Goal: Task Accomplishment & Management: Use online tool/utility

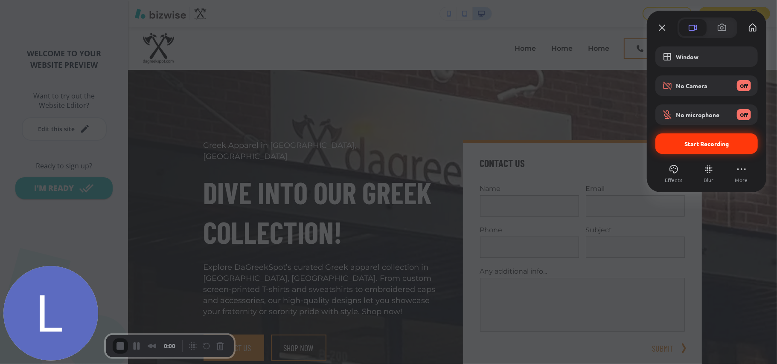
click at [700, 146] on span "Start Recording" at bounding box center [707, 144] width 44 height 8
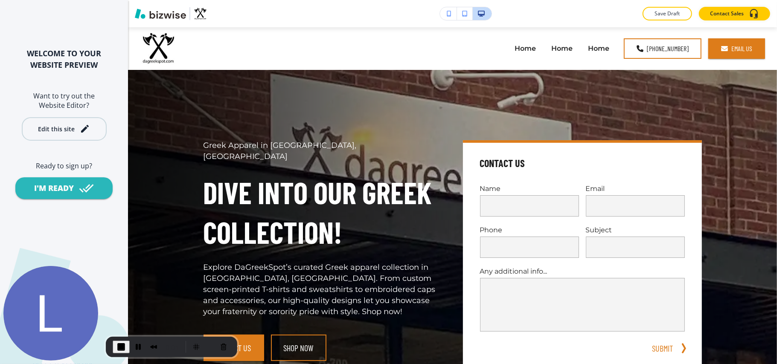
click at [59, 136] on button "Edit this site" at bounding box center [64, 128] width 85 height 23
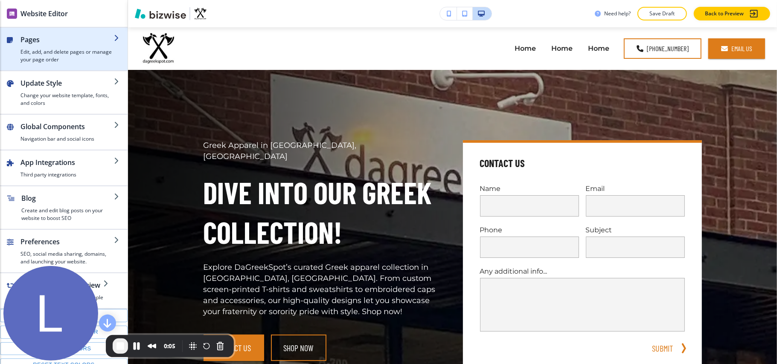
click at [58, 53] on h4 "Edit, add, and delete pages or manage your page order" at bounding box center [66, 55] width 93 height 15
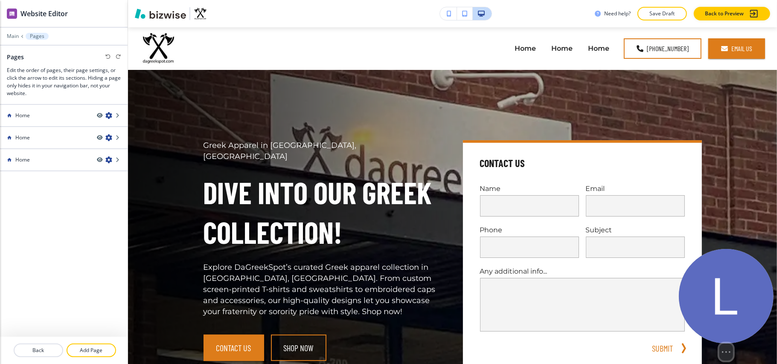
drag, startPoint x: 46, startPoint y: 297, endPoint x: 740, endPoint y: 357, distance: 696.1
click at [740, 357] on div "Select video screen size" at bounding box center [726, 305] width 95 height 112
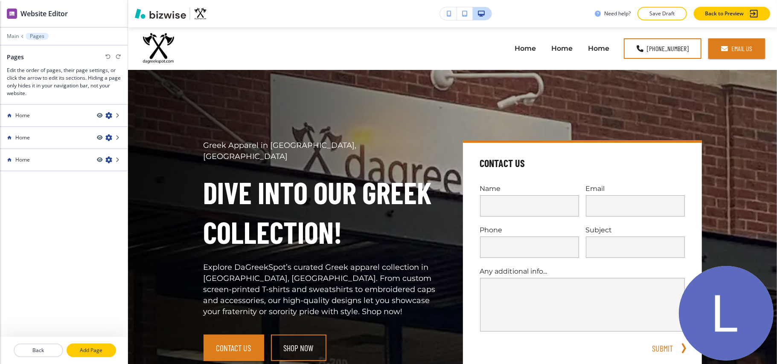
click at [88, 353] on p "Add Page" at bounding box center [91, 351] width 48 height 8
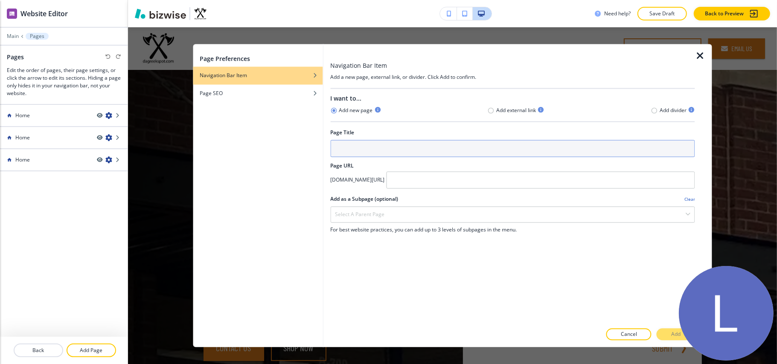
click at [412, 154] on input "text" at bounding box center [512, 148] width 365 height 17
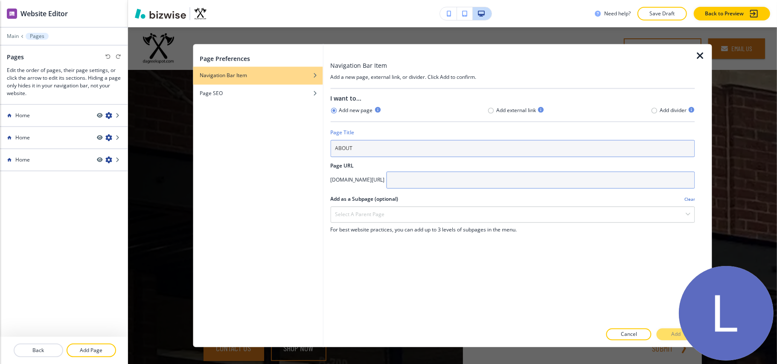
type input "ABOUT"
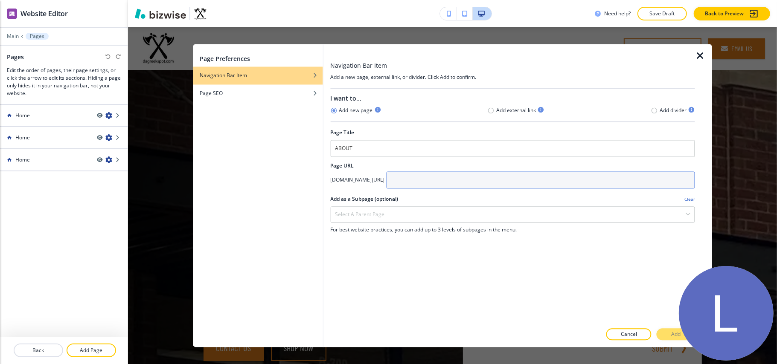
click at [475, 189] on input "text" at bounding box center [540, 180] width 309 height 17
type input "ABOUT"
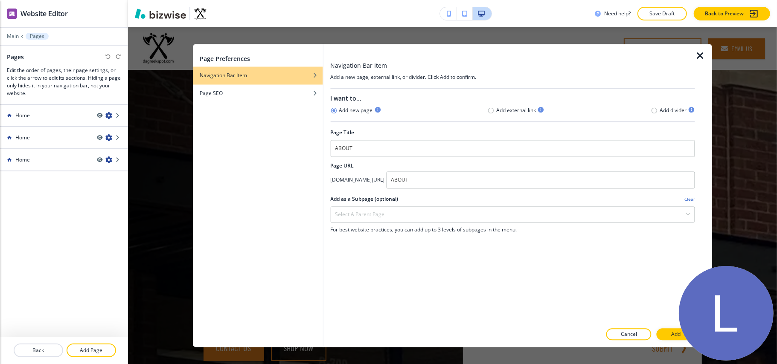
click at [664, 335] on button "Add" at bounding box center [676, 335] width 38 height 12
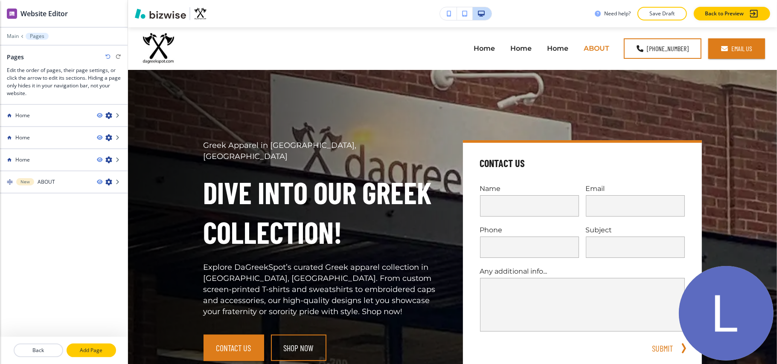
click at [102, 347] on p "Add Page" at bounding box center [91, 351] width 48 height 8
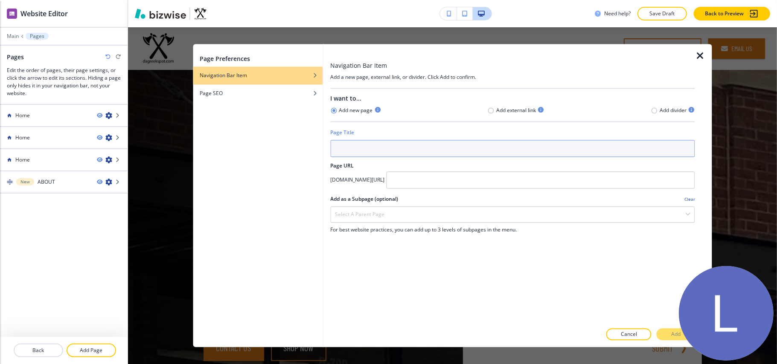
click at [354, 147] on input "text" at bounding box center [512, 148] width 365 height 17
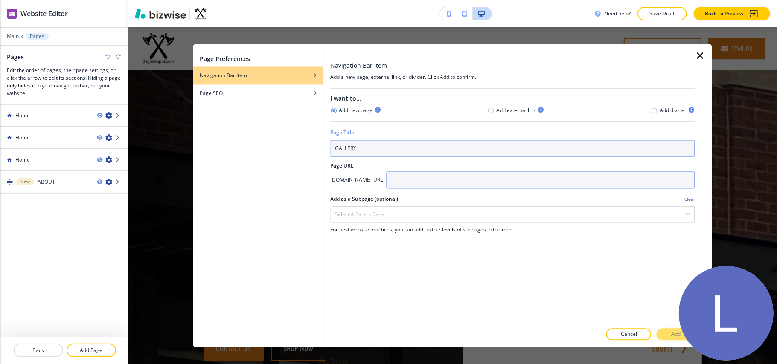
type input "GALLERY"
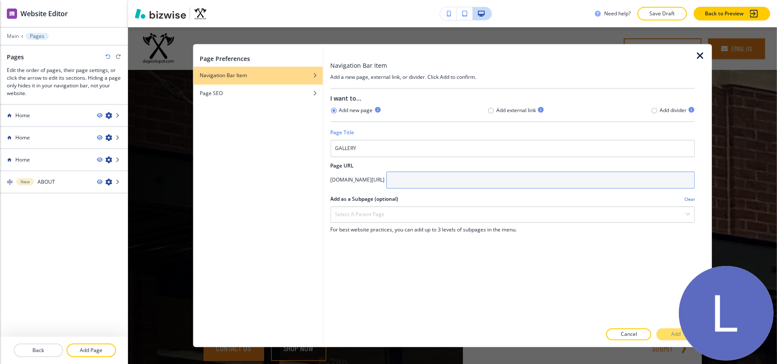
click at [469, 186] on input "text" at bounding box center [540, 180] width 309 height 17
paste input "GALLERY"
type input "GALLERY"
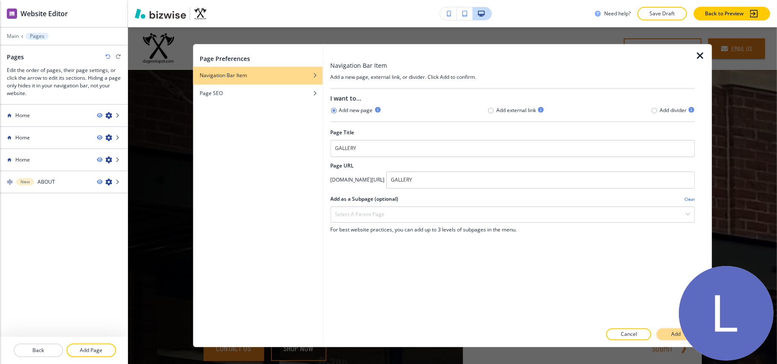
click at [671, 331] on button "Add" at bounding box center [676, 335] width 38 height 12
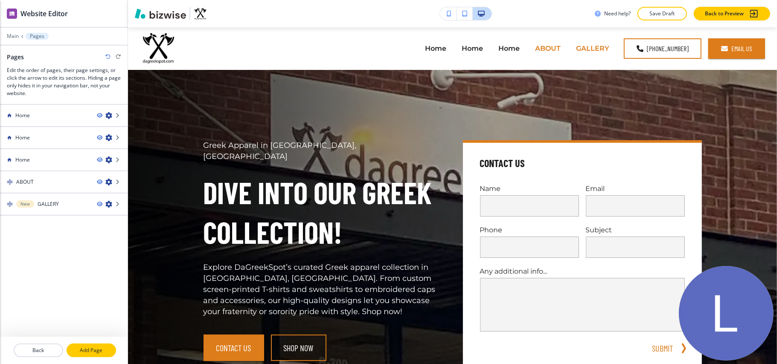
click at [90, 350] on p "Add Page" at bounding box center [91, 351] width 48 height 8
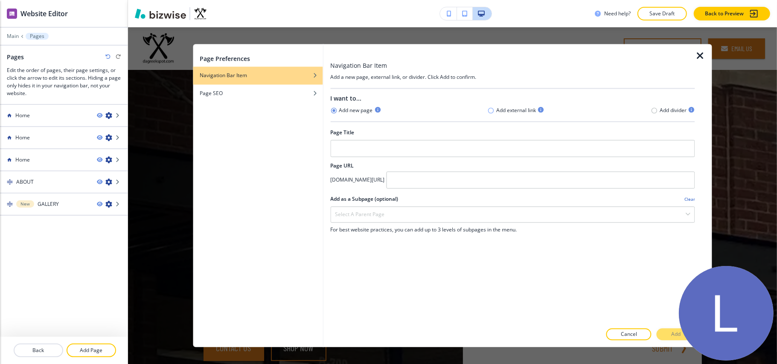
click at [489, 109] on icon "button" at bounding box center [491, 110] width 7 height 7
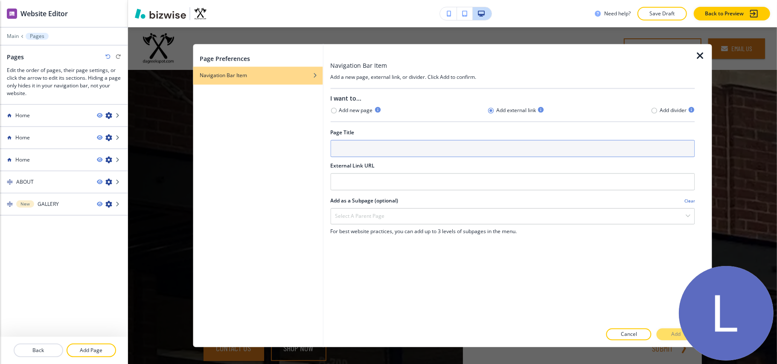
click at [411, 151] on input "text" at bounding box center [512, 148] width 365 height 17
type input "s"
type input "SHOP NOW"
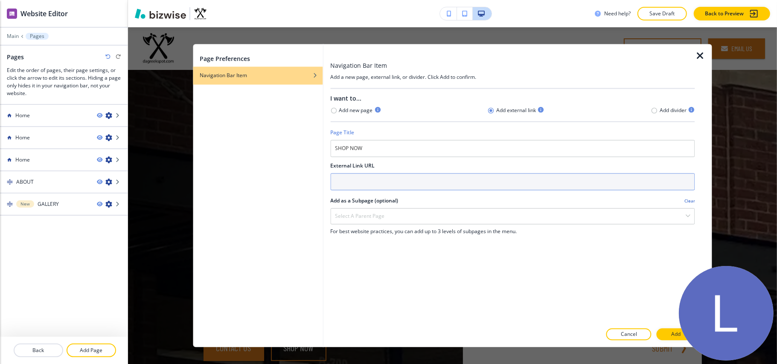
click at [398, 184] on input "text" at bounding box center [512, 182] width 365 height 17
paste input "[URL][DOMAIN_NAME]"
type input "[URL][DOMAIN_NAME]"
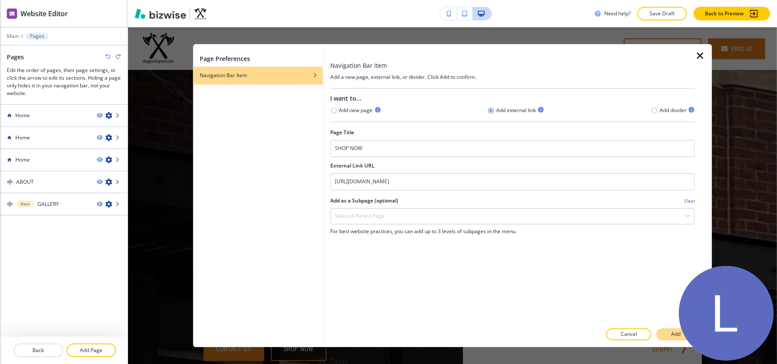
click at [673, 335] on p "Add" at bounding box center [675, 335] width 9 height 8
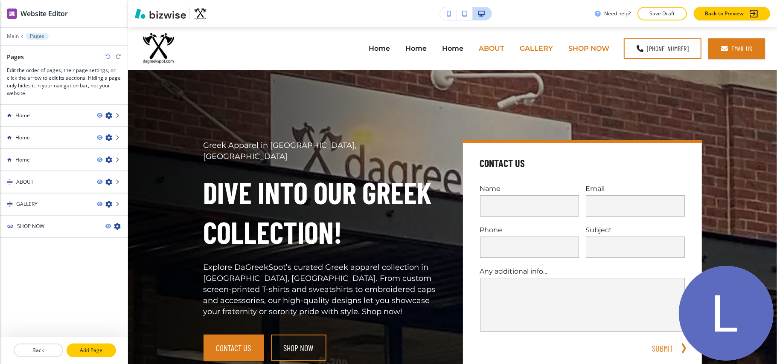
click at [93, 349] on p "Add Page" at bounding box center [91, 351] width 48 height 8
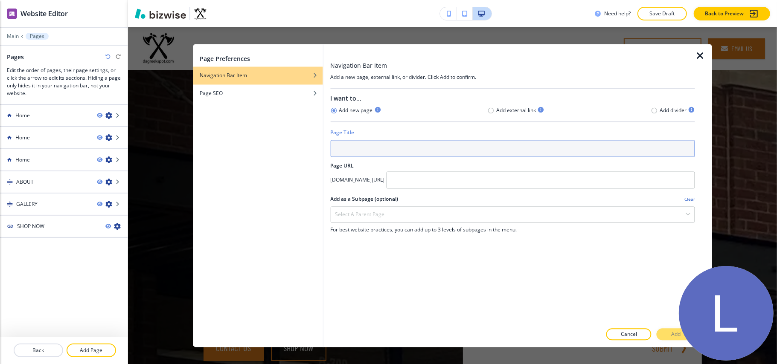
click at [411, 154] on input "text" at bounding box center [512, 148] width 365 height 17
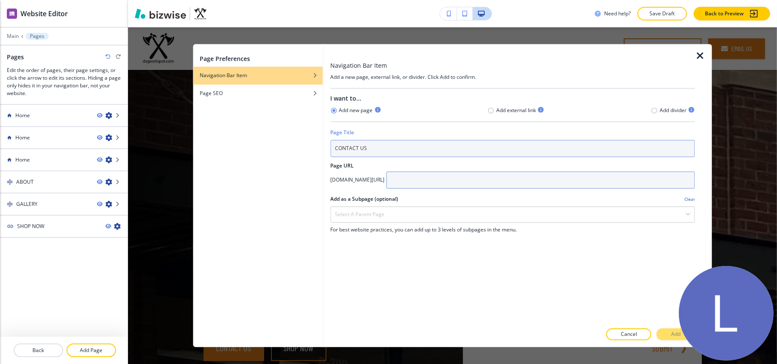
type input "CONTACT US"
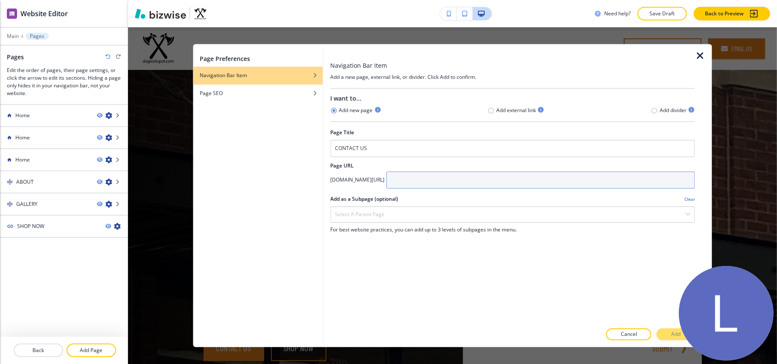
click at [476, 184] on input "text" at bounding box center [540, 180] width 309 height 17
paste input "CONTACT US"
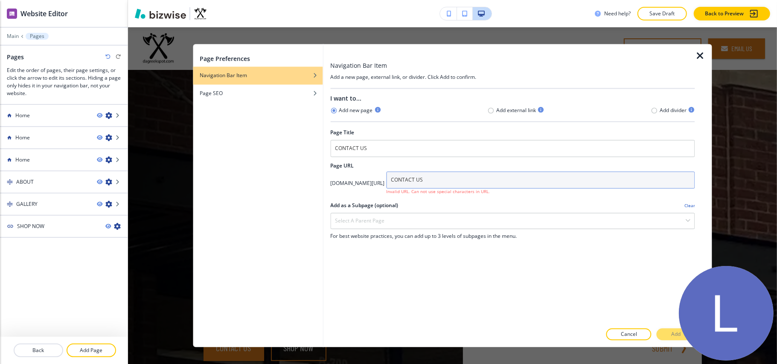
drag, startPoint x: 464, startPoint y: 181, endPoint x: 521, endPoint y: 183, distance: 56.8
click at [521, 183] on input "CONTACT US" at bounding box center [540, 180] width 309 height 17
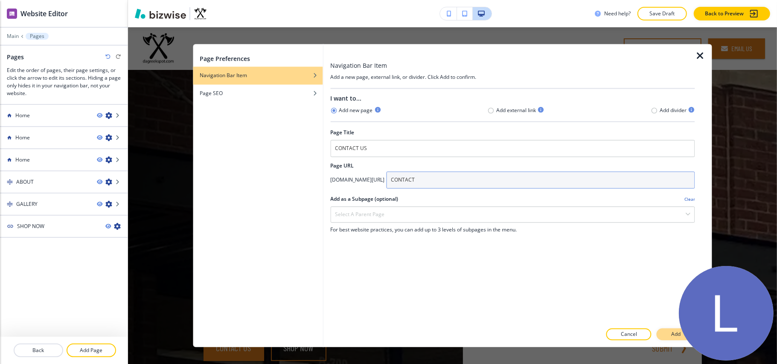
type input "CONTACT"
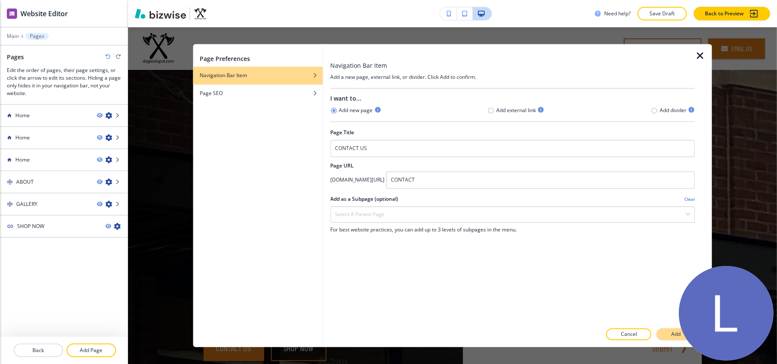
click at [667, 333] on button "Add" at bounding box center [676, 335] width 38 height 12
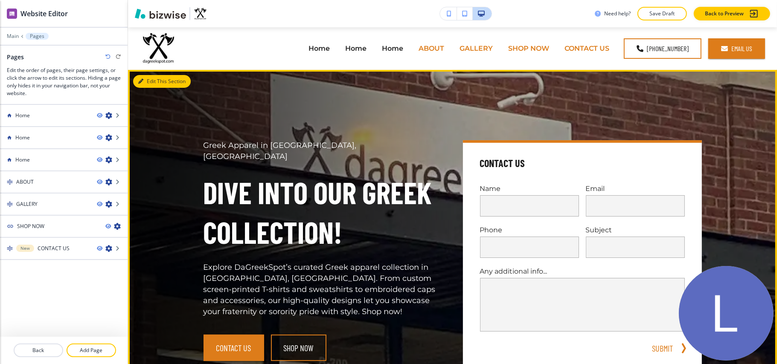
click at [149, 82] on button "Edit This Section" at bounding box center [162, 81] width 58 height 13
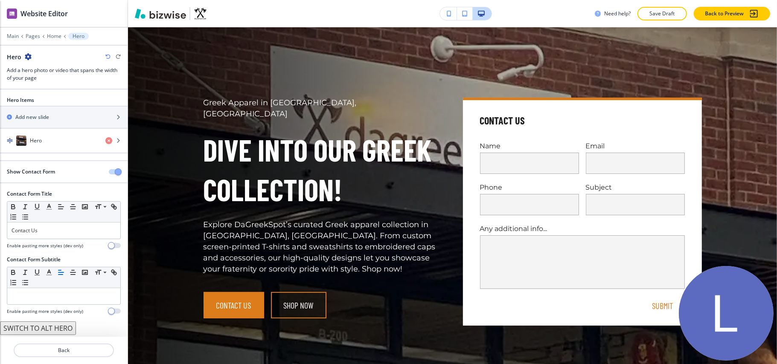
scroll to position [1, 0]
click at [47, 146] on div "button" at bounding box center [64, 149] width 128 height 7
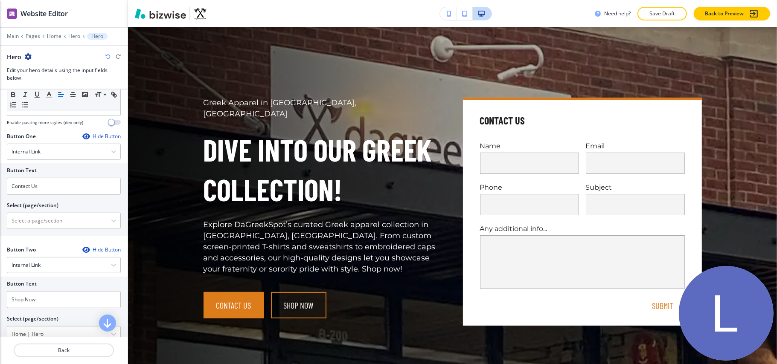
scroll to position [341, 0]
click at [55, 149] on div "Internal Link" at bounding box center [63, 147] width 113 height 15
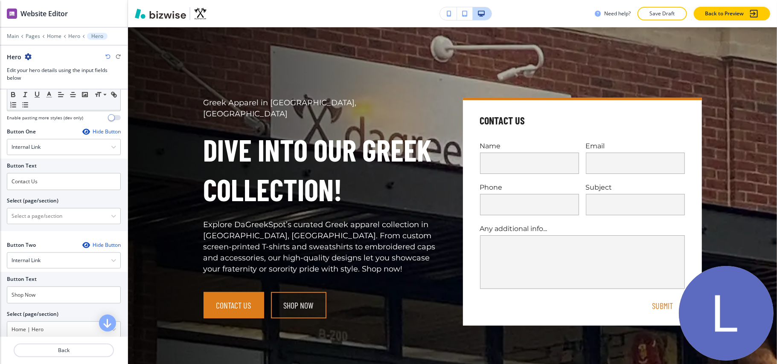
click at [45, 132] on div "Button One Hide Button" at bounding box center [64, 132] width 114 height 8
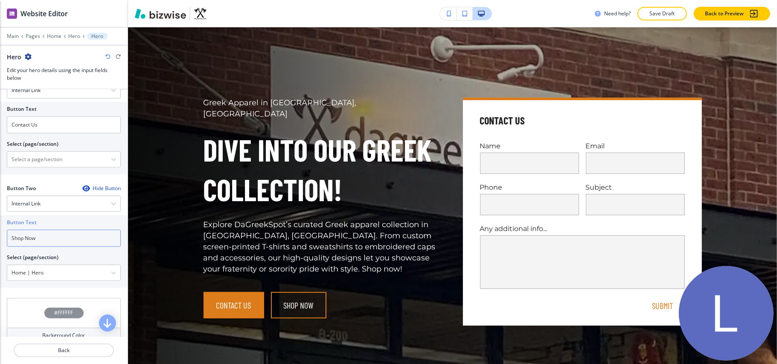
drag, startPoint x: 39, startPoint y: 244, endPoint x: 0, endPoint y: 241, distance: 39.4
click at [0, 241] on div "Button Text Shop Now Select (page/section) Home | Hero Home Home | Hero Home | …" at bounding box center [64, 252] width 128 height 73
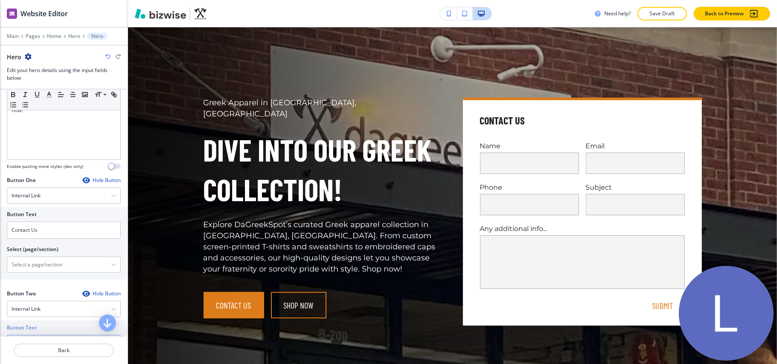
scroll to position [284, 0]
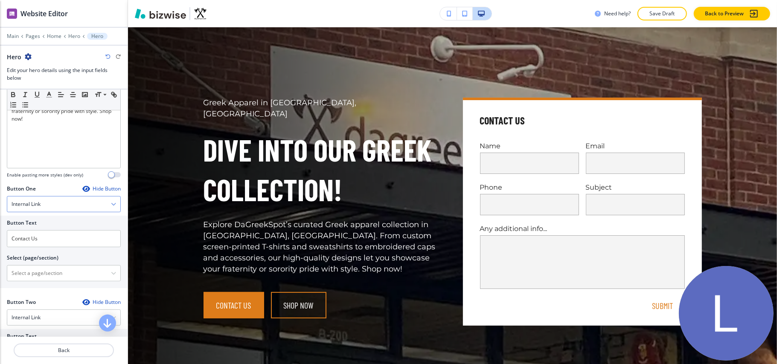
click at [32, 202] on h4 "Internal Link" at bounding box center [26, 205] width 29 height 8
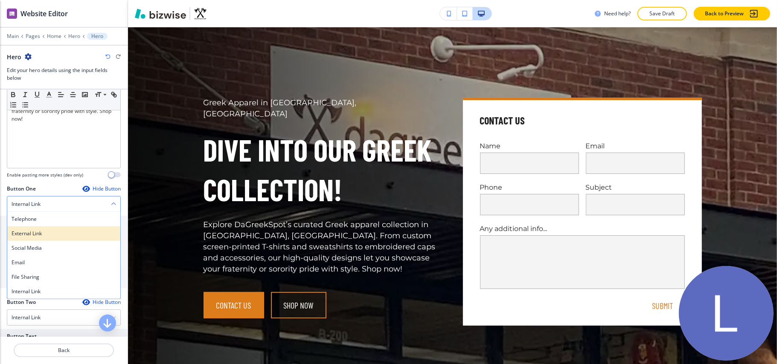
click at [31, 236] on h4 "External Link" at bounding box center [64, 234] width 105 height 8
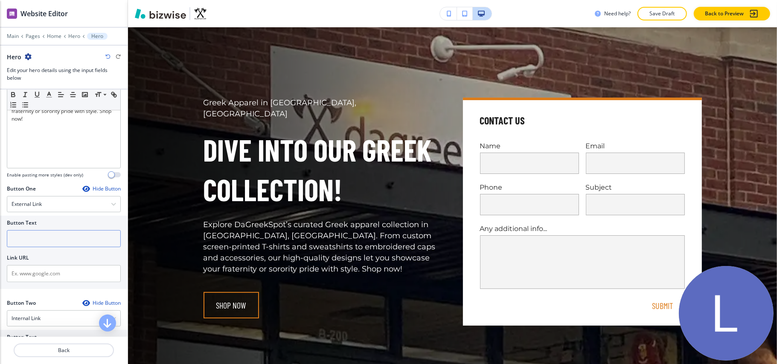
click at [36, 235] on input "text" at bounding box center [64, 238] width 114 height 17
paste input "Shop Now"
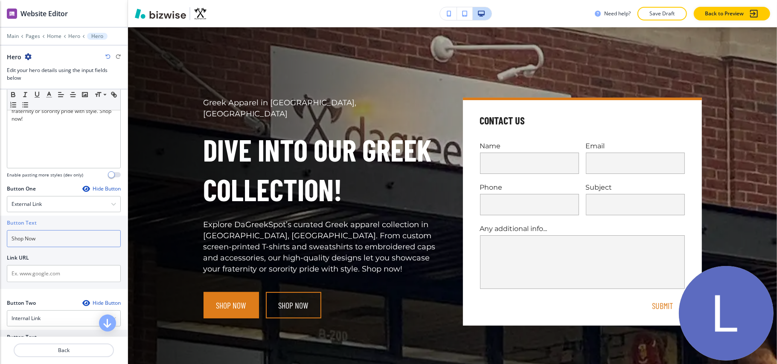
type input "Shop Now"
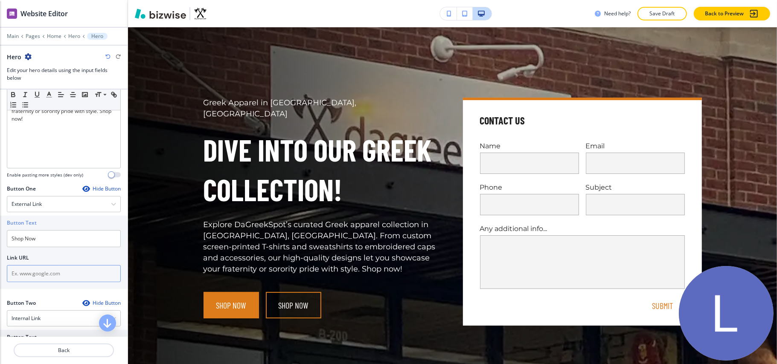
click at [73, 277] on input "text" at bounding box center [64, 273] width 114 height 17
paste input "[URL][DOMAIN_NAME]"
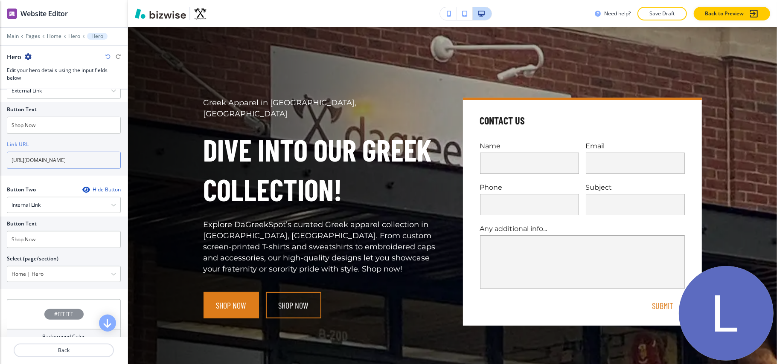
scroll to position [398, 0]
type input "[URL][DOMAIN_NAME]"
click at [82, 190] on icon "button" at bounding box center [85, 189] width 7 height 7
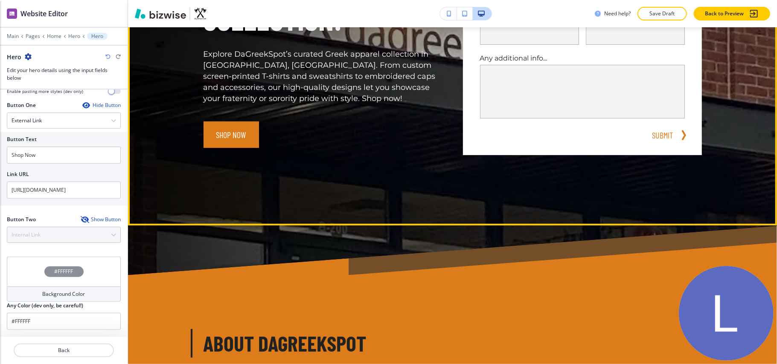
scroll to position [384, 0]
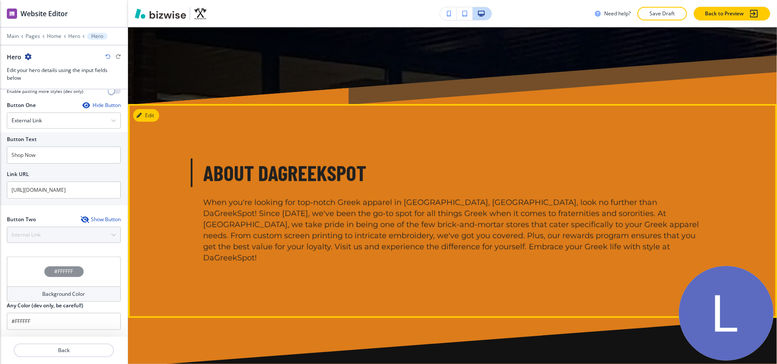
click at [149, 119] on button "Edit" at bounding box center [146, 115] width 26 height 13
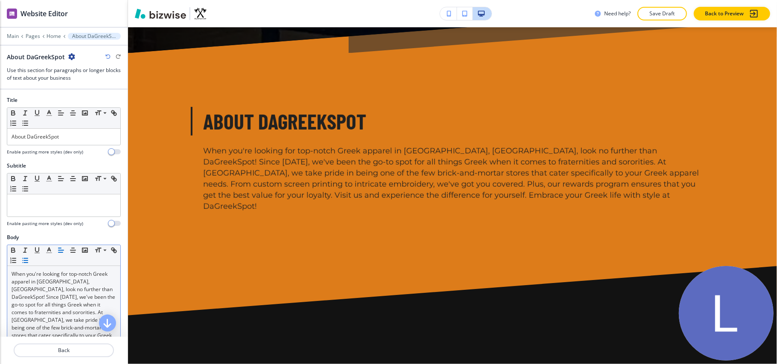
scroll to position [461, 0]
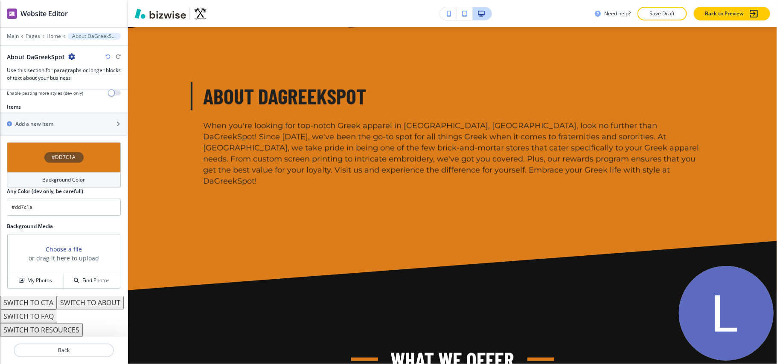
click at [19, 143] on div "#DD7C1A" at bounding box center [64, 158] width 114 height 30
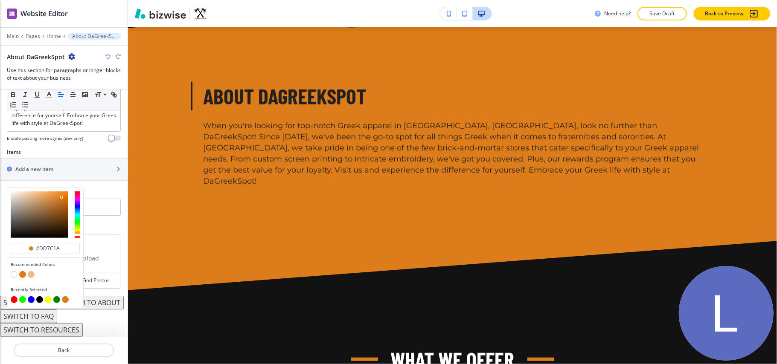
click at [12, 271] on button "button" at bounding box center [14, 274] width 7 height 7
type input "#FFFFFF"
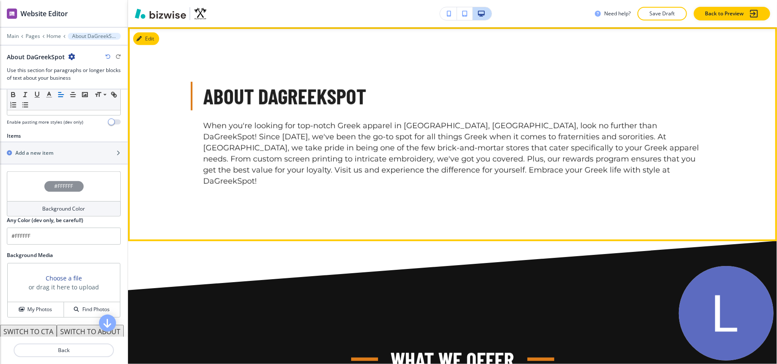
scroll to position [404, 0]
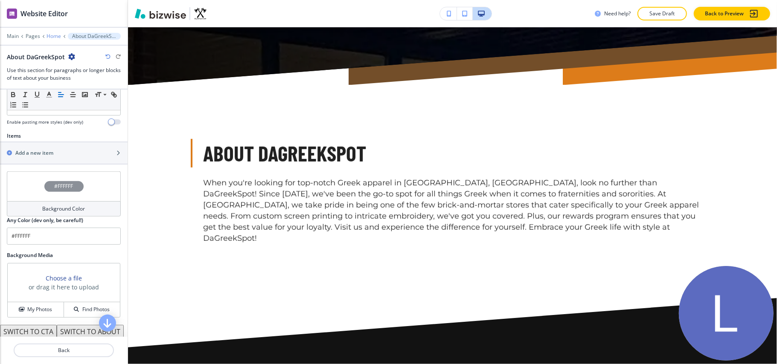
click at [53, 36] on p "Home" at bounding box center [54, 36] width 15 height 6
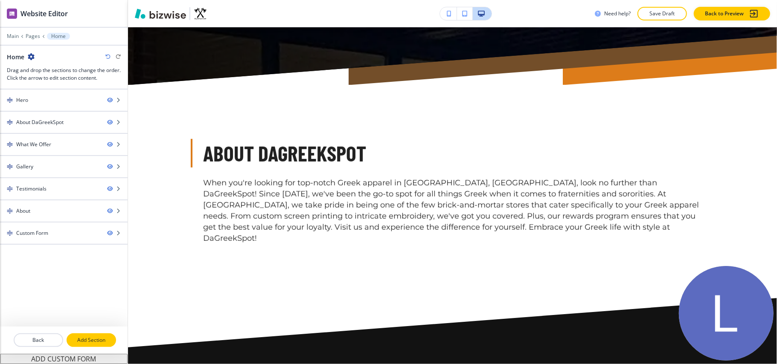
click at [85, 341] on p "Add Section" at bounding box center [91, 341] width 48 height 8
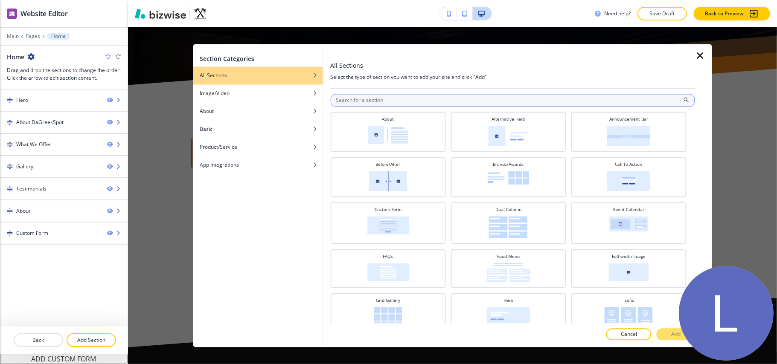
drag, startPoint x: 389, startPoint y: 102, endPoint x: 388, endPoint y: 106, distance: 4.4
click at [388, 101] on input "text" at bounding box center [512, 100] width 365 height 13
type input "I"
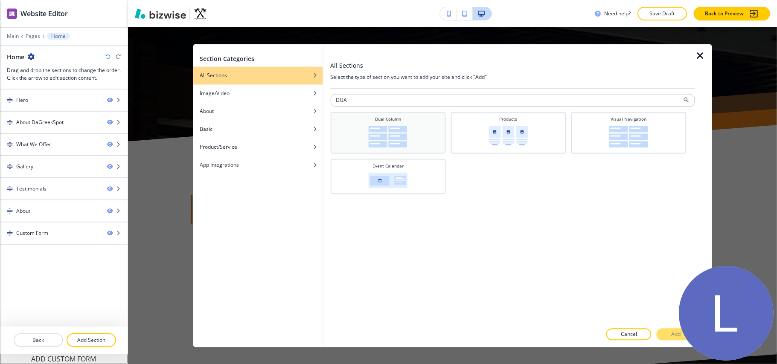
scroll to position [347, 0]
type input "DUA"
click at [399, 140] on img at bounding box center [388, 137] width 39 height 22
click at [663, 335] on button "Add" at bounding box center [676, 335] width 38 height 12
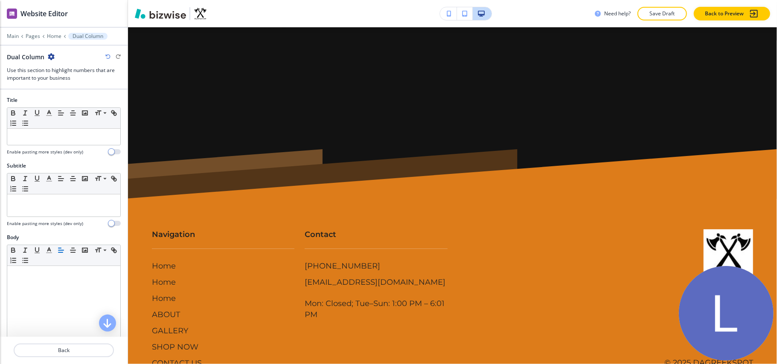
scroll to position [3503, 0]
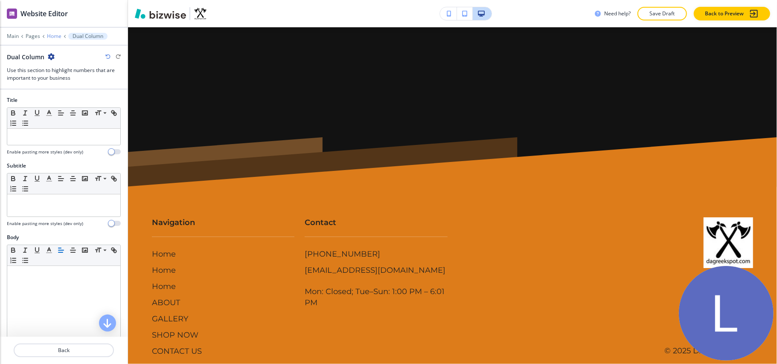
click at [55, 37] on p "Home" at bounding box center [54, 36] width 15 height 6
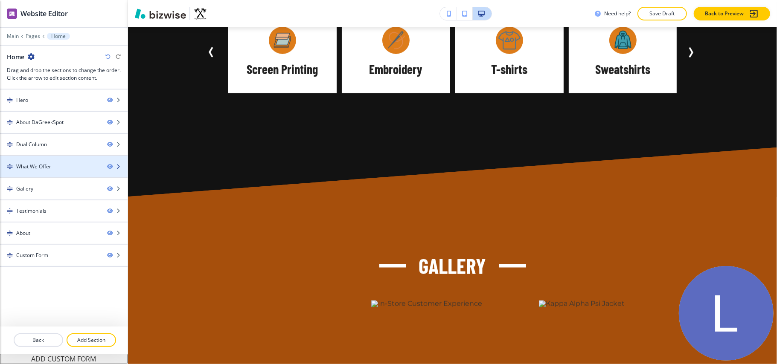
scroll to position [714, 0]
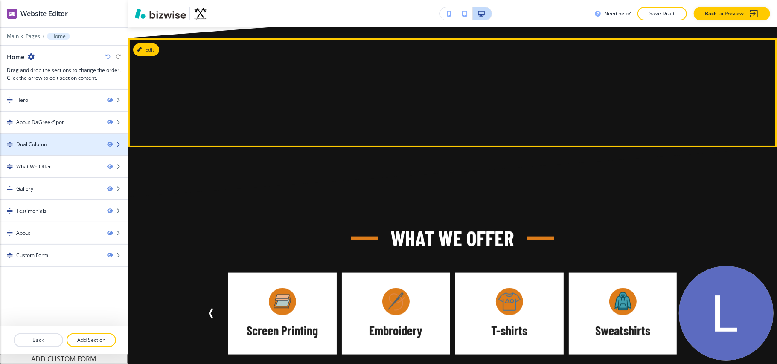
click at [53, 140] on div at bounding box center [64, 137] width 128 height 7
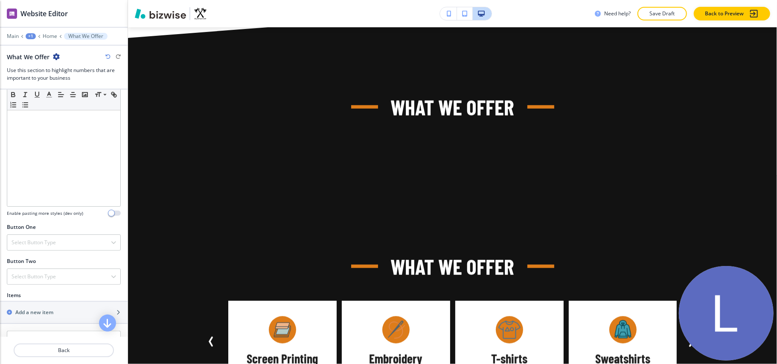
scroll to position [341, 0]
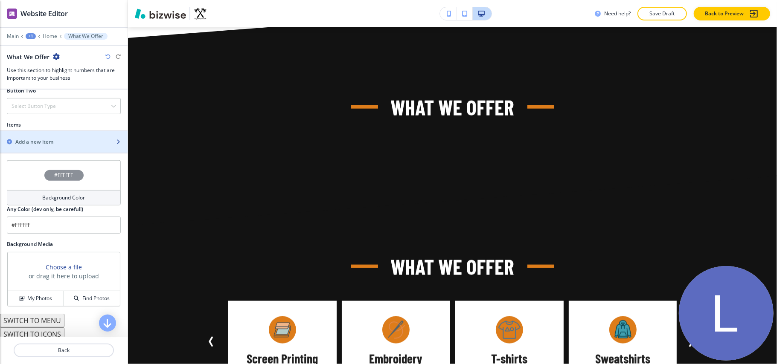
click at [43, 138] on div "button" at bounding box center [64, 134] width 128 height 7
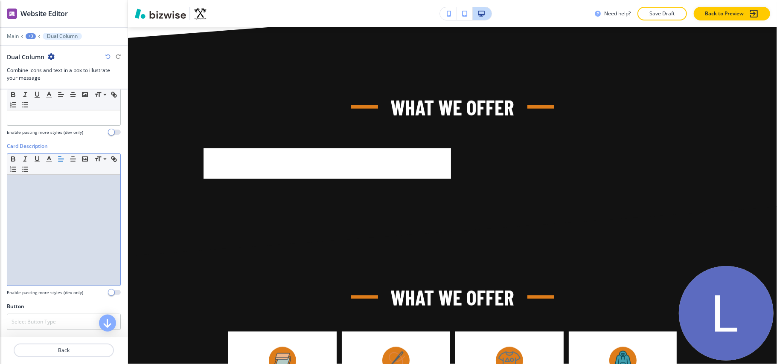
scroll to position [0, 0]
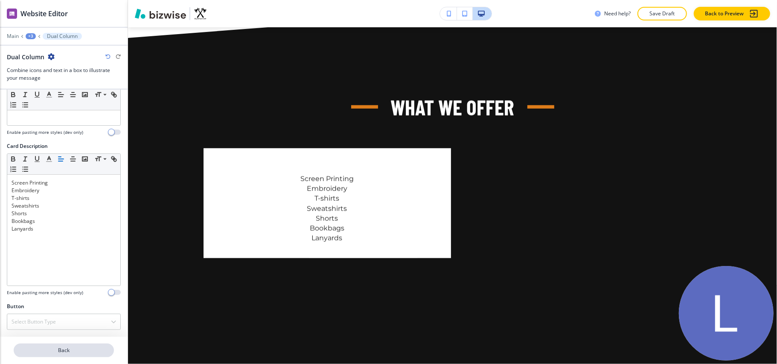
click at [79, 352] on p "Back" at bounding box center [64, 351] width 99 height 8
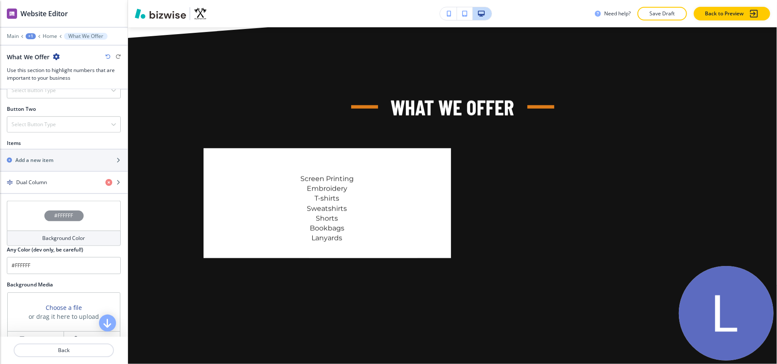
scroll to position [341, 0]
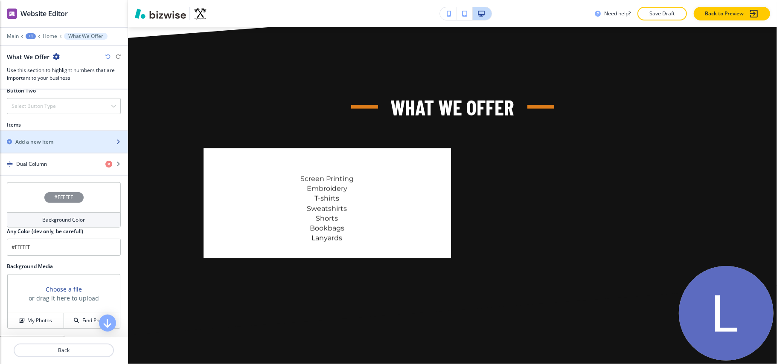
click at [53, 143] on h2 "Add a new item" at bounding box center [34, 142] width 38 height 8
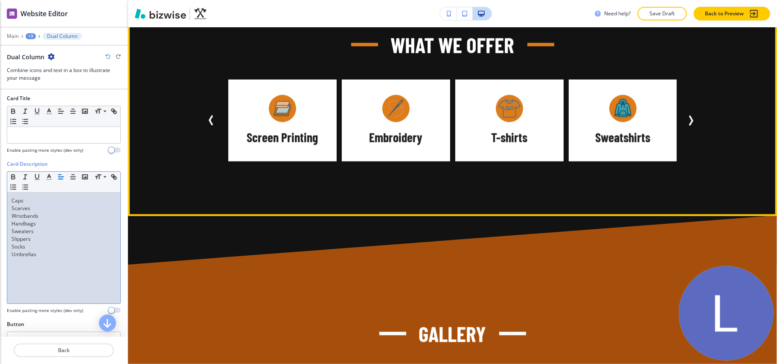
scroll to position [941, 0]
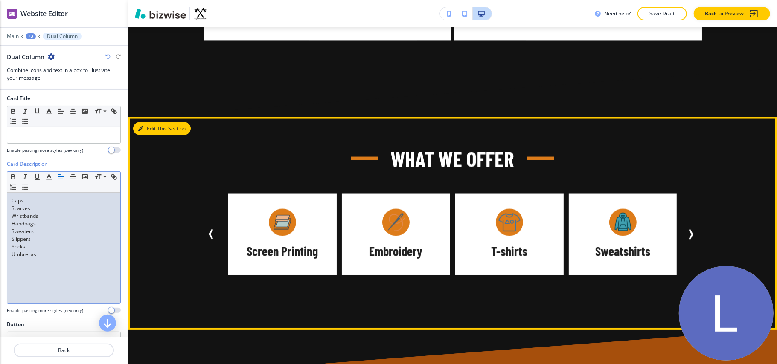
click at [158, 122] on button "Edit This Section" at bounding box center [162, 128] width 58 height 13
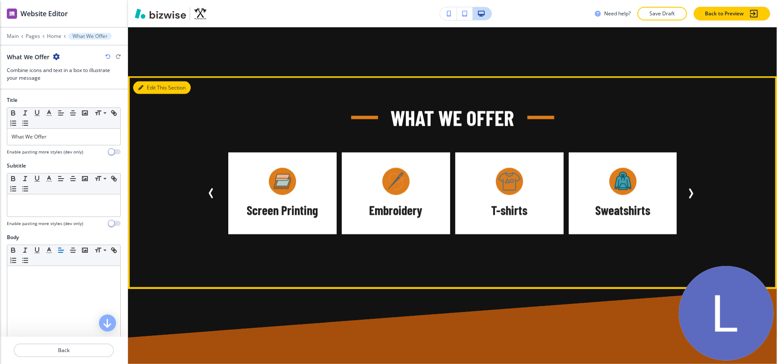
scroll to position [1020, 0]
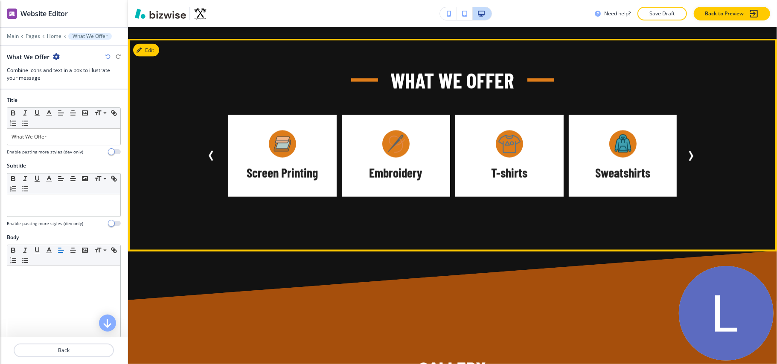
click at [690, 152] on icon "Next Slide" at bounding box center [691, 156] width 3 height 9
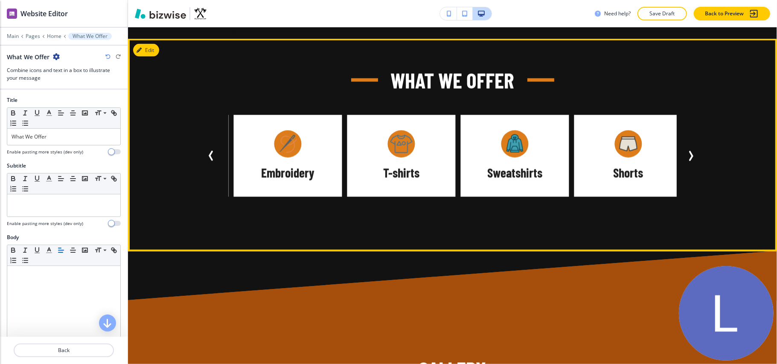
click at [687, 151] on icon "Next Slide" at bounding box center [691, 156] width 10 height 10
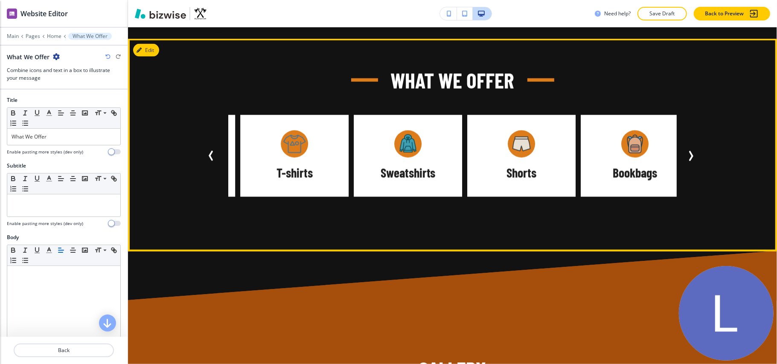
click at [687, 151] on icon "Next Slide" at bounding box center [691, 156] width 10 height 10
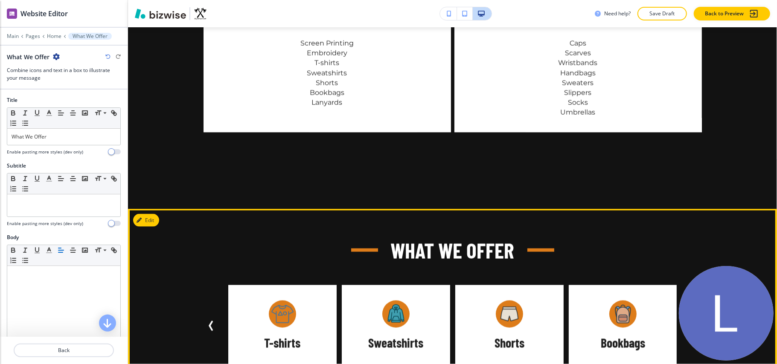
scroll to position [849, 0]
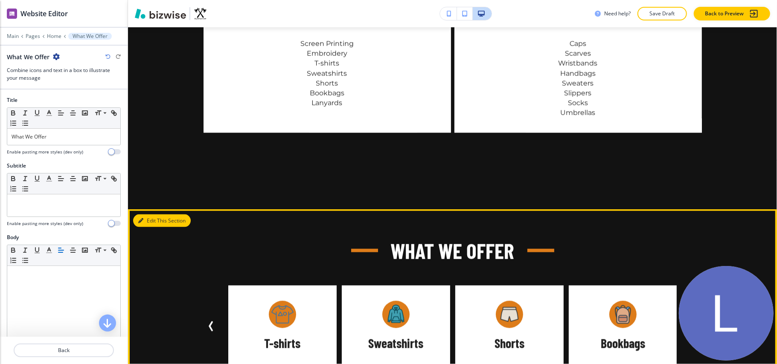
click at [180, 210] on div "Edit This Section What We Offer Sweaters Slippers Socks Umbrellas Screen Printi…" at bounding box center [452, 316] width 649 height 213
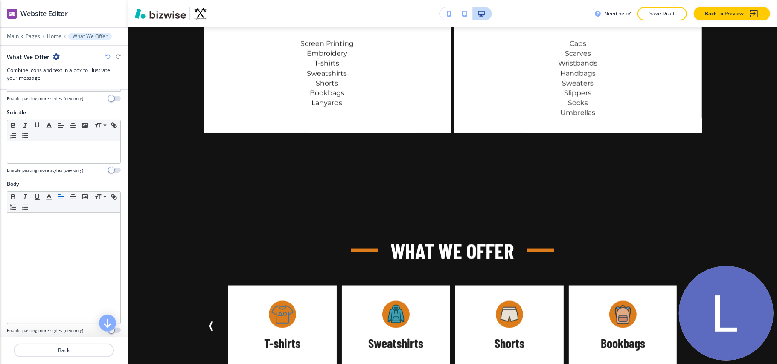
scroll to position [171, 0]
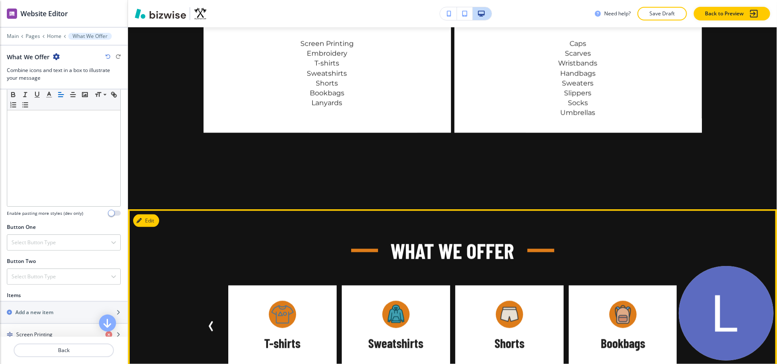
click at [164, 210] on div "What We Offer Sweaters Slippers Socks Umbrellas Screen Printing Embroidery T-sh…" at bounding box center [452, 316] width 649 height 213
click at [153, 215] on button "Edit This Section" at bounding box center [162, 221] width 58 height 13
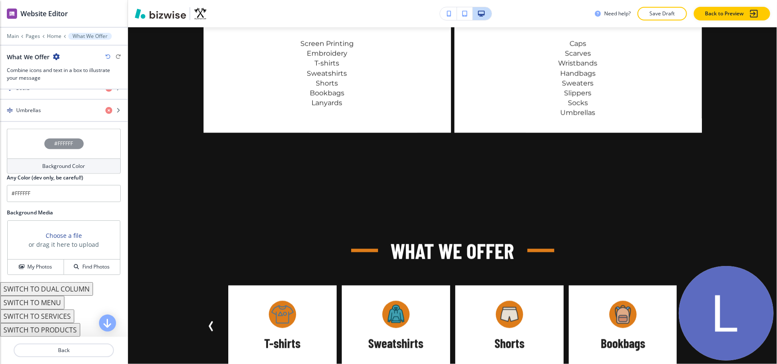
scroll to position [714, 0]
click at [70, 288] on button "SWITCH TO DUAL COLUMN" at bounding box center [46, 290] width 93 height 14
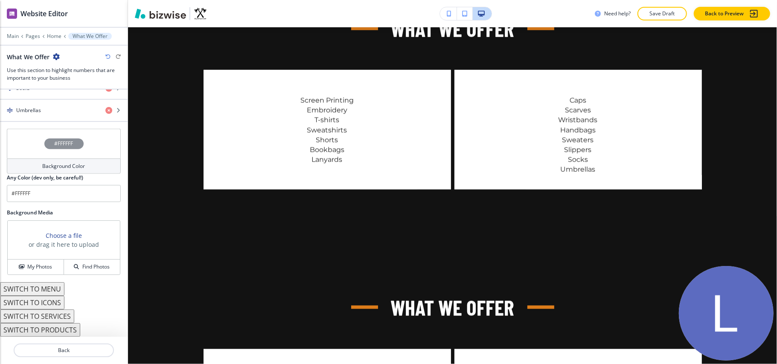
scroll to position [678, 0]
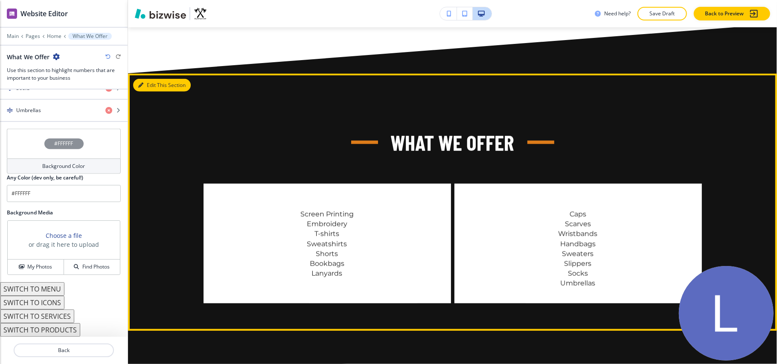
click at [149, 79] on button "Edit This Section" at bounding box center [162, 85] width 58 height 13
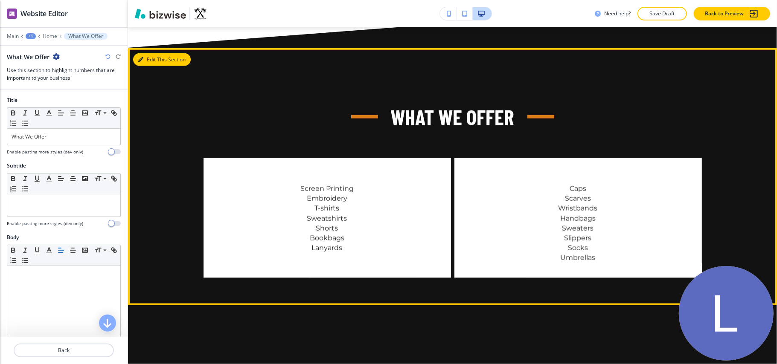
scroll to position [714, 0]
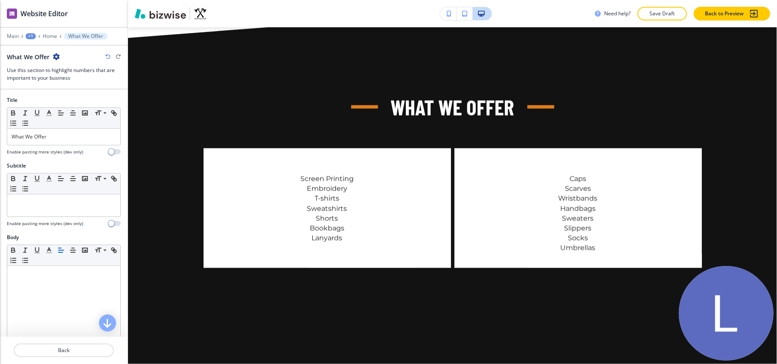
click at [55, 57] on icon "button" at bounding box center [56, 56] width 7 height 7
click at [74, 105] on p "Delete Section" at bounding box center [80, 102] width 44 height 8
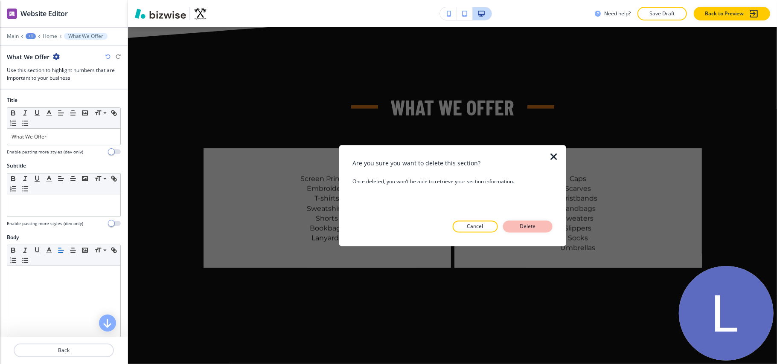
click at [519, 222] on button "Delete" at bounding box center [528, 227] width 50 height 12
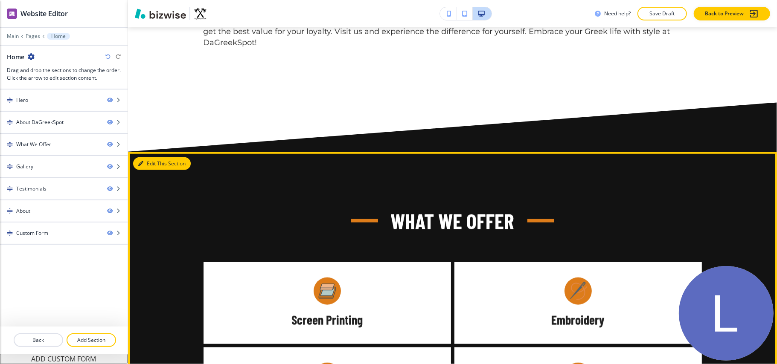
click at [148, 157] on button "Edit This Section" at bounding box center [162, 163] width 58 height 13
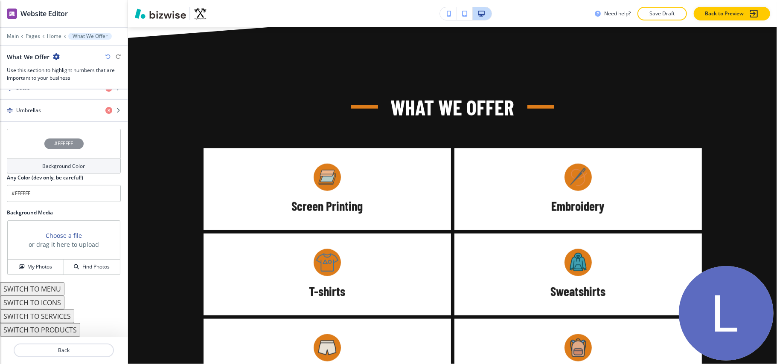
click at [29, 149] on div "#FFFFFF" at bounding box center [64, 144] width 114 height 30
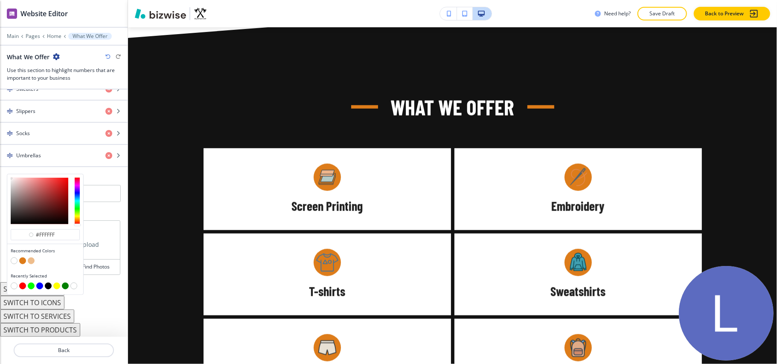
scroll to position [668, 0]
click at [23, 260] on button "button" at bounding box center [22, 261] width 7 height 7
type input "#dd7c1a"
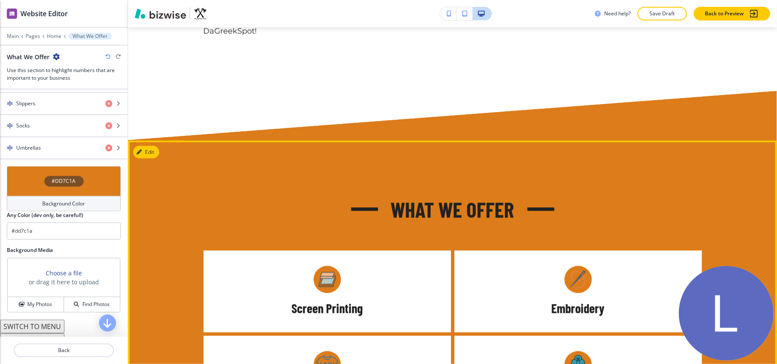
scroll to position [600, 0]
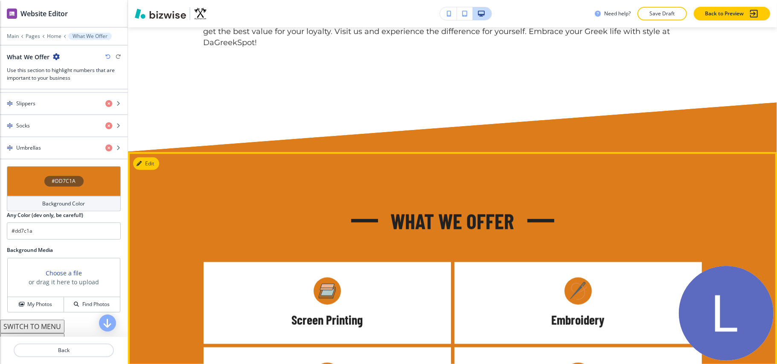
click at [154, 157] on button "Edit" at bounding box center [146, 163] width 26 height 13
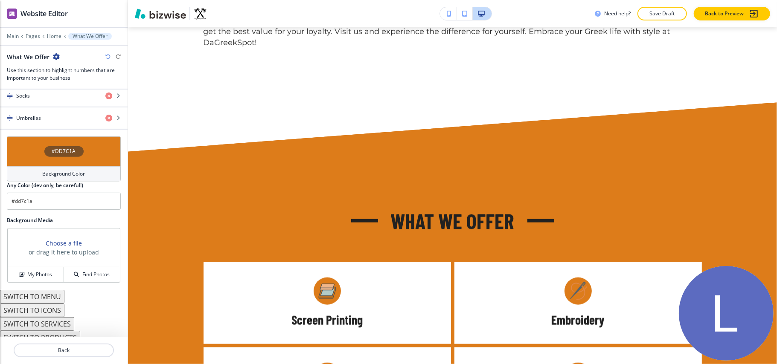
scroll to position [714, 0]
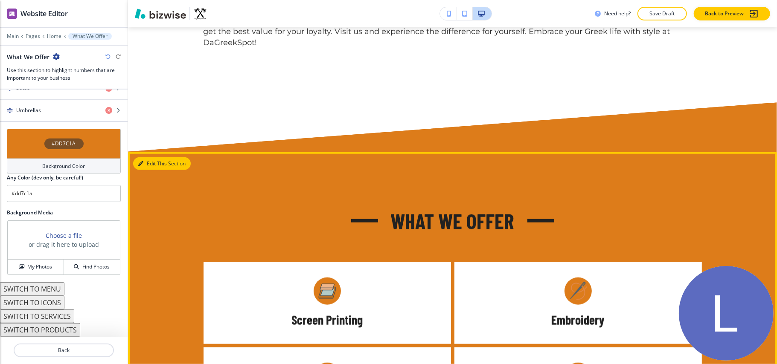
click at [141, 161] on icon "button" at bounding box center [140, 163] width 5 height 5
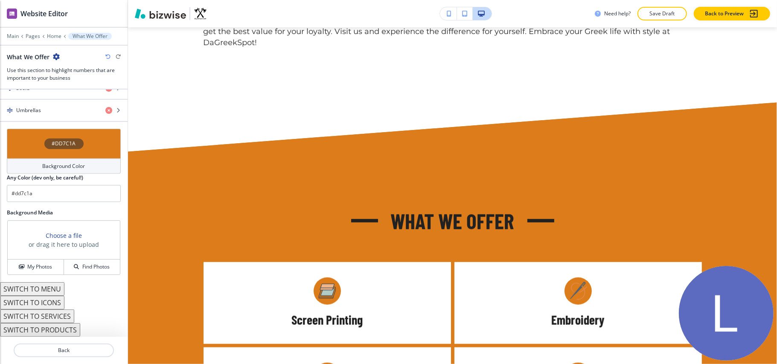
click at [48, 303] on button "SWITCH TO ICONS" at bounding box center [32, 303] width 64 height 14
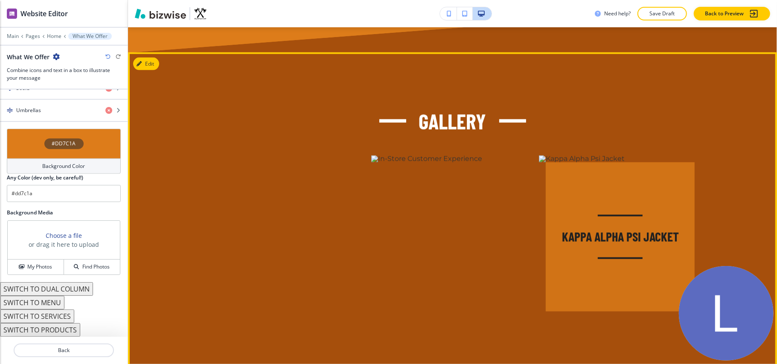
scroll to position [998, 0]
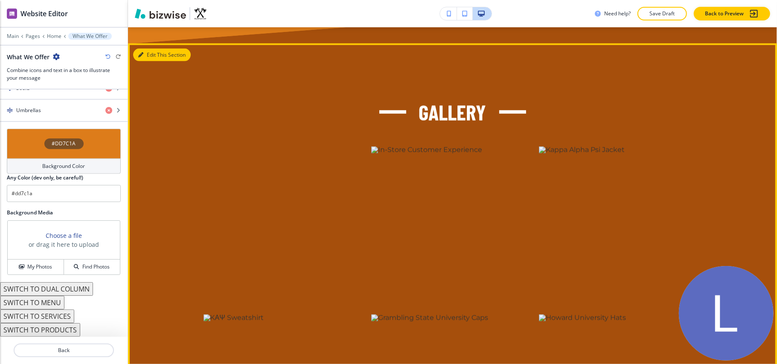
click at [156, 49] on button "Edit This Section" at bounding box center [162, 55] width 58 height 13
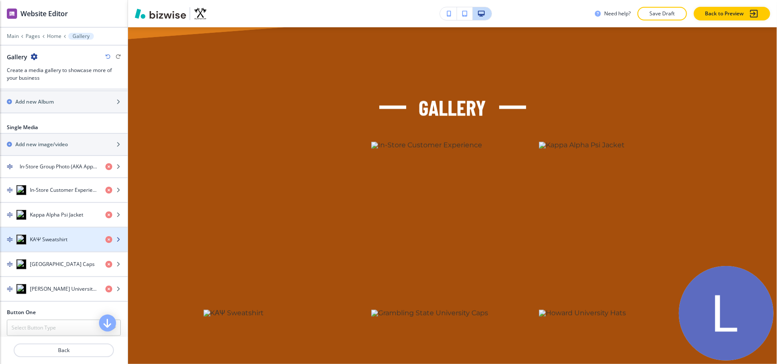
scroll to position [341, 0]
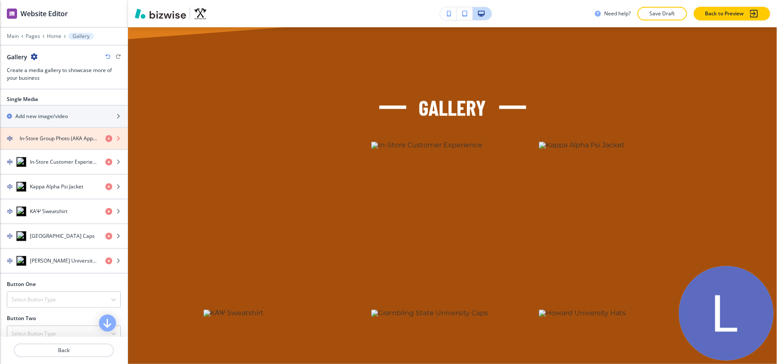
click at [105, 139] on icon "button" at bounding box center [108, 138] width 7 height 7
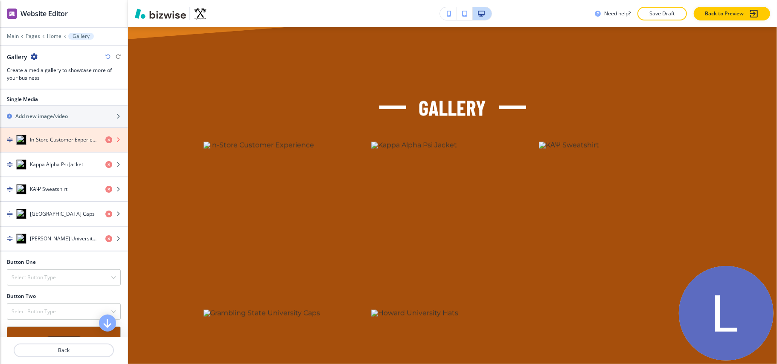
click at [105, 143] on icon "button" at bounding box center [108, 140] width 7 height 7
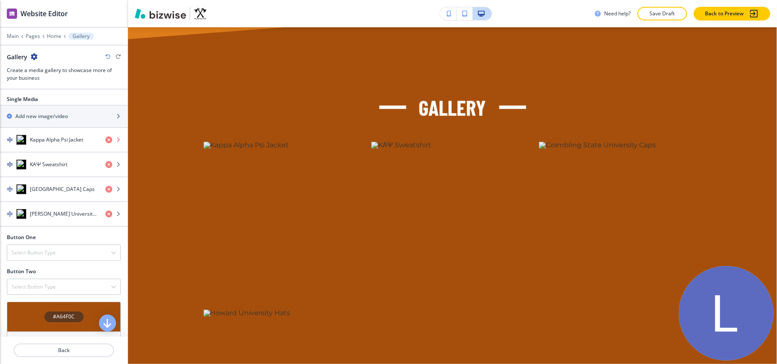
click at [105, 143] on icon "button" at bounding box center [108, 140] width 7 height 7
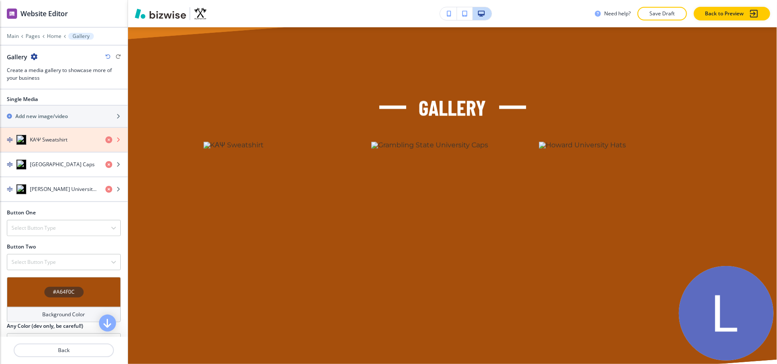
click at [105, 143] on icon "button" at bounding box center [108, 140] width 7 height 7
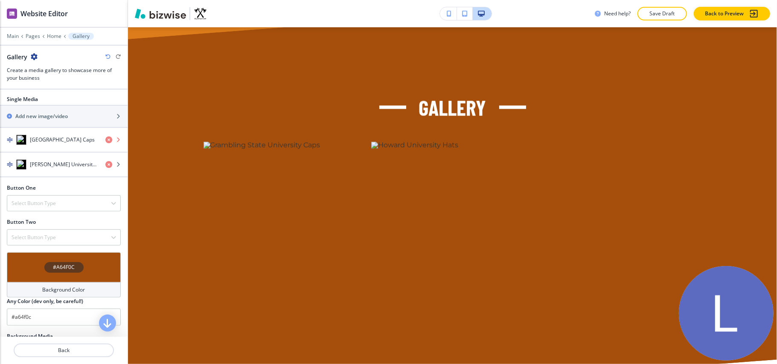
click at [105, 143] on icon "button" at bounding box center [108, 140] width 7 height 7
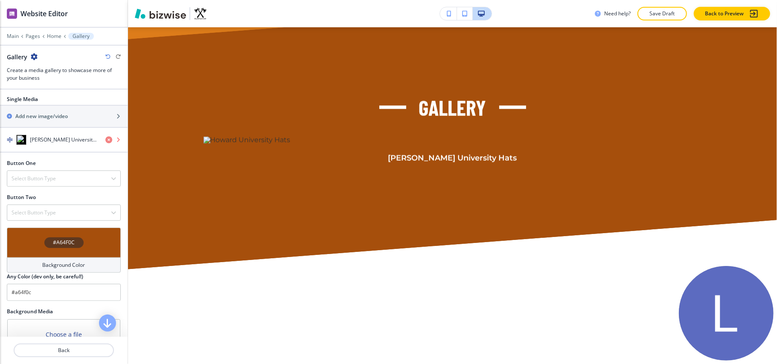
click at [105, 143] on icon "button" at bounding box center [108, 140] width 7 height 7
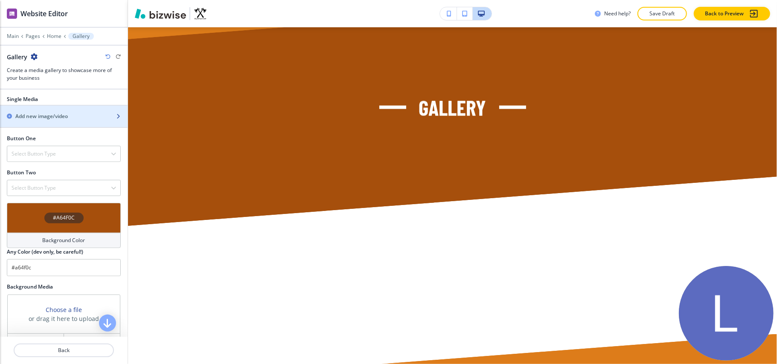
click at [48, 118] on h2 "Add new image/video" at bounding box center [41, 117] width 52 height 8
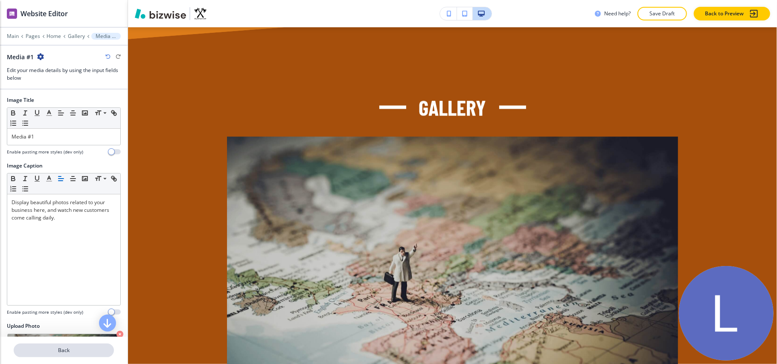
click at [72, 351] on p "Back" at bounding box center [64, 351] width 99 height 8
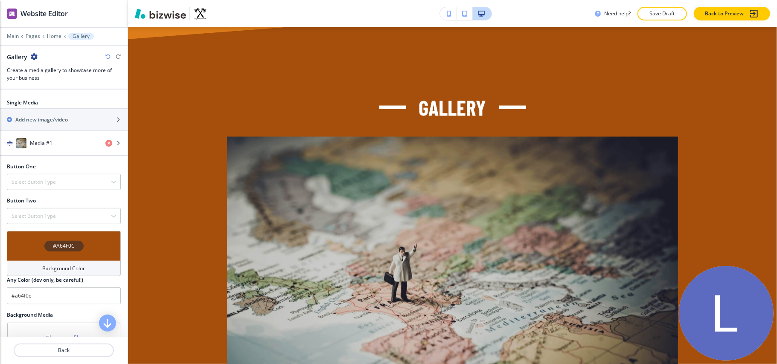
scroll to position [271, 0]
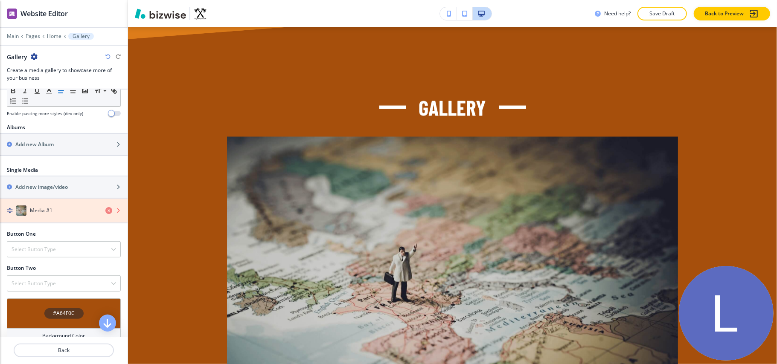
click at [105, 212] on icon "button" at bounding box center [108, 210] width 7 height 7
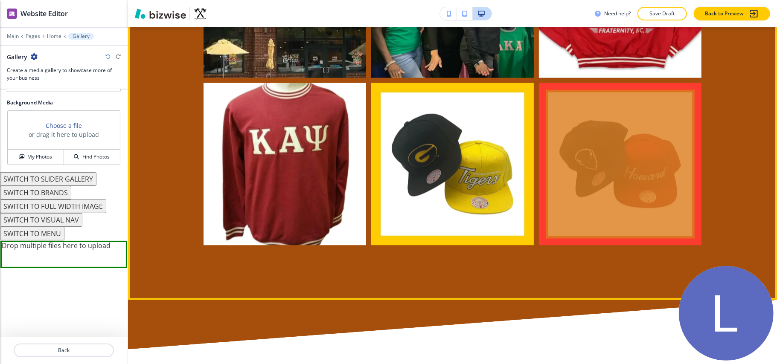
scroll to position [1401, 0]
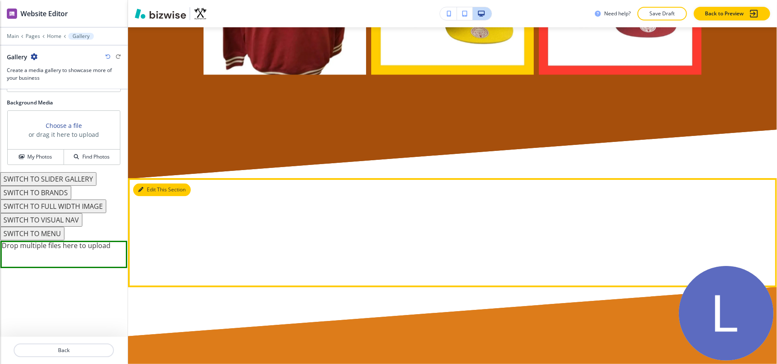
click at [152, 184] on button "Edit This Section" at bounding box center [162, 190] width 58 height 13
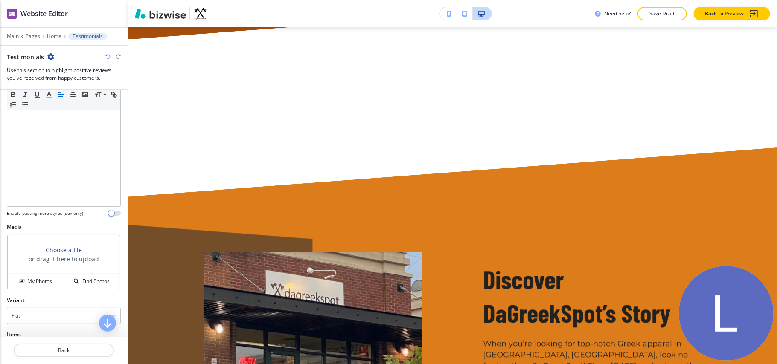
scroll to position [0, 0]
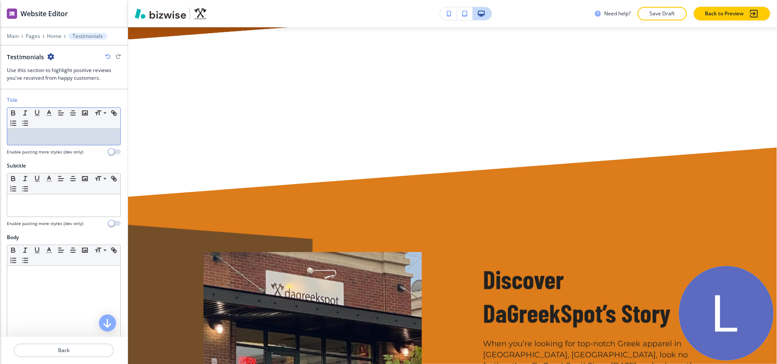
drag, startPoint x: 45, startPoint y: 129, endPoint x: 8, endPoint y: 138, distance: 38.3
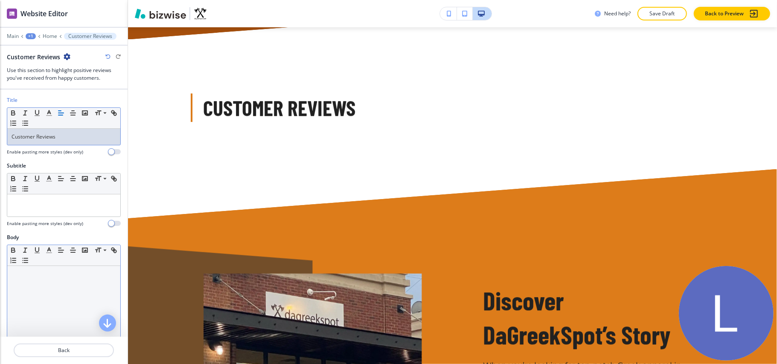
drag, startPoint x: 21, startPoint y: 300, endPoint x: 20, endPoint y: 304, distance: 4.7
click at [21, 301] on div at bounding box center [63, 321] width 113 height 111
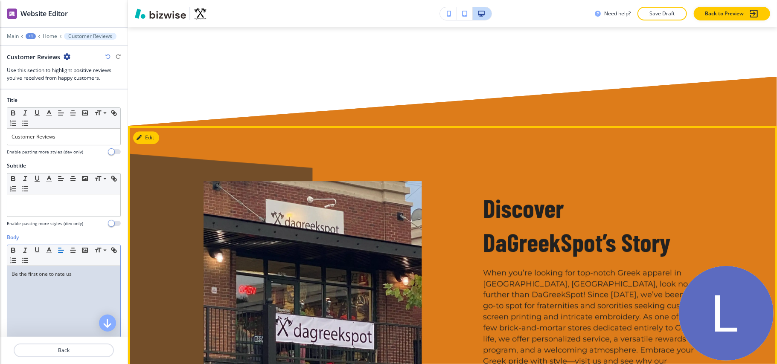
scroll to position [1825, 0]
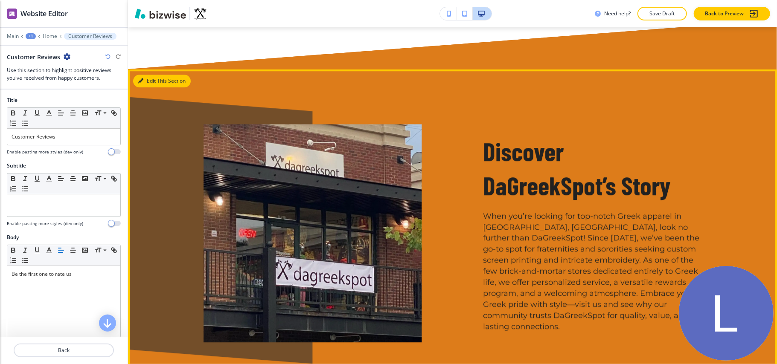
click at [149, 75] on button "Edit This Section" at bounding box center [162, 81] width 58 height 13
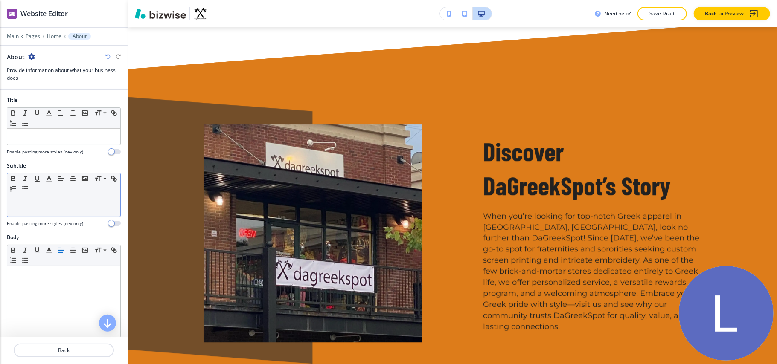
scroll to position [1742, 0]
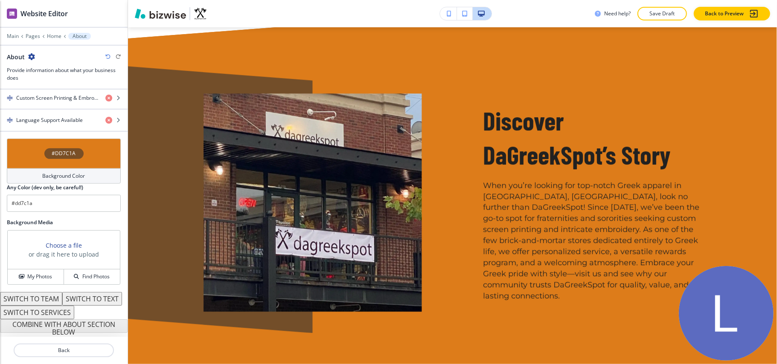
click at [31, 146] on div "#DD7C1A" at bounding box center [64, 154] width 114 height 30
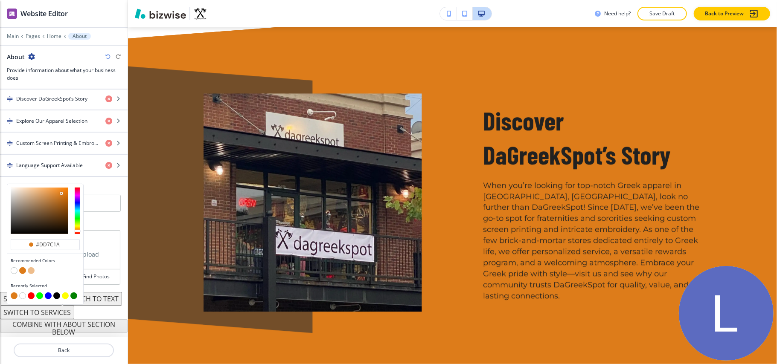
scroll to position [356, 0]
click at [15, 268] on button "button" at bounding box center [14, 271] width 7 height 7
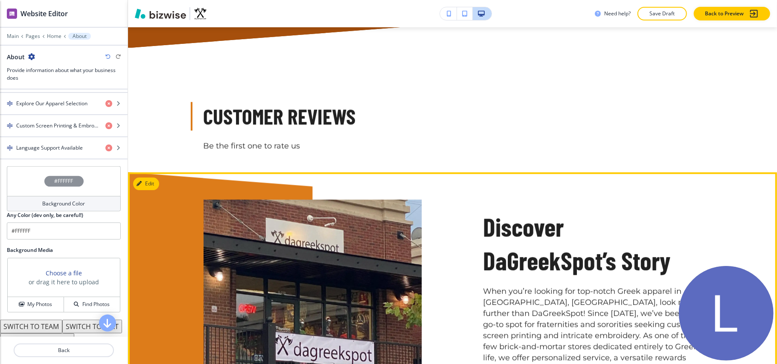
scroll to position [1628, 0]
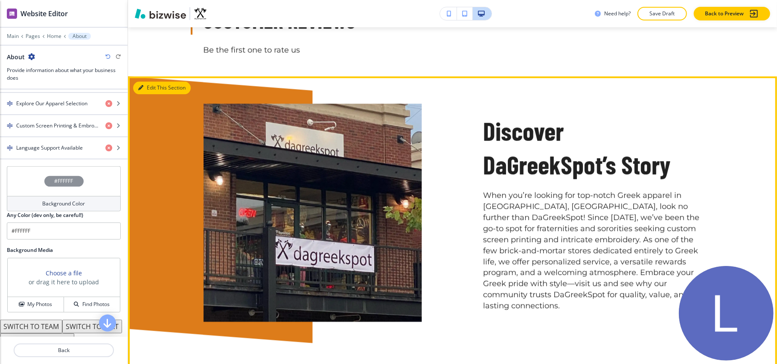
click at [149, 82] on button "Edit This Section" at bounding box center [162, 88] width 58 height 13
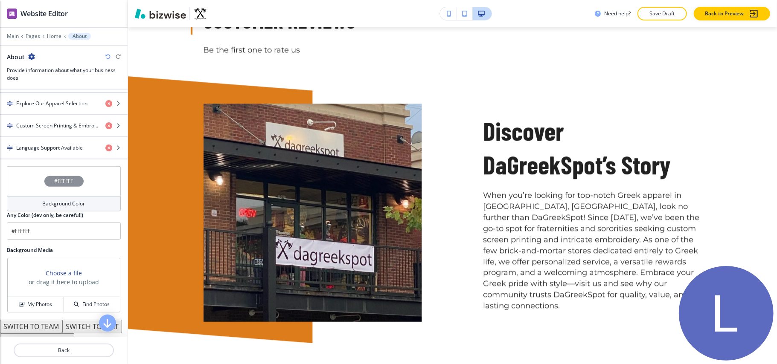
scroll to position [401, 0]
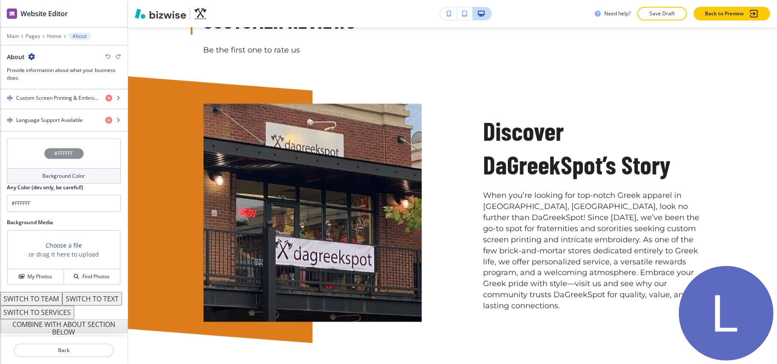
click at [21, 139] on div "#FFFFFF" at bounding box center [64, 154] width 114 height 30
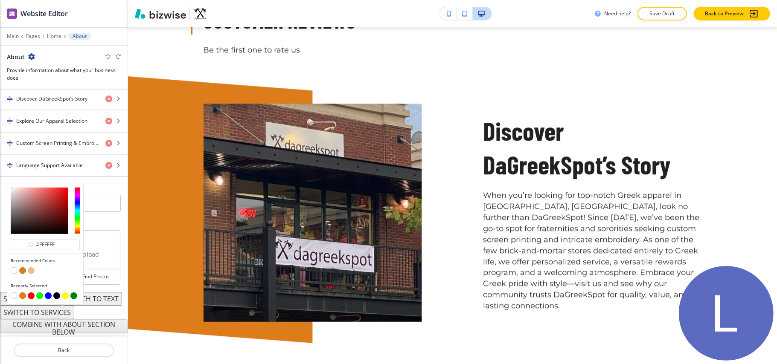
scroll to position [356, 0]
click at [31, 268] on button "button" at bounding box center [31, 271] width 7 height 7
type input "#eebd8c"
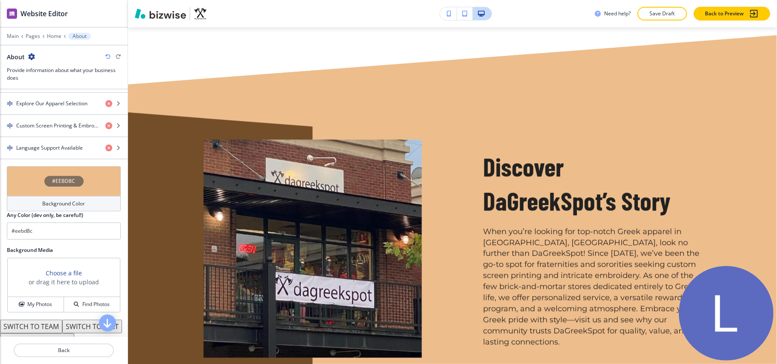
scroll to position [1655, 0]
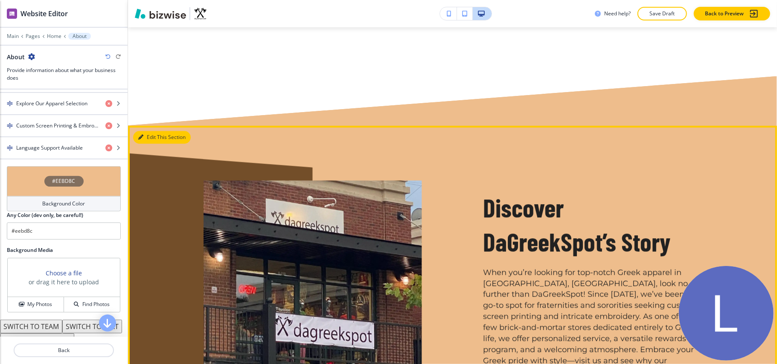
click at [158, 131] on button "Edit This Section" at bounding box center [162, 137] width 58 height 13
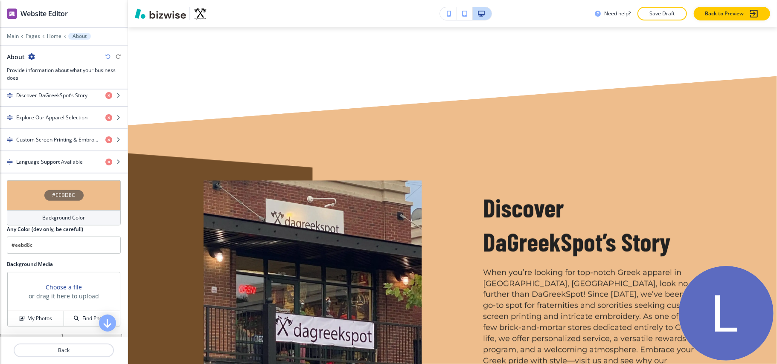
scroll to position [287, 0]
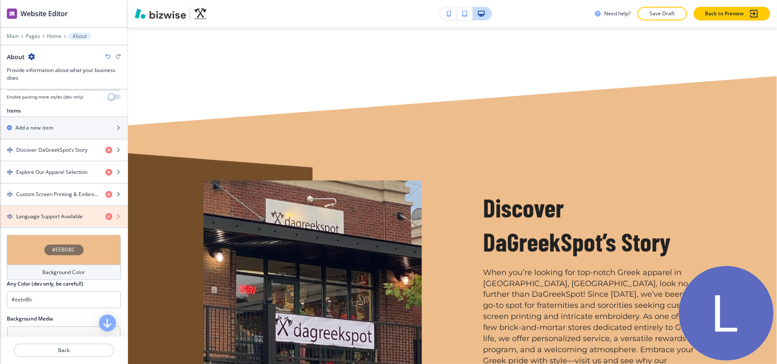
click at [105, 220] on icon "button" at bounding box center [108, 216] width 7 height 7
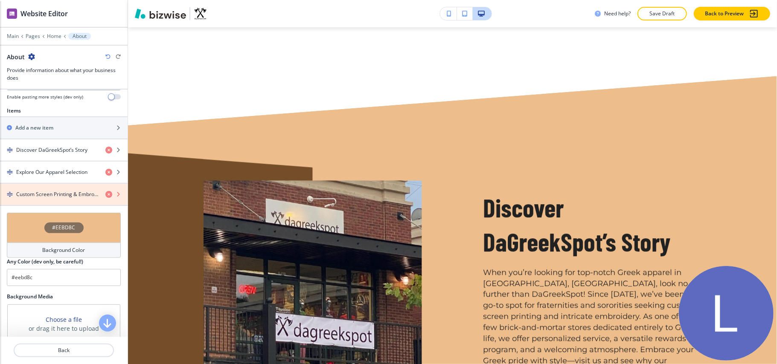
click at [105, 197] on icon "button" at bounding box center [108, 194] width 7 height 7
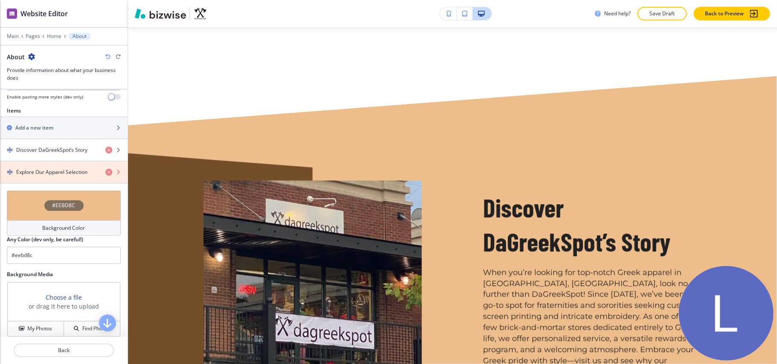
click at [105, 175] on icon "button" at bounding box center [108, 172] width 7 height 7
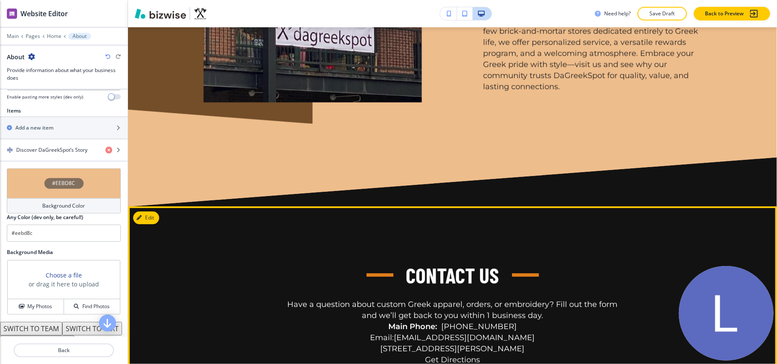
scroll to position [2053, 0]
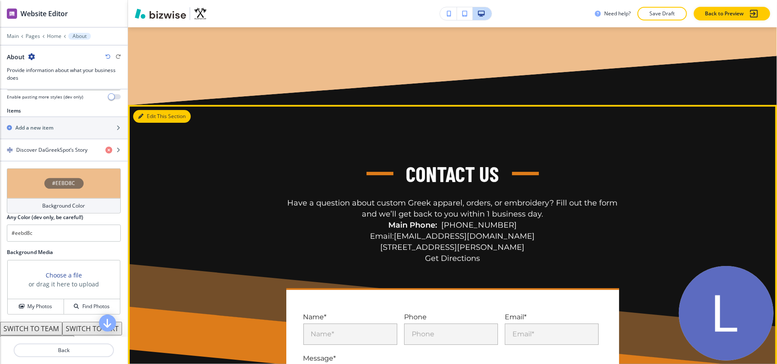
click at [156, 110] on button "Edit This Section" at bounding box center [162, 116] width 58 height 13
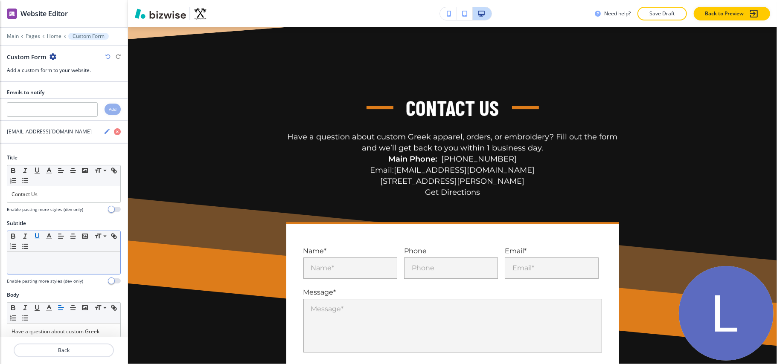
scroll to position [171, 0]
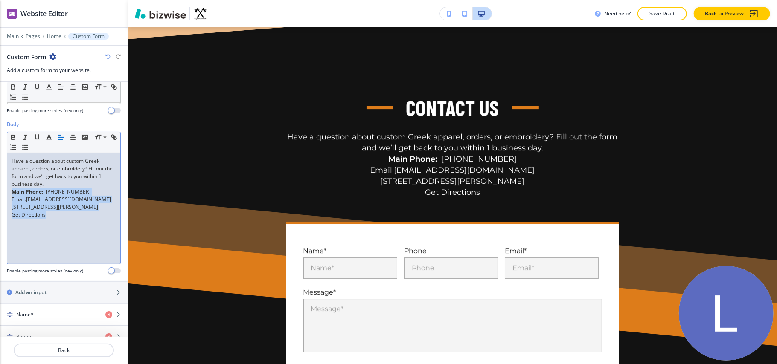
drag, startPoint x: 77, startPoint y: 230, endPoint x: 7, endPoint y: 195, distance: 77.9
click at [7, 195] on div "Small Normal Large Huge Have a question about custom Greek apparel, orders, or …" at bounding box center [64, 198] width 114 height 133
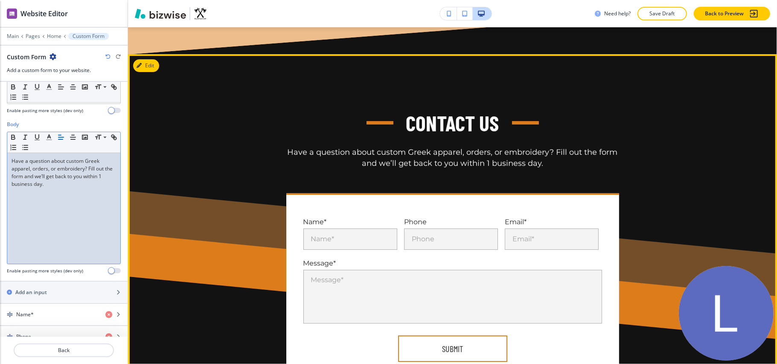
scroll to position [2013, 0]
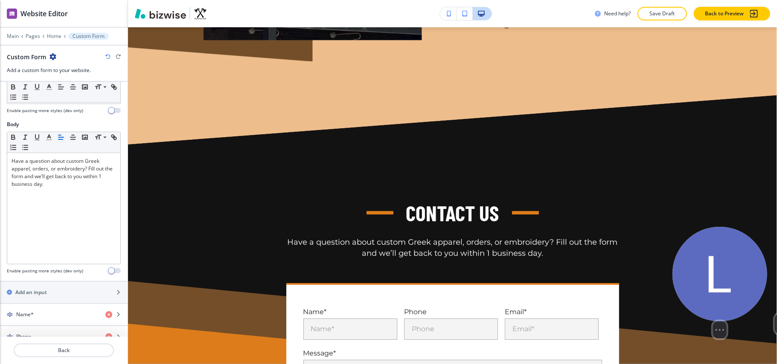
drag, startPoint x: 771, startPoint y: 279, endPoint x: 765, endPoint y: 250, distance: 29.6
click at [765, 250] on div "Select video screen size" at bounding box center [720, 283] width 95 height 112
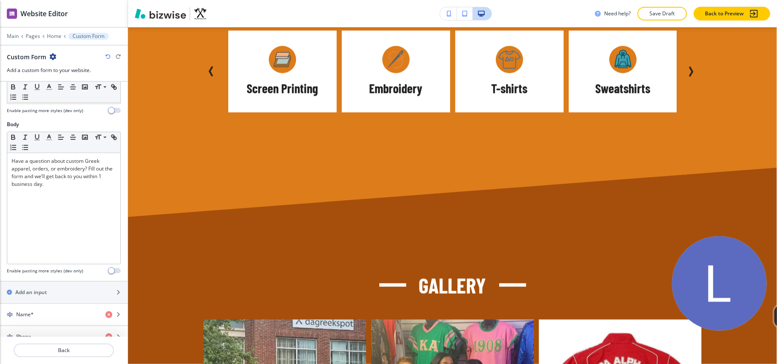
scroll to position [932, 0]
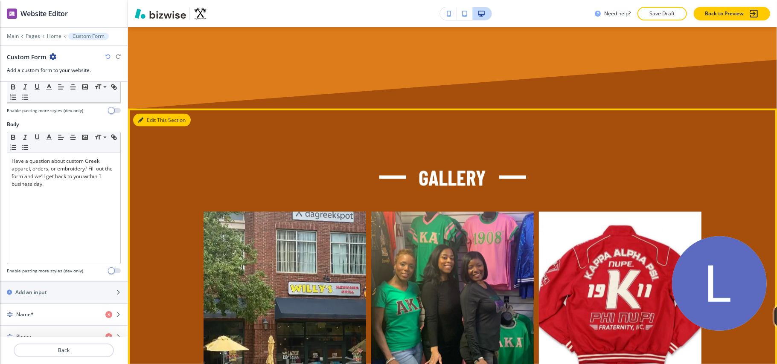
click at [152, 114] on button "Edit This Section" at bounding box center [162, 120] width 58 height 13
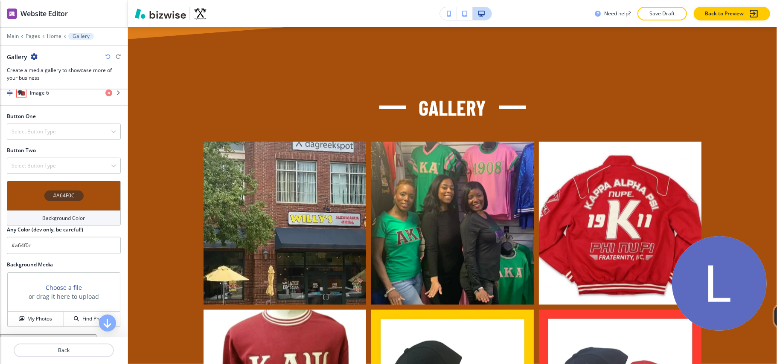
scroll to position [569, 0]
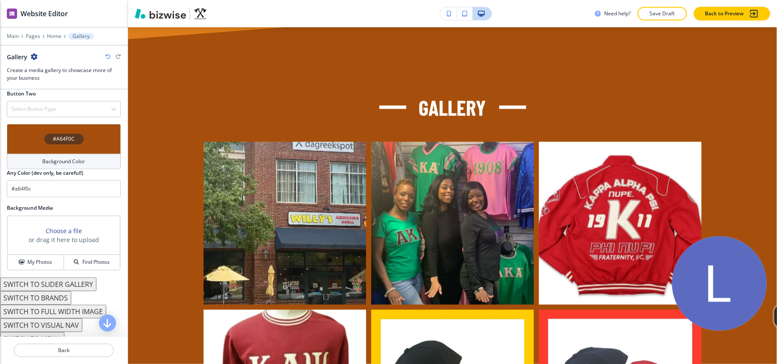
click at [20, 144] on div "#A64F0C" at bounding box center [64, 139] width 114 height 30
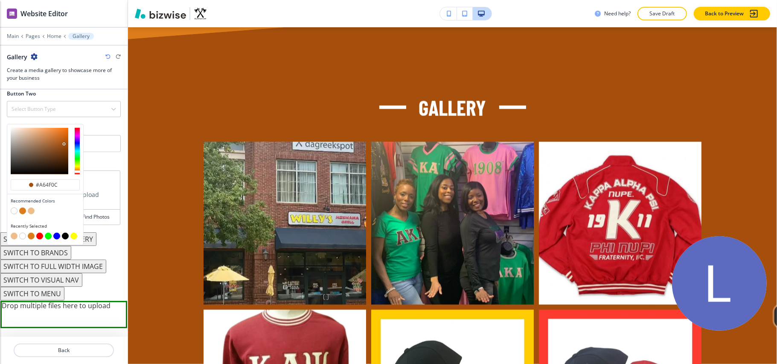
click at [13, 215] on button "button" at bounding box center [14, 211] width 7 height 7
type input "#FFFFFF"
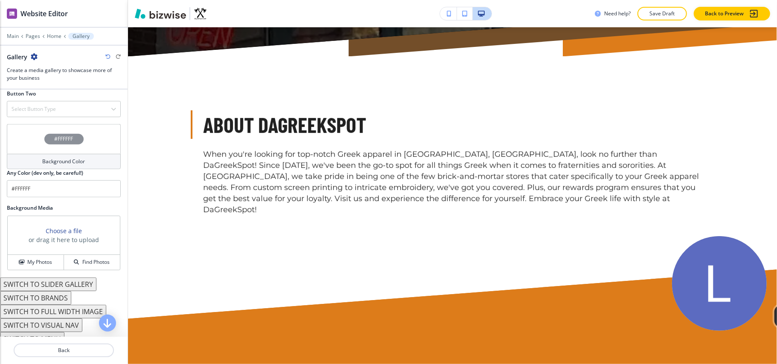
scroll to position [0, 0]
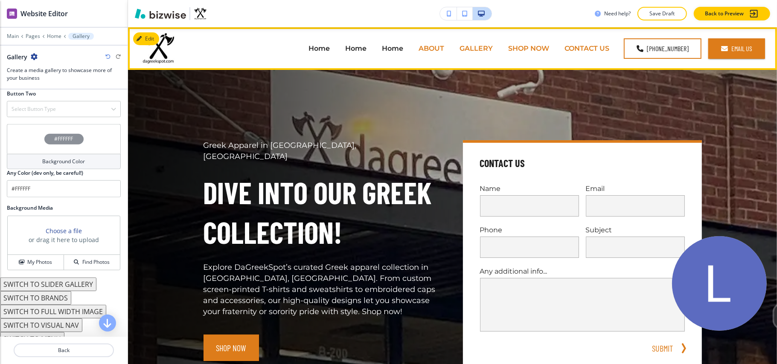
click at [434, 50] on p "ABOUT" at bounding box center [432, 49] width 26 height 10
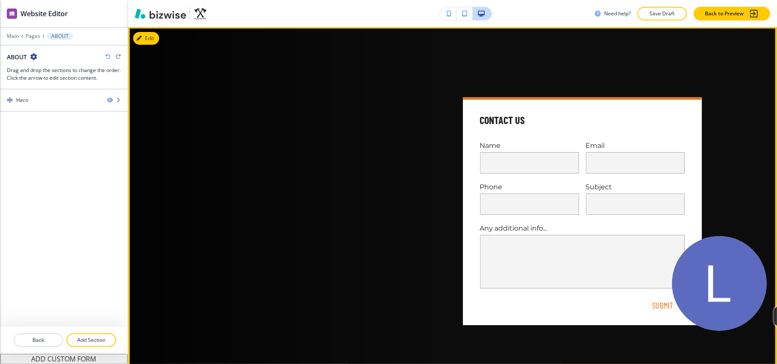
scroll to position [114, 0]
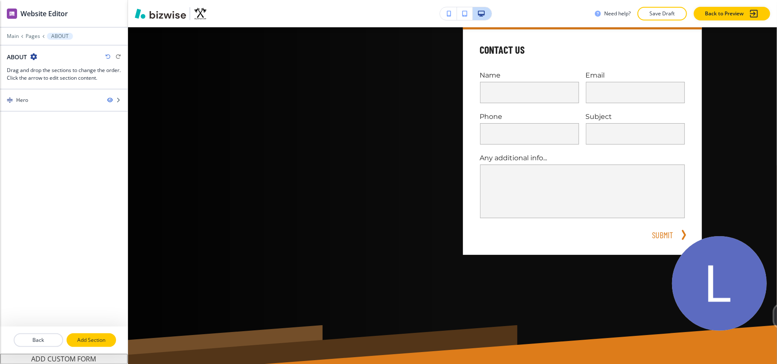
click at [87, 344] on p "Add Section" at bounding box center [91, 341] width 48 height 8
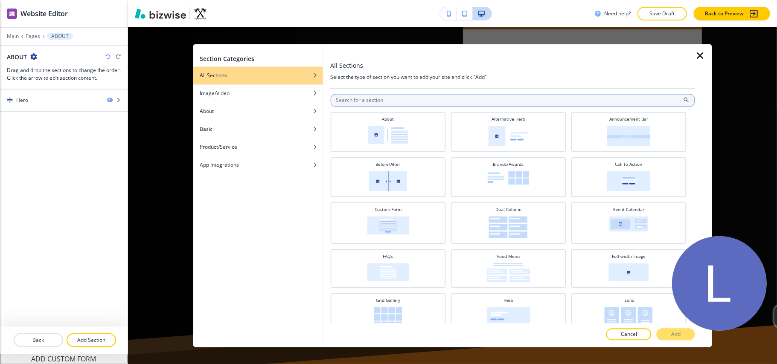
click at [405, 103] on input "text" at bounding box center [512, 100] width 365 height 13
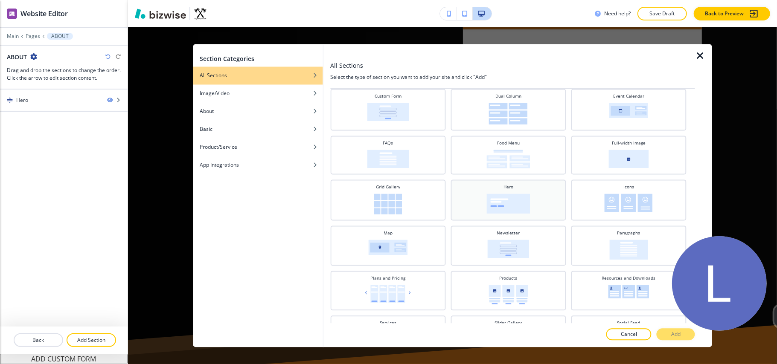
scroll to position [0, 0]
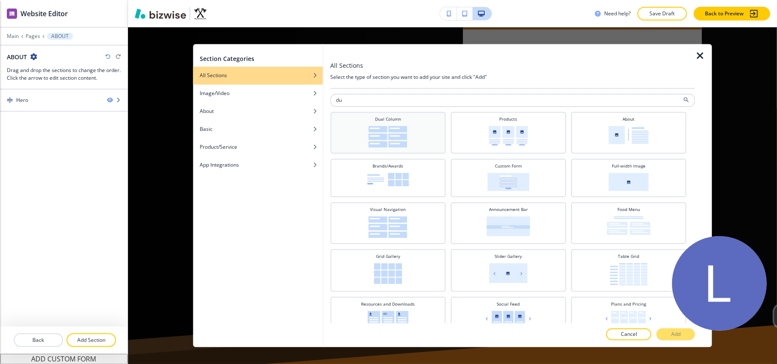
type input "du"
click at [402, 137] on img at bounding box center [388, 137] width 39 height 22
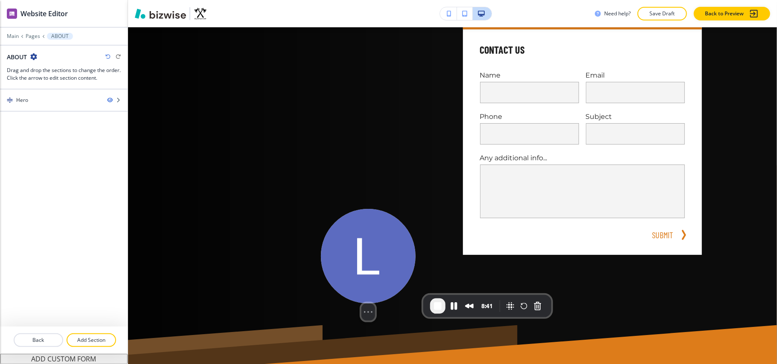
drag, startPoint x: 745, startPoint y: 285, endPoint x: 381, endPoint y: 274, distance: 364.2
click at [381, 274] on img at bounding box center [368, 256] width 95 height 95
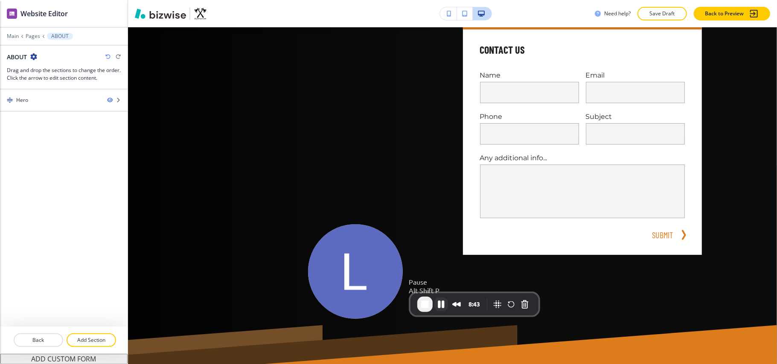
click at [440, 305] on button "Pause Recording" at bounding box center [441, 305] width 14 height 14
click at [442, 303] on span "Play Recording" at bounding box center [441, 305] width 10 height 10
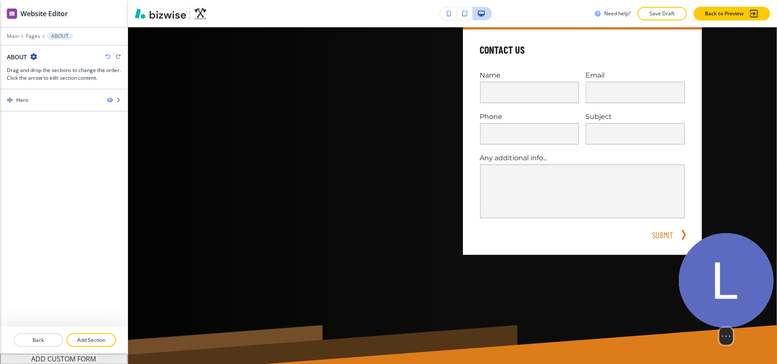
drag, startPoint x: 333, startPoint y: 248, endPoint x: 726, endPoint y: 274, distance: 393.5
click at [726, 274] on img at bounding box center [726, 280] width 95 height 95
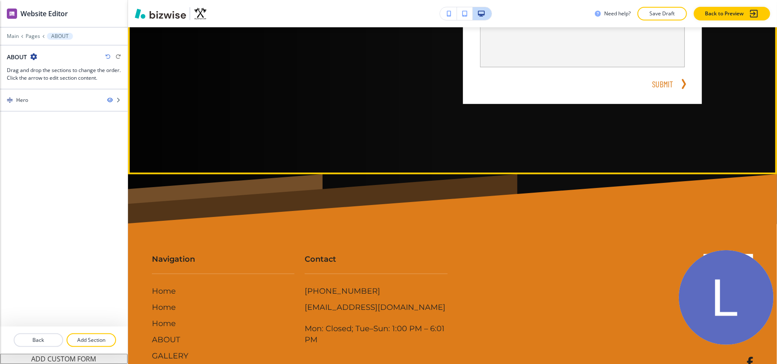
scroll to position [325, 0]
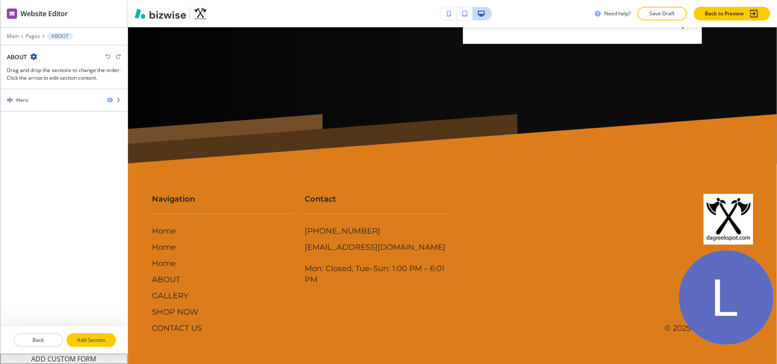
click at [93, 338] on p "Add Section" at bounding box center [91, 341] width 48 height 8
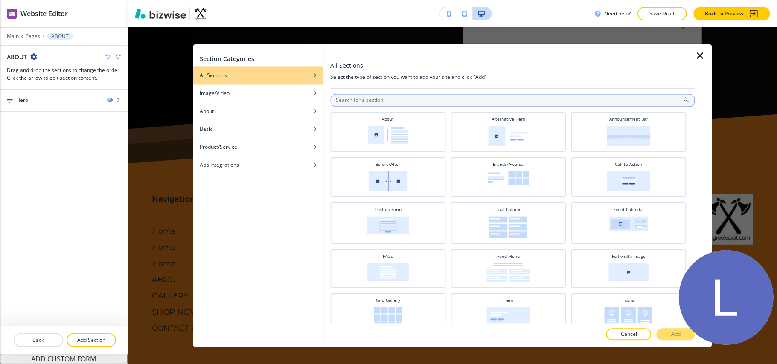
click at [376, 96] on input "text" at bounding box center [512, 100] width 365 height 13
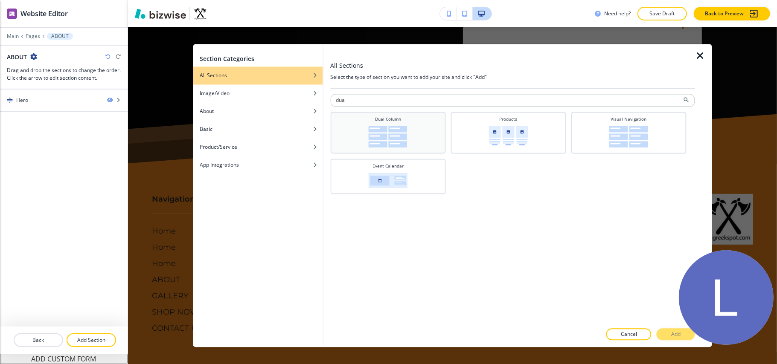
type input "dua"
click at [385, 121] on h4 "Dual Column" at bounding box center [388, 120] width 26 height 6
click at [671, 336] on button "Add" at bounding box center [676, 335] width 38 height 12
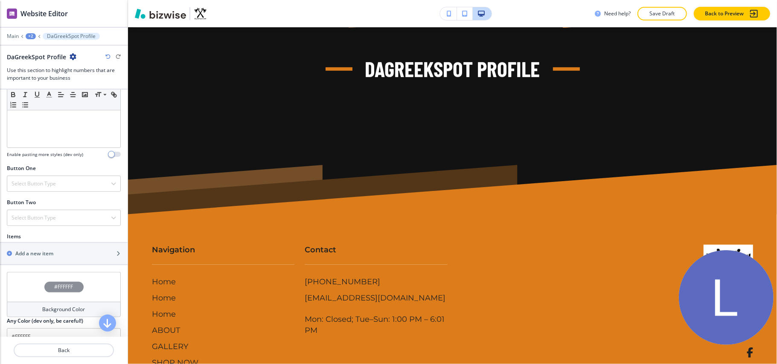
scroll to position [284, 0]
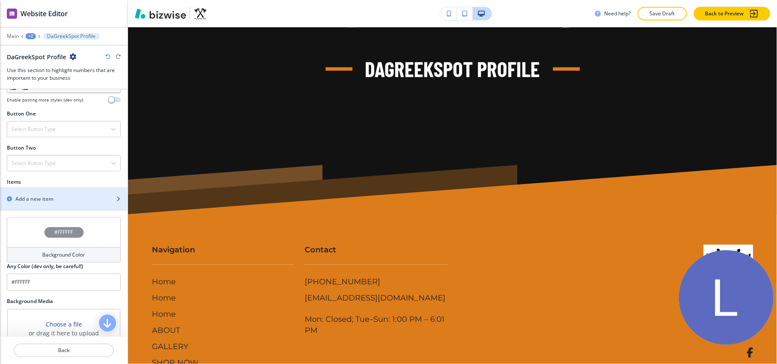
click at [50, 195] on div "button" at bounding box center [64, 192] width 128 height 7
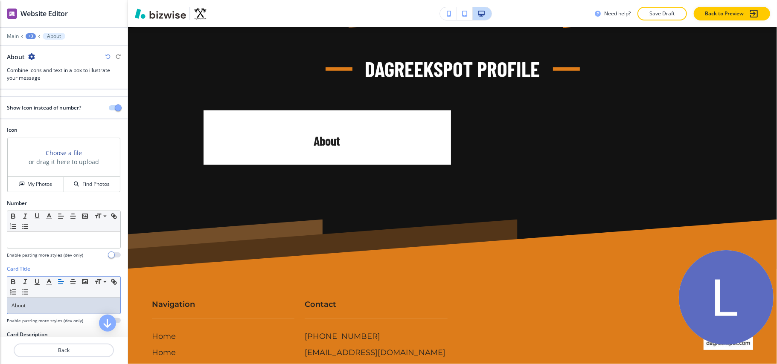
scroll to position [114, 0]
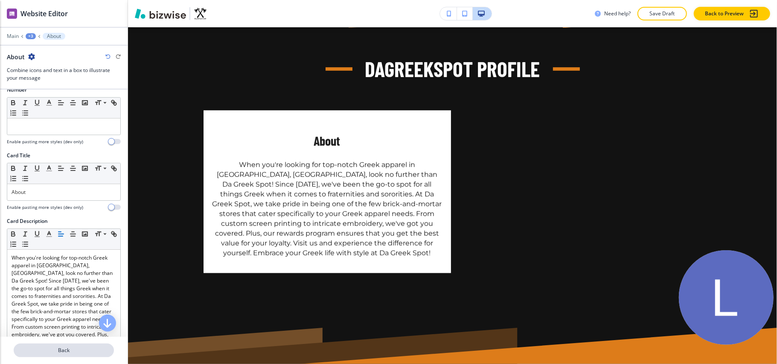
click at [64, 353] on p "Back" at bounding box center [64, 351] width 99 height 8
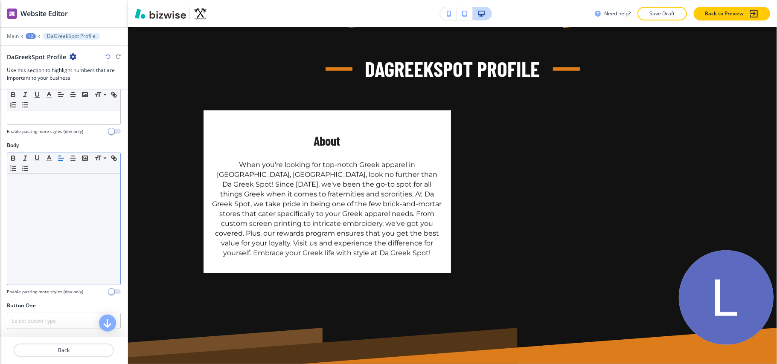
scroll to position [227, 0]
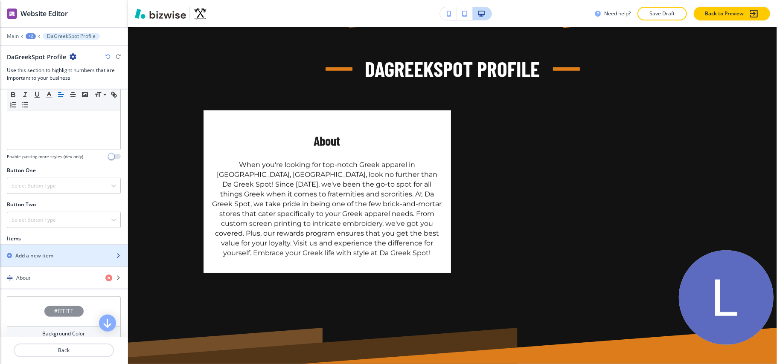
click at [55, 260] on div "Add a new item" at bounding box center [54, 256] width 109 height 8
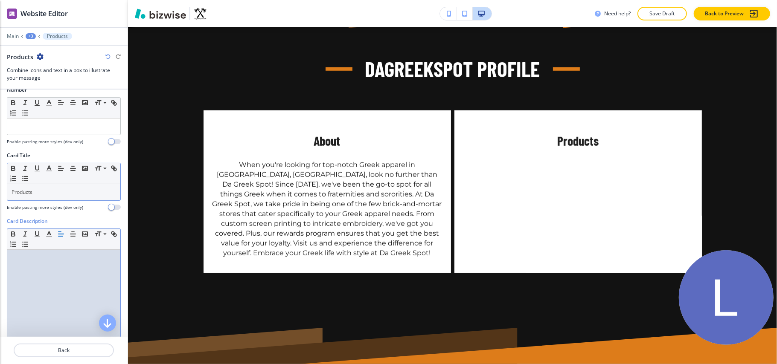
scroll to position [0, 0]
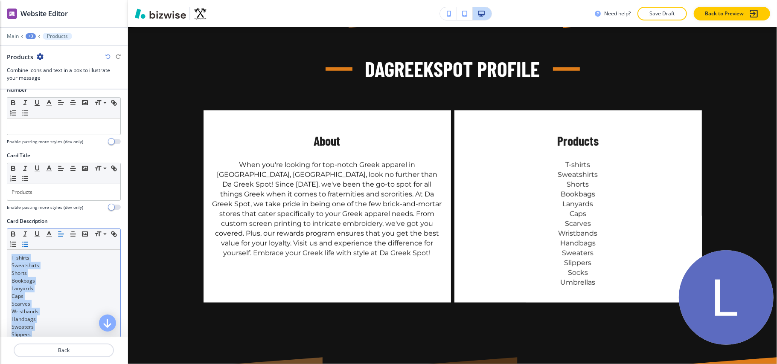
click at [29, 246] on icon "button" at bounding box center [25, 245] width 8 height 8
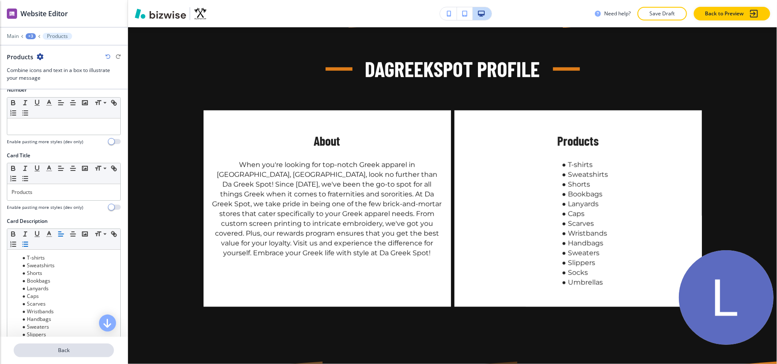
click at [64, 354] on p "Back" at bounding box center [64, 351] width 99 height 8
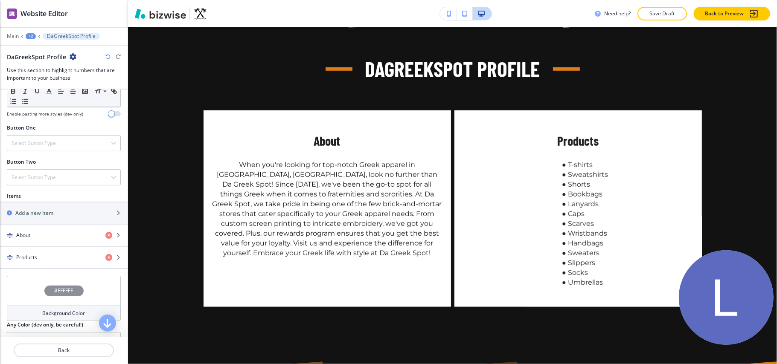
scroll to position [284, 0]
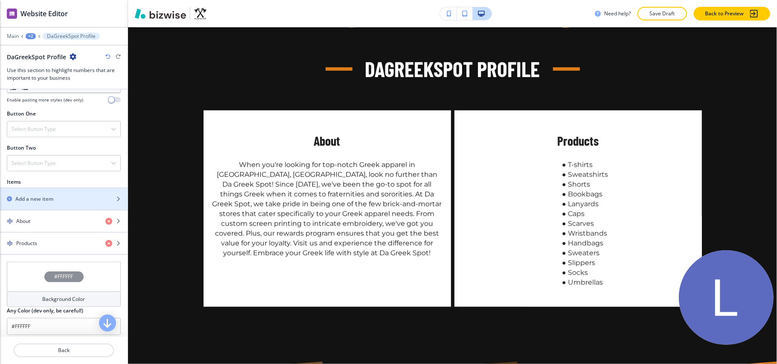
click at [43, 186] on div "Items" at bounding box center [64, 182] width 128 height 8
click at [43, 200] on h2 "Add a new item" at bounding box center [34, 199] width 38 height 8
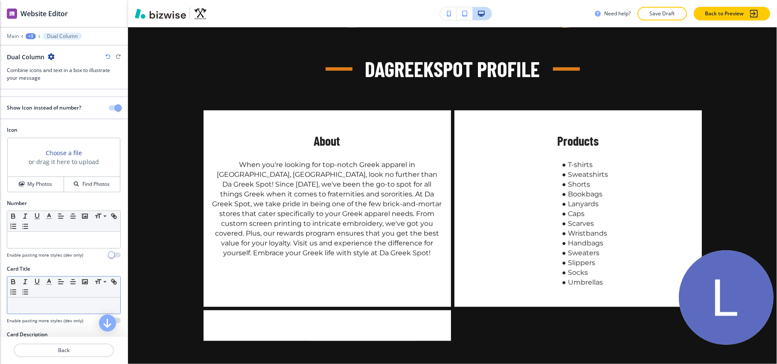
drag, startPoint x: 21, startPoint y: 313, endPoint x: 26, endPoint y: 312, distance: 5.2
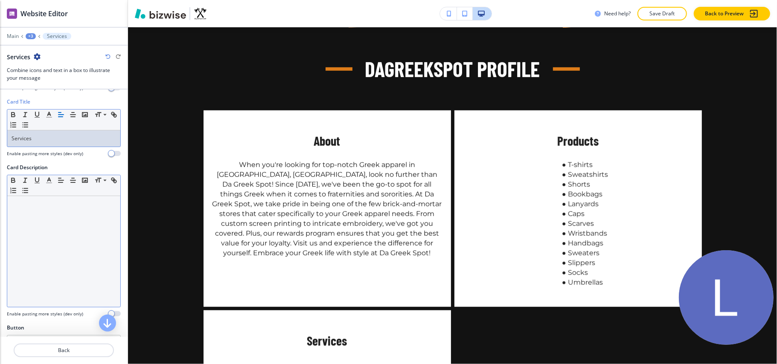
scroll to position [171, 0]
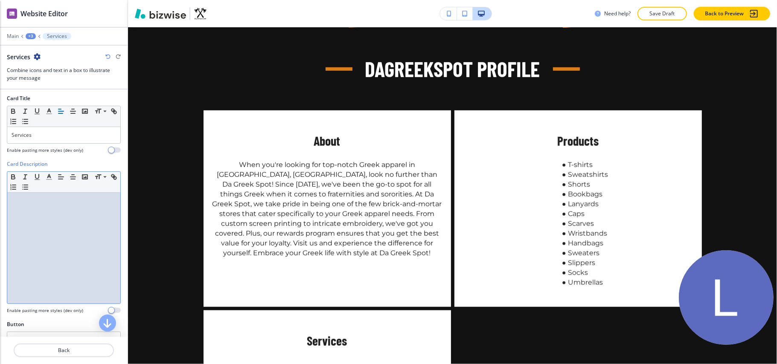
drag, startPoint x: 45, startPoint y: 299, endPoint x: 50, endPoint y: 296, distance: 5.0
click at [28, 185] on line "button" at bounding box center [26, 185] width 4 height 0
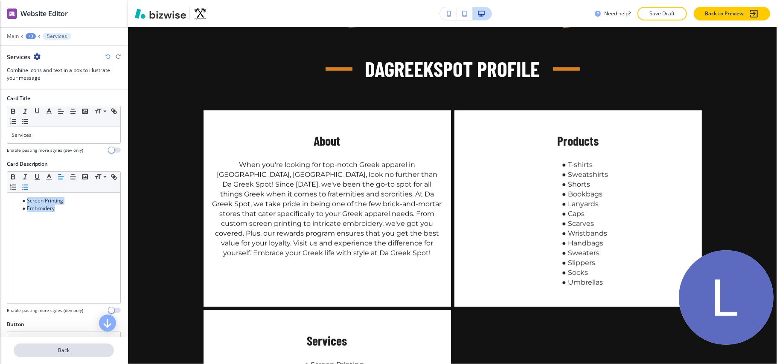
click at [65, 350] on p "Back" at bounding box center [64, 351] width 99 height 8
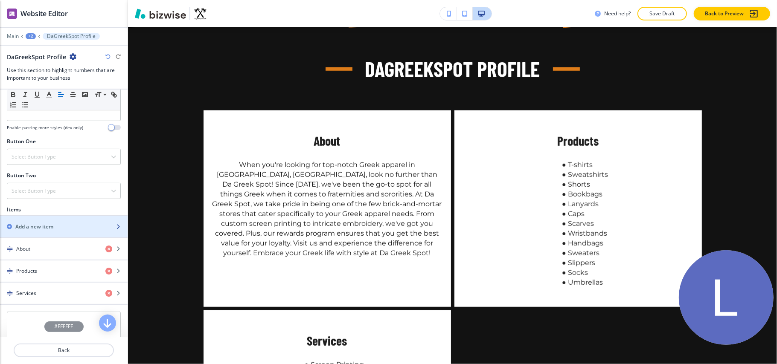
scroll to position [284, 0]
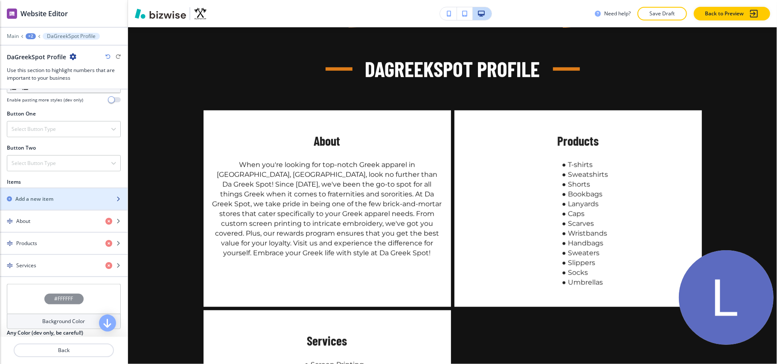
click at [36, 198] on h2 "Add a new item" at bounding box center [34, 199] width 38 height 8
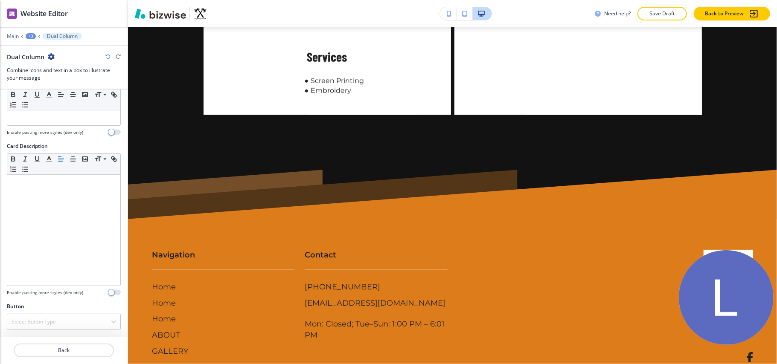
scroll to position [192, 0]
click at [72, 359] on div at bounding box center [64, 361] width 128 height 7
click at [76, 353] on p "Back" at bounding box center [64, 351] width 99 height 8
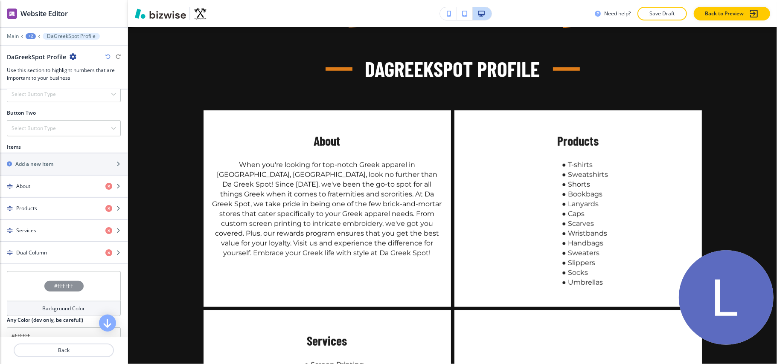
scroll to position [341, 0]
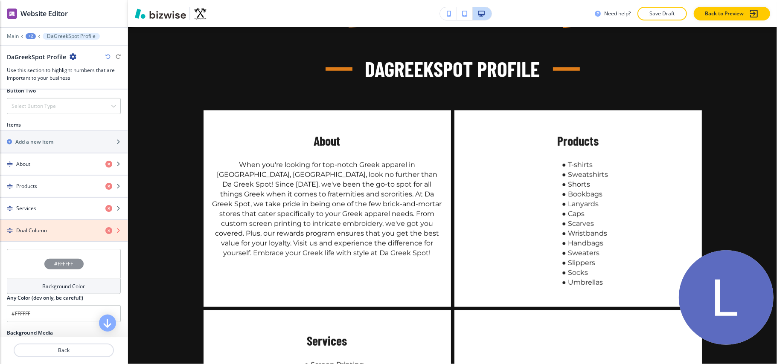
click at [105, 234] on icon "button" at bounding box center [108, 230] width 7 height 7
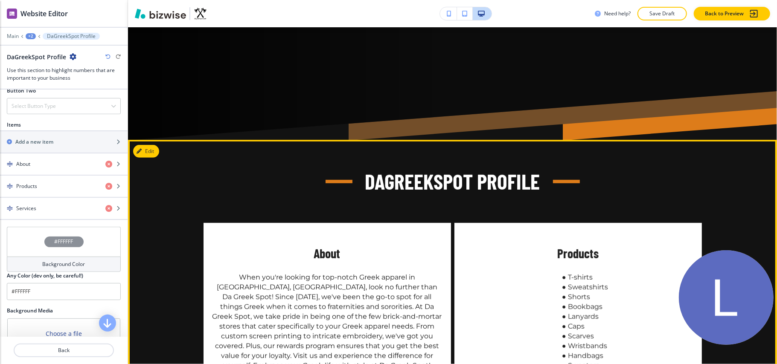
scroll to position [347, 0]
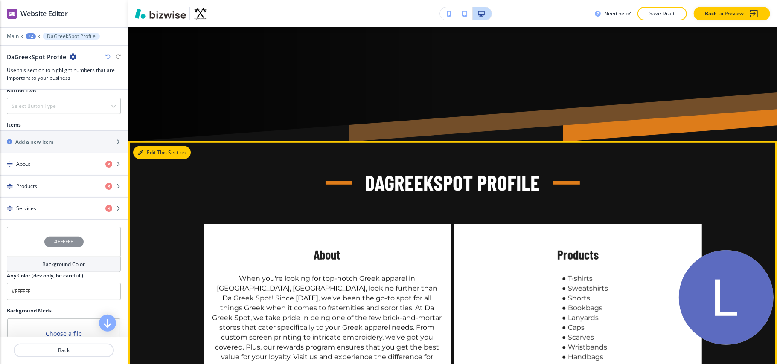
click at [154, 157] on button "Edit This Section" at bounding box center [162, 152] width 58 height 13
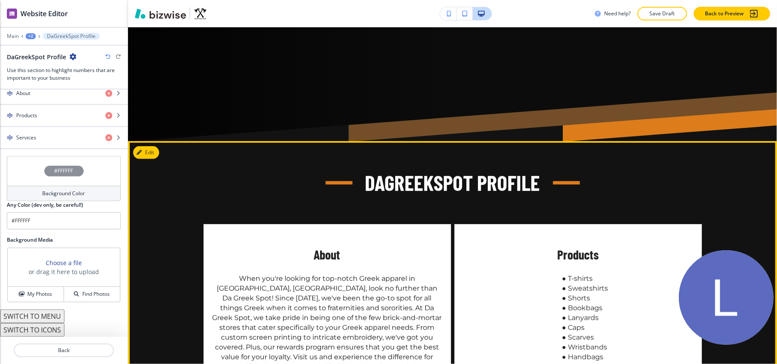
scroll to position [444, 0]
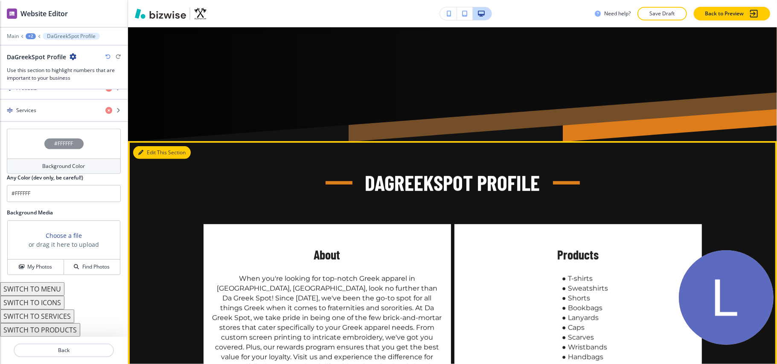
click at [142, 149] on button "Edit This Section" at bounding box center [162, 152] width 58 height 13
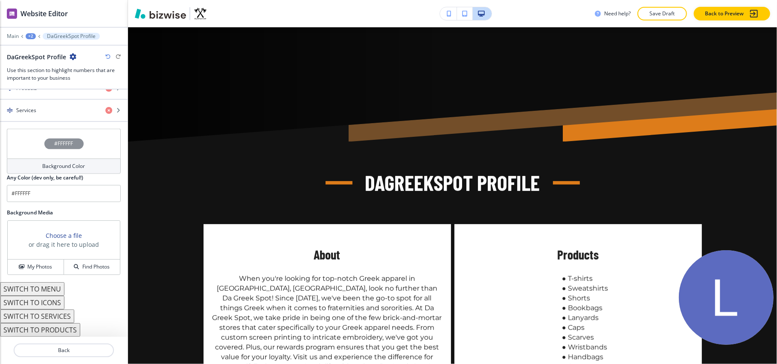
click at [32, 148] on div "#FFFFFF" at bounding box center [64, 144] width 114 height 30
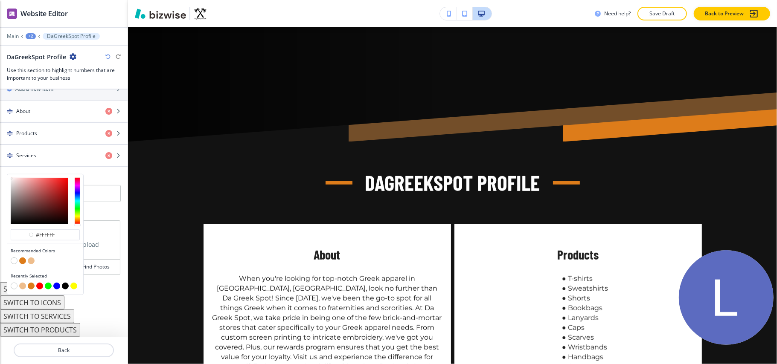
click at [33, 261] on button "button" at bounding box center [31, 261] width 7 height 7
type input "#eebd8c"
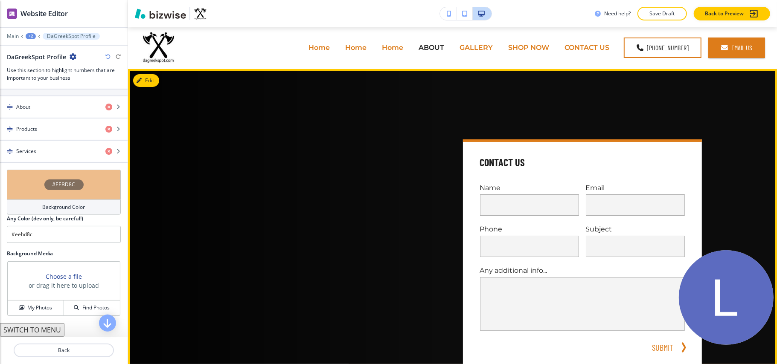
scroll to position [0, 0]
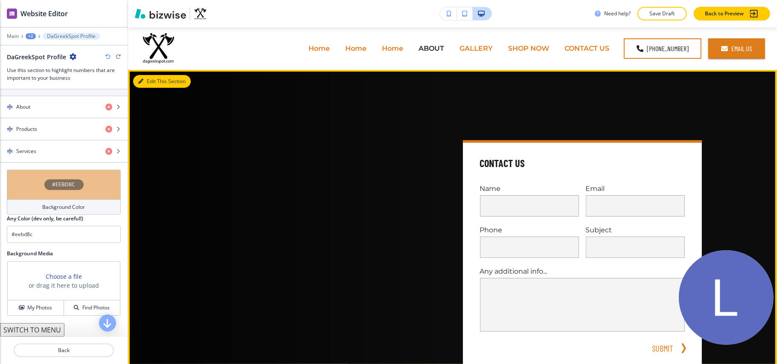
click at [145, 85] on button "Edit This Section" at bounding box center [162, 81] width 58 height 13
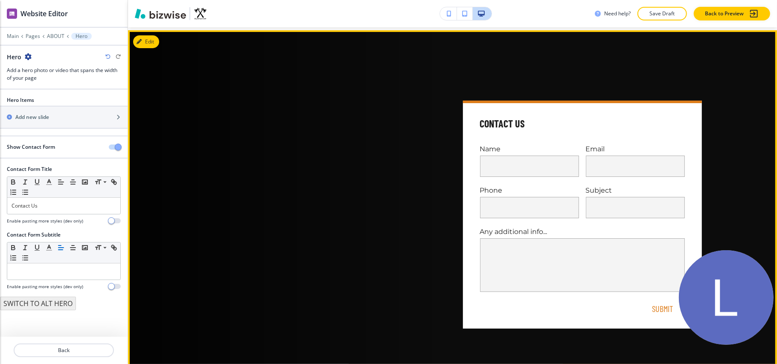
scroll to position [43, 0]
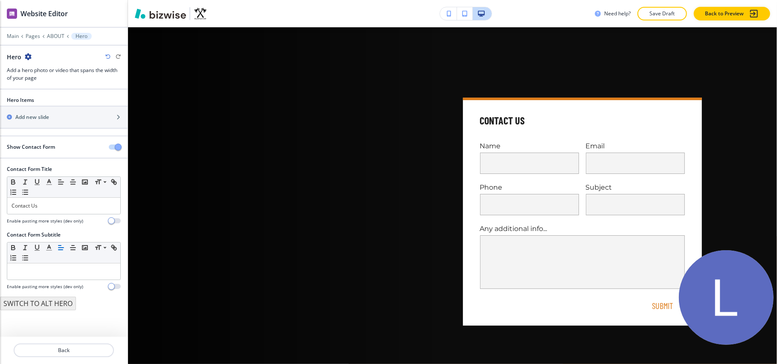
click at [108, 147] on div "Show Contact Form" at bounding box center [64, 147] width 128 height 8
click at [112, 147] on button "button" at bounding box center [115, 147] width 12 height 5
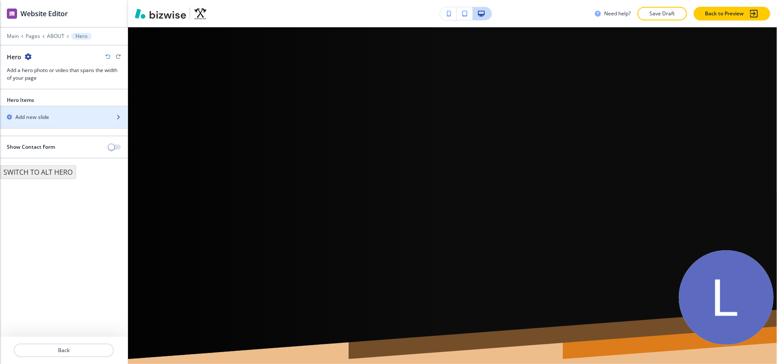
click at [53, 121] on div "Add new slide" at bounding box center [54, 118] width 109 height 8
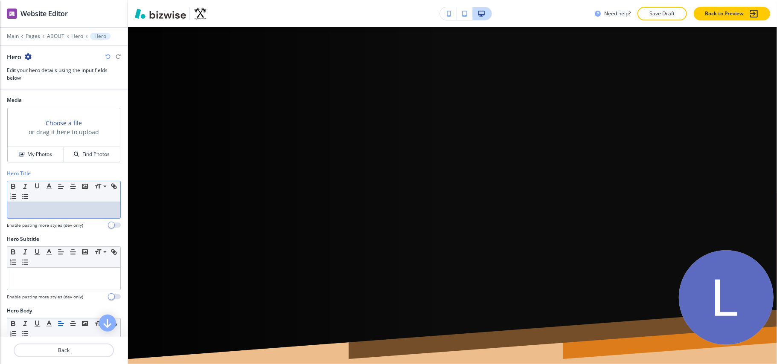
click at [30, 210] on p at bounding box center [64, 211] width 105 height 8
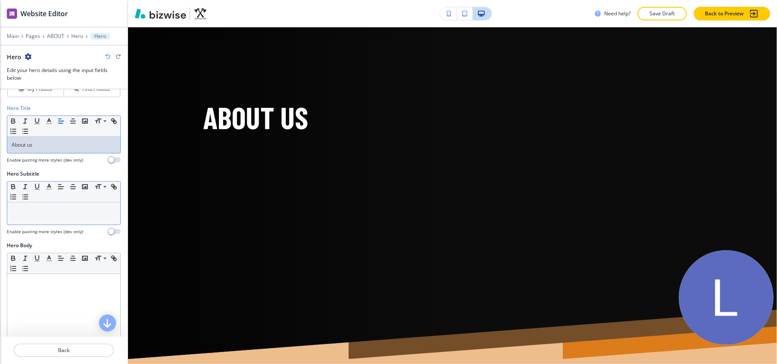
scroll to position [0, 0]
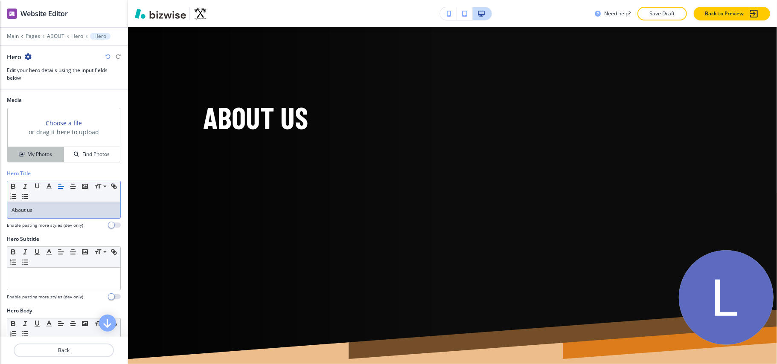
click at [35, 158] on h4 "My Photos" at bounding box center [39, 155] width 25 height 8
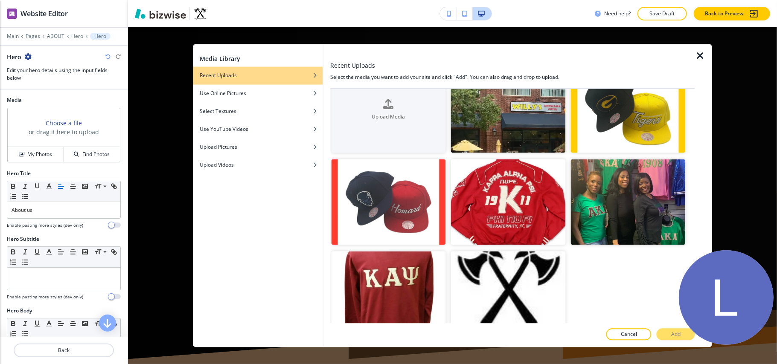
scroll to position [42, 0]
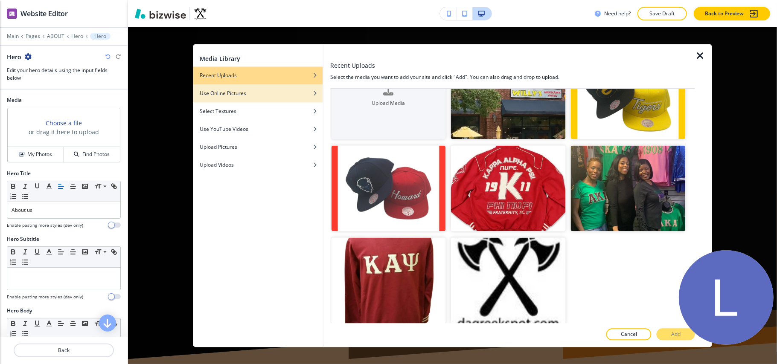
click at [234, 96] on h4 "Use Online Pictures" at bounding box center [223, 94] width 47 height 8
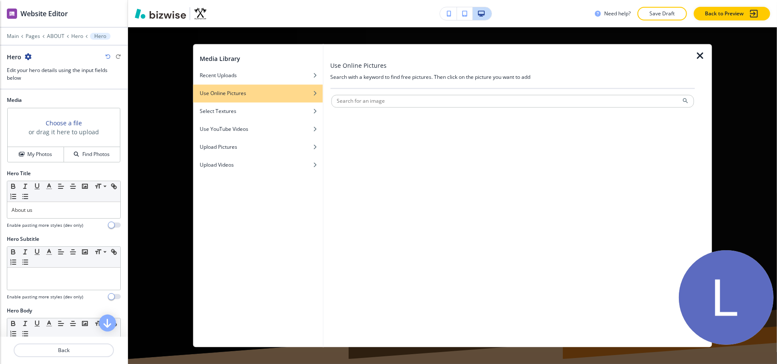
scroll to position [0, 0]
click at [417, 102] on input "text" at bounding box center [512, 101] width 363 height 13
type input "Printing"
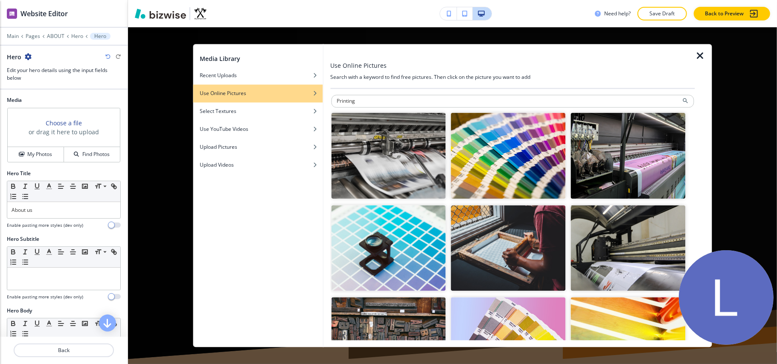
click at [508, 243] on img "button" at bounding box center [508, 248] width 115 height 86
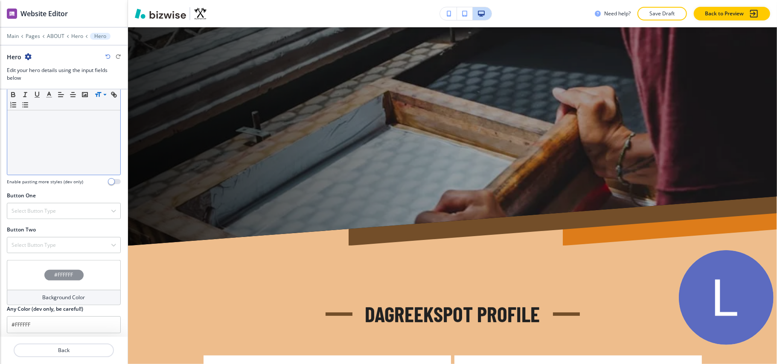
scroll to position [282, 0]
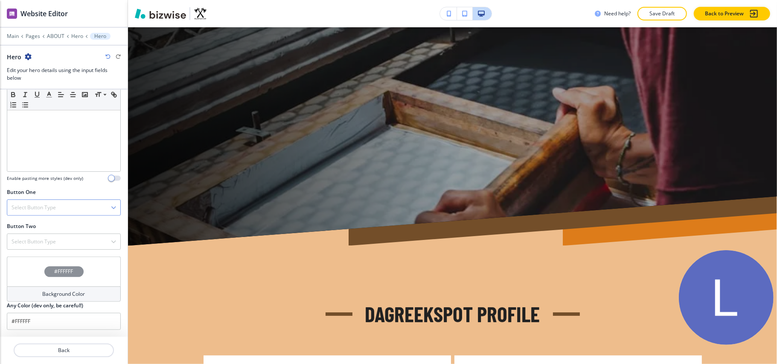
click at [47, 206] on h4 "Select Button Type" at bounding box center [34, 208] width 44 height 8
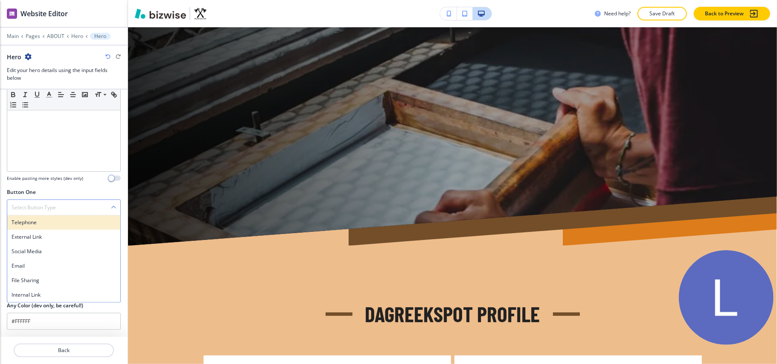
click at [42, 222] on h4 "Telephone" at bounding box center [64, 223] width 105 height 8
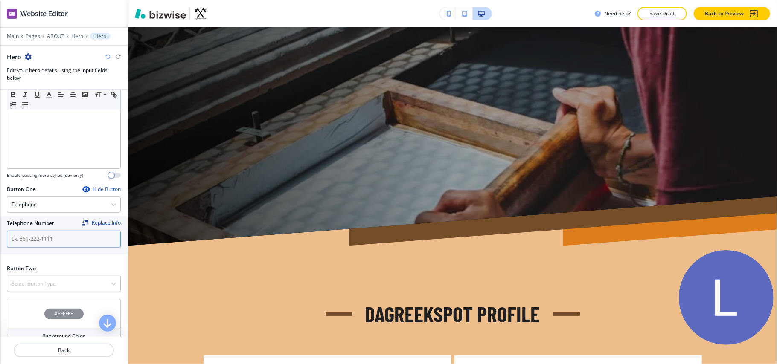
click at [64, 243] on input "text" at bounding box center [64, 239] width 114 height 17
paste input "[PHONE_NUMBER]"
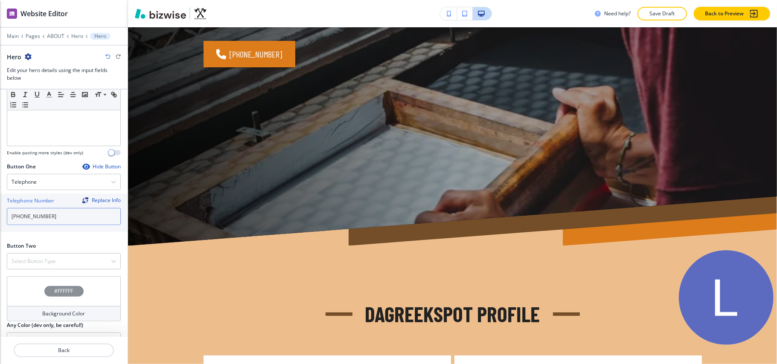
scroll to position [328, 0]
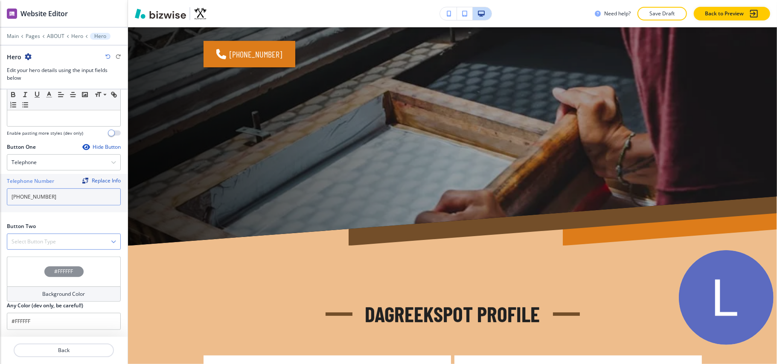
type input "[PHONE_NUMBER]"
click at [59, 236] on div "Select Button Type" at bounding box center [63, 241] width 113 height 15
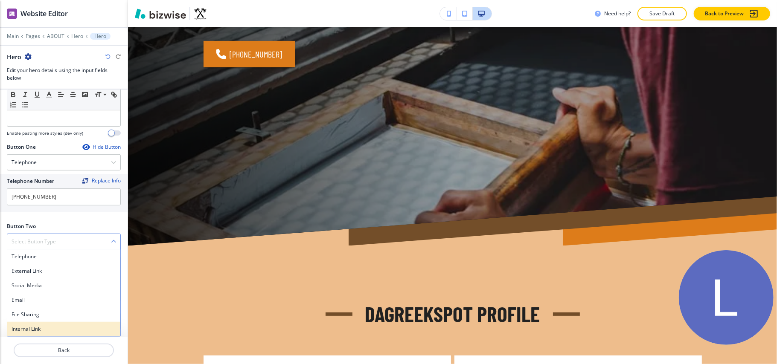
click at [33, 333] on h4 "Internal Link" at bounding box center [64, 330] width 105 height 8
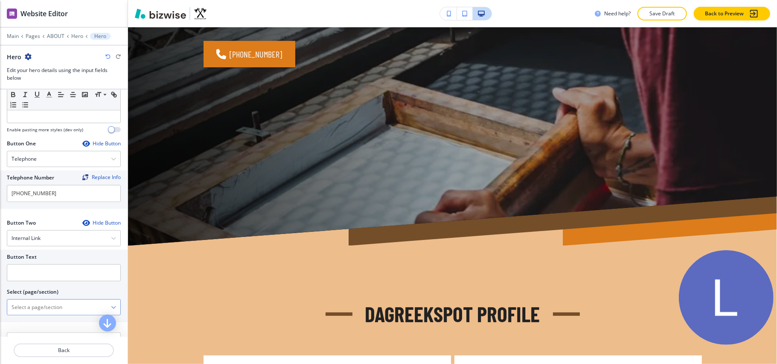
click at [49, 311] on \(page\/section\) "Manual Input" at bounding box center [59, 307] width 104 height 15
type \(page\/section\) "CONTACT US"
click at [44, 330] on div "CONTACT US" at bounding box center [63, 322] width 113 height 15
click at [64, 280] on input "text" at bounding box center [64, 273] width 114 height 17
paste input "CONTACT US"
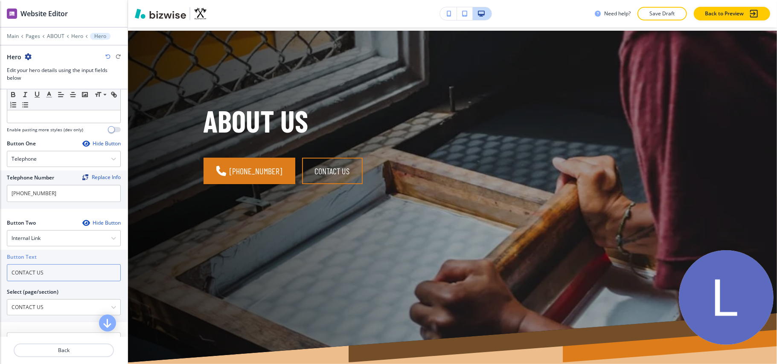
scroll to position [0, 0]
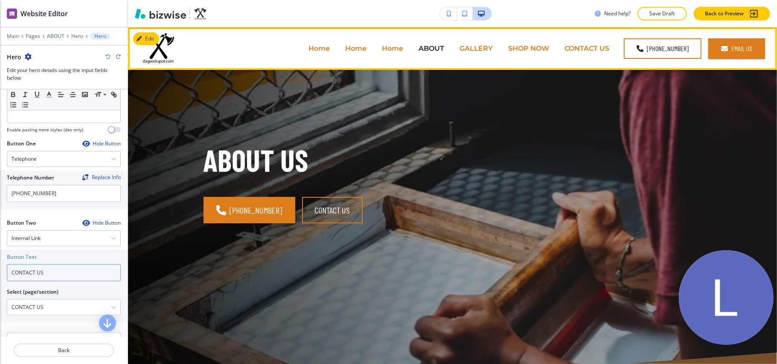
type input "CONTACT US"
click at [475, 46] on p "GALLERY" at bounding box center [476, 49] width 33 height 10
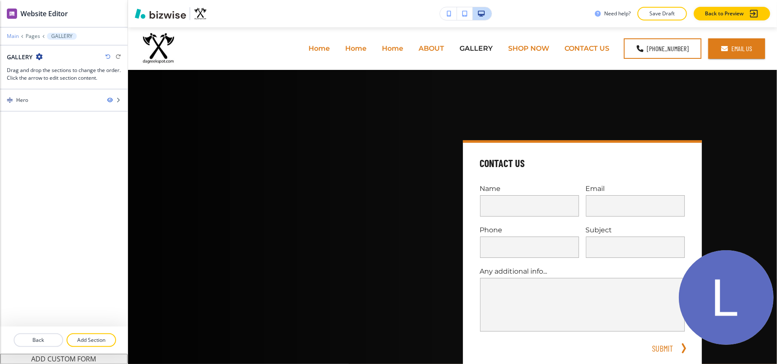
click at [9, 35] on p "Main" at bounding box center [13, 36] width 12 height 6
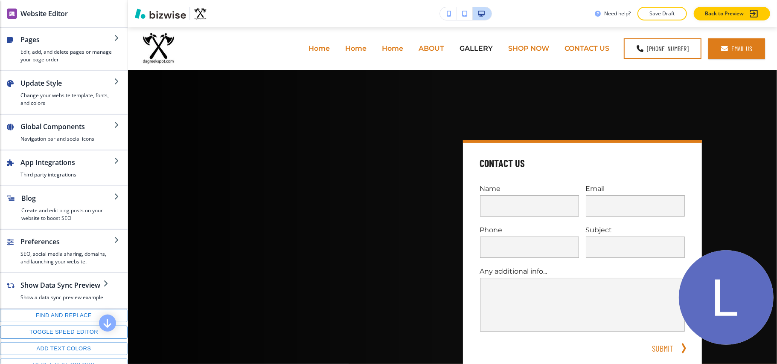
click at [46, 339] on button "Toggle speed editor" at bounding box center [64, 332] width 128 height 13
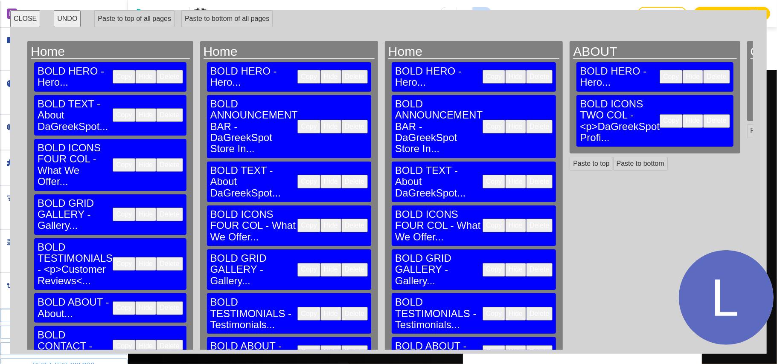
click at [113, 208] on button "Copy" at bounding box center [124, 215] width 23 height 14
click at [613, 157] on button "Paste to bottom" at bounding box center [640, 164] width 55 height 14
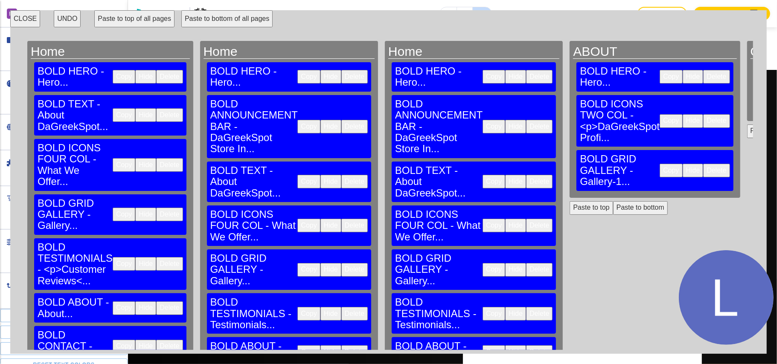
click at [703, 164] on button "Delete" at bounding box center [716, 171] width 26 height 14
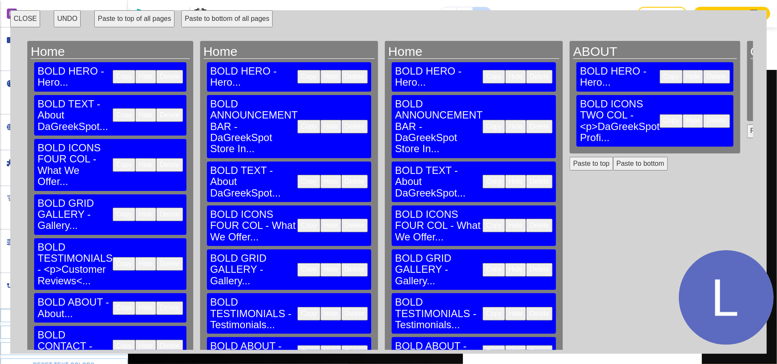
click at [113, 302] on button "Copy" at bounding box center [124, 309] width 23 height 14
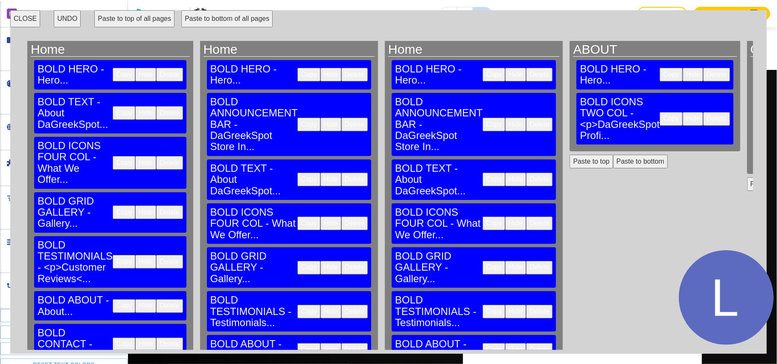
click at [26, 13] on button "CLOSE" at bounding box center [25, 18] width 30 height 17
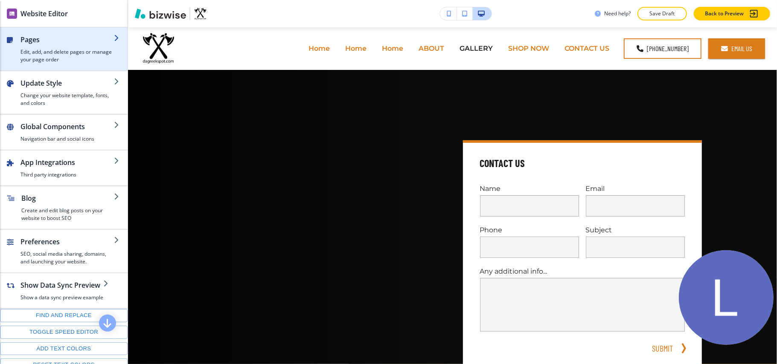
click at [43, 55] on h4 "Edit, add, and delete pages or manage your page order" at bounding box center [66, 55] width 93 height 15
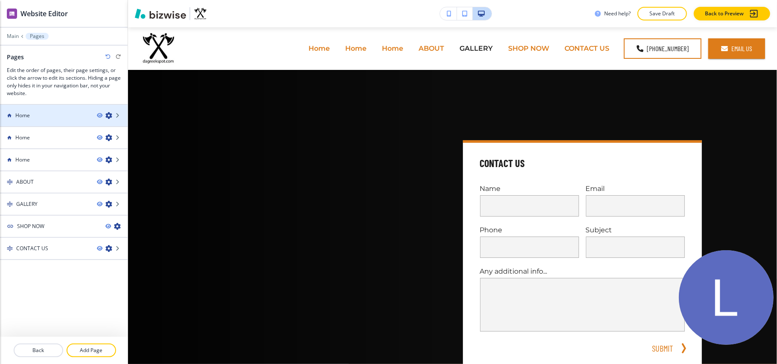
click at [26, 116] on h4 "Home" at bounding box center [22, 116] width 15 height 8
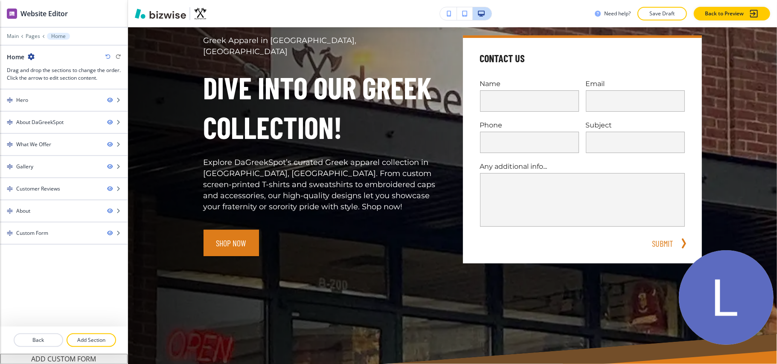
scroll to position [114, 0]
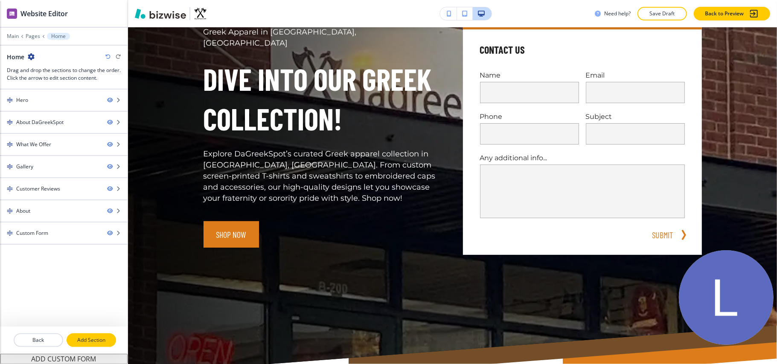
click at [97, 340] on p "Add Section" at bounding box center [91, 341] width 48 height 8
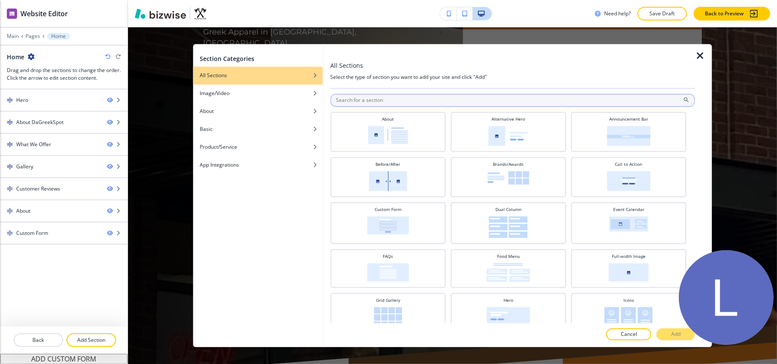
click at [391, 96] on input "text" at bounding box center [512, 100] width 365 height 13
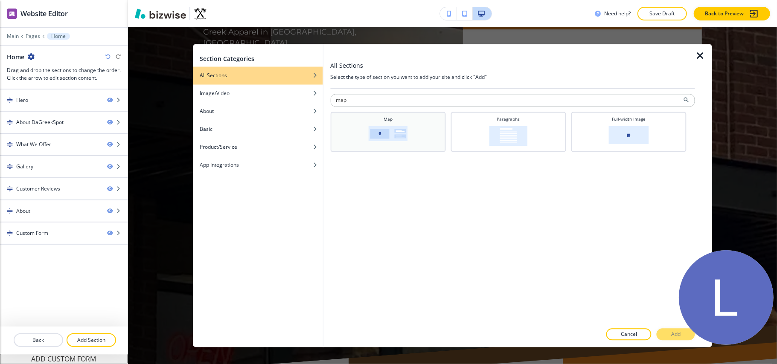
type input "map"
click at [393, 126] on img at bounding box center [387, 133] width 39 height 15
click at [675, 330] on button "Add" at bounding box center [676, 335] width 38 height 12
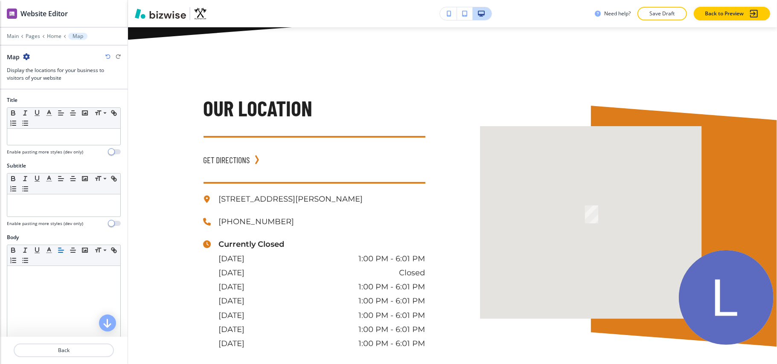
scroll to position [227, 0]
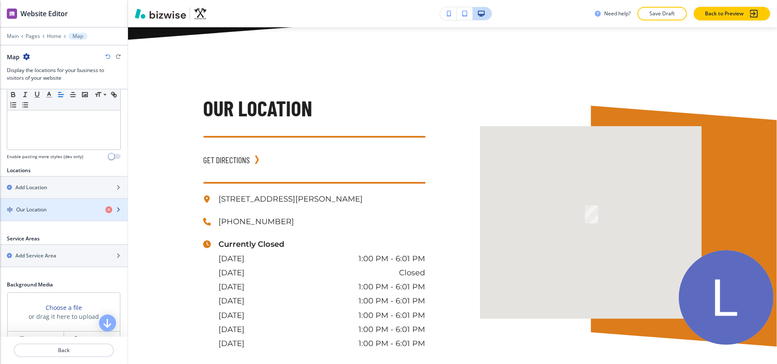
click at [45, 214] on h4 "Our Location" at bounding box center [31, 210] width 30 height 8
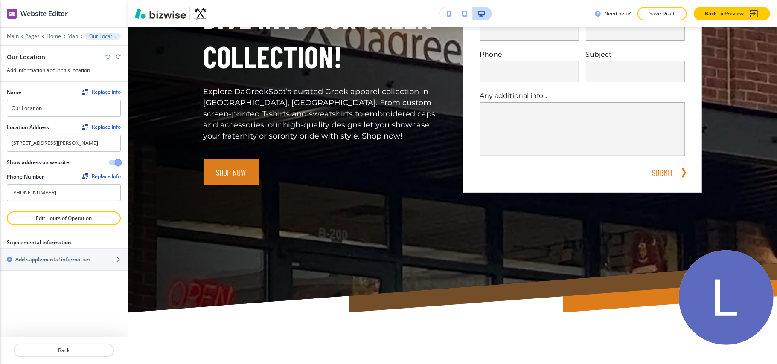
scroll to position [0, 0]
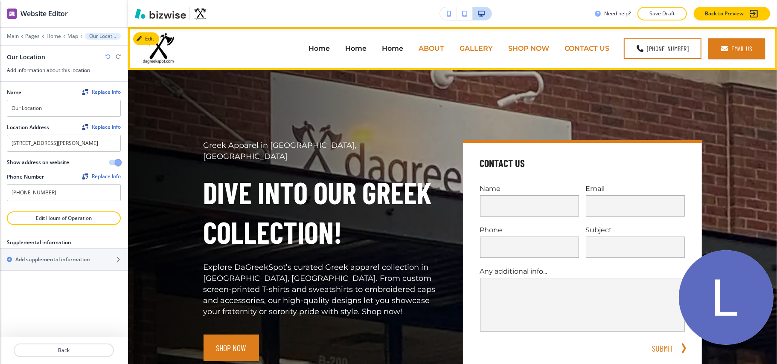
click at [429, 48] on p "ABOUT" at bounding box center [432, 49] width 26 height 10
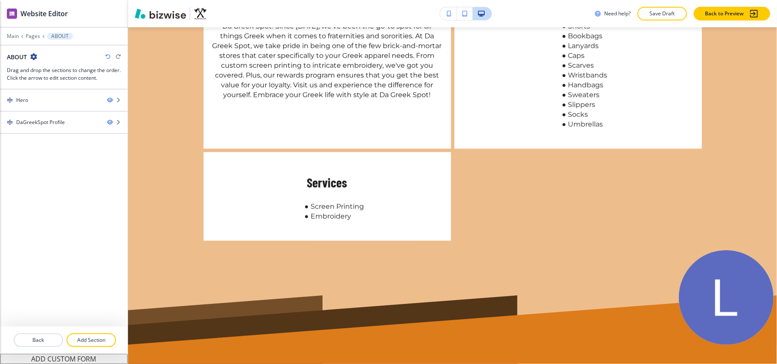
scroll to position [761, 0]
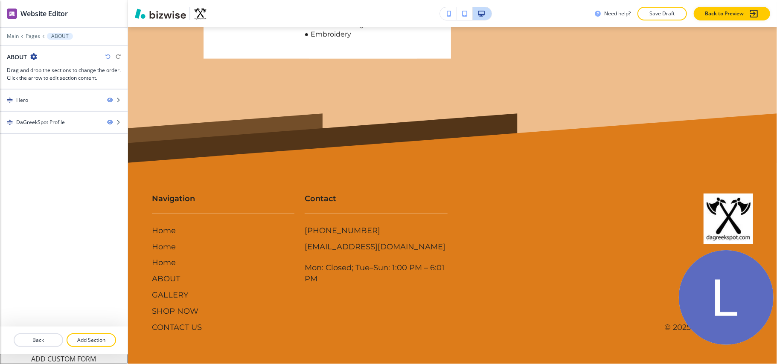
click at [10, 32] on div at bounding box center [64, 30] width 128 height 5
click at [12, 36] on p "Main" at bounding box center [13, 36] width 12 height 6
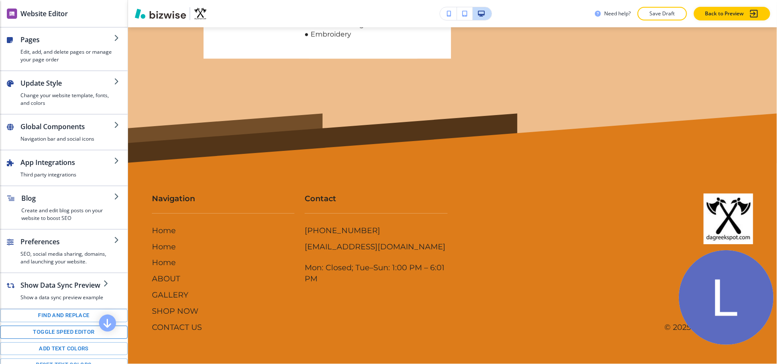
click at [61, 339] on button "Toggle speed editor" at bounding box center [64, 332] width 128 height 13
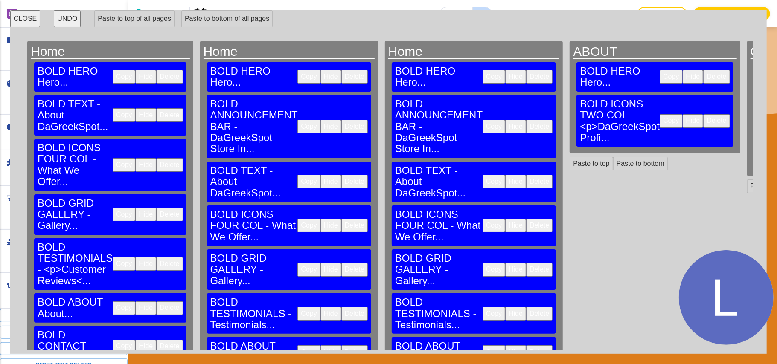
scroll to position [2, 0]
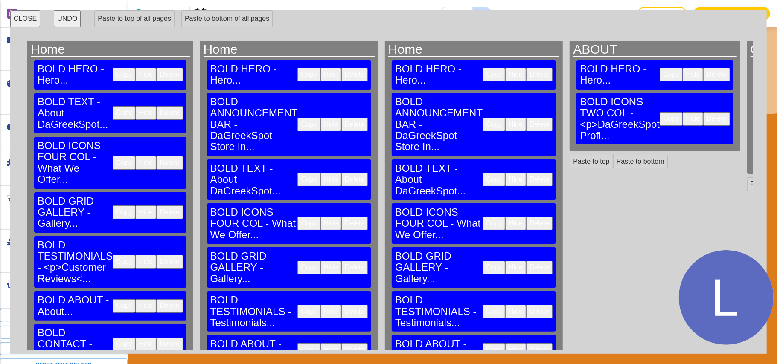
click at [613, 155] on button "Paste to bottom" at bounding box center [640, 162] width 55 height 14
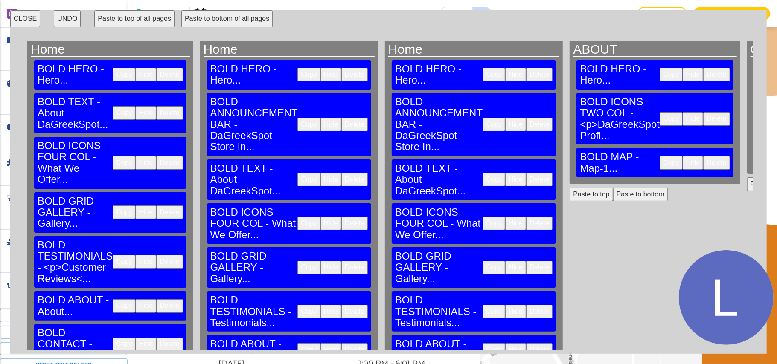
click at [26, 18] on button "CLOSE" at bounding box center [25, 18] width 30 height 17
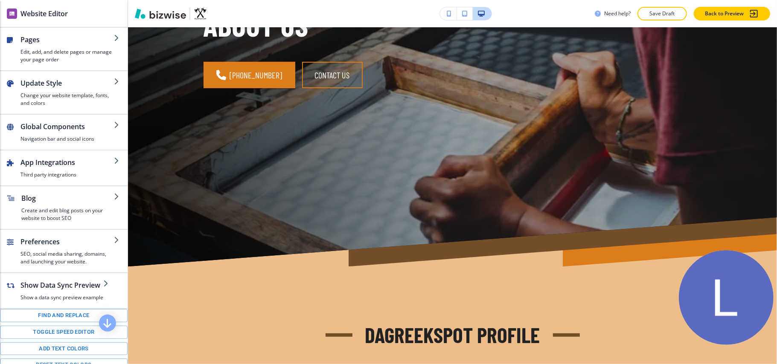
scroll to position [0, 0]
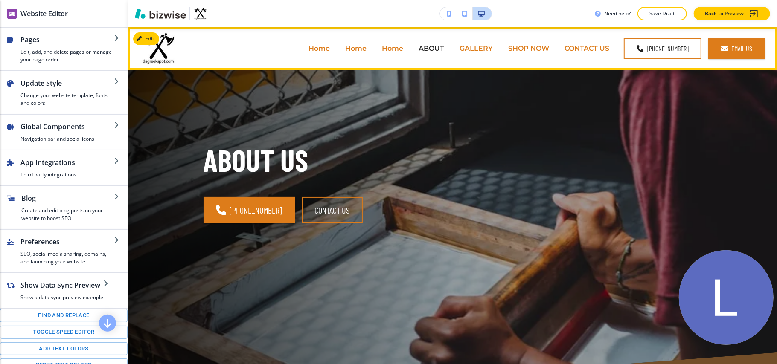
drag, startPoint x: 485, startPoint y: 49, endPoint x: 469, endPoint y: 54, distance: 16.6
click at [485, 48] on p "GALLERY" at bounding box center [476, 49] width 33 height 10
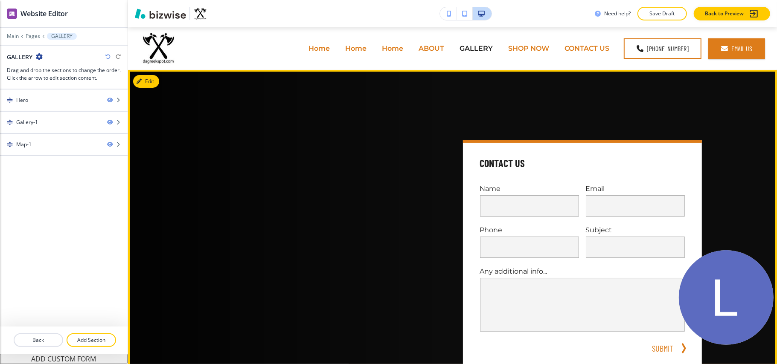
click at [152, 81] on button "Edit" at bounding box center [146, 81] width 26 height 13
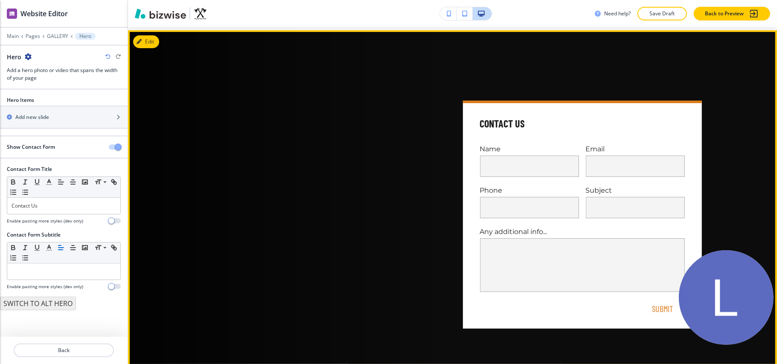
scroll to position [43, 0]
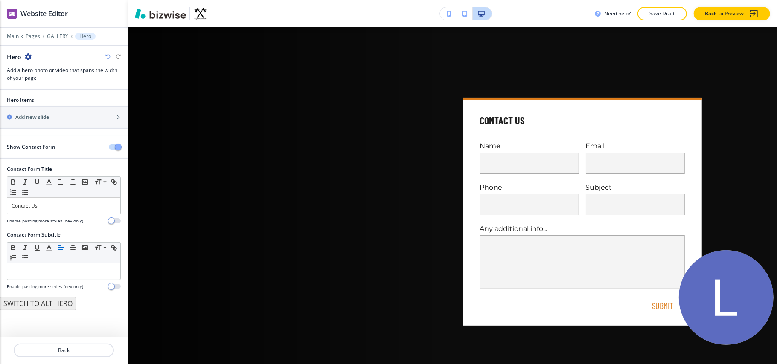
click at [109, 148] on button "button" at bounding box center [115, 147] width 12 height 5
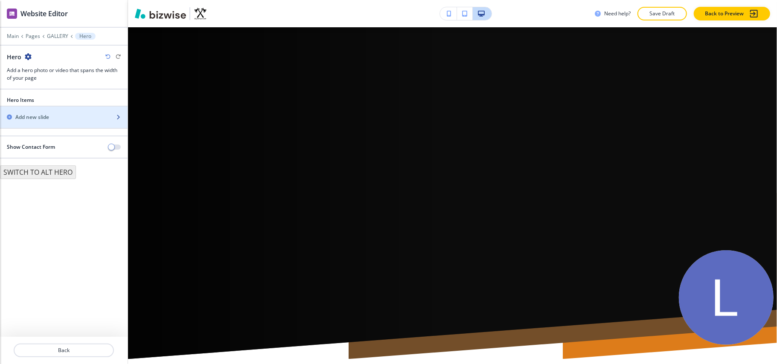
click at [44, 117] on h2 "Add new slide" at bounding box center [32, 118] width 34 height 8
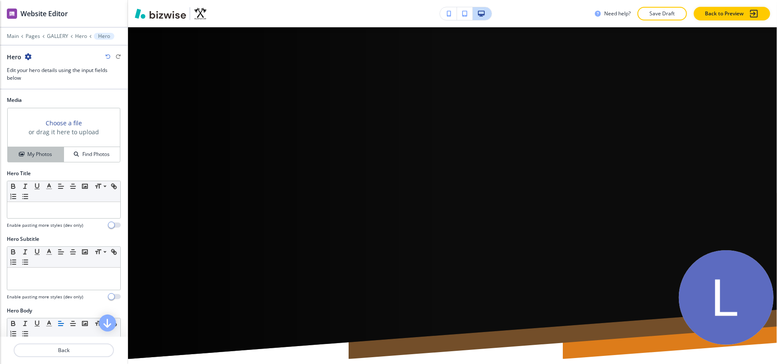
click at [39, 160] on button "My Photos" at bounding box center [36, 154] width 56 height 15
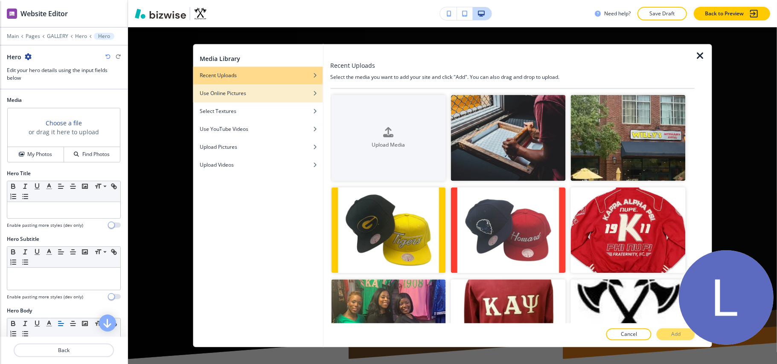
click at [240, 102] on div "button" at bounding box center [258, 100] width 130 height 5
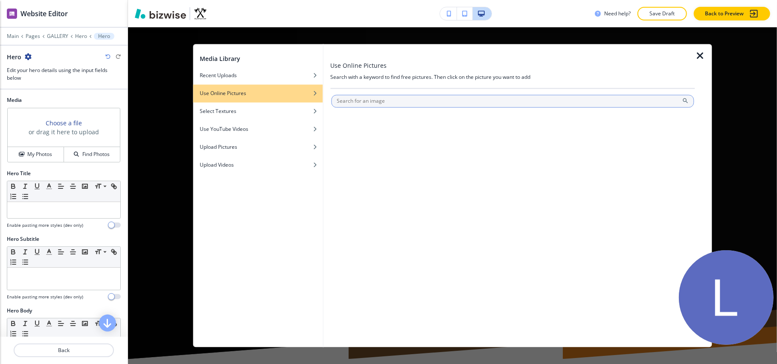
click at [353, 99] on input "text" at bounding box center [512, 101] width 363 height 13
type input "printing"
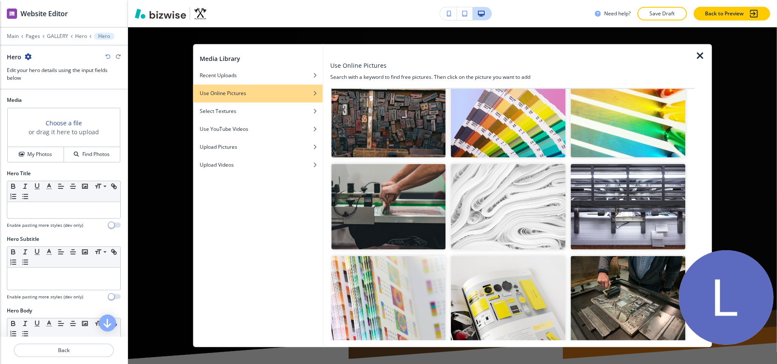
scroll to position [227, 0]
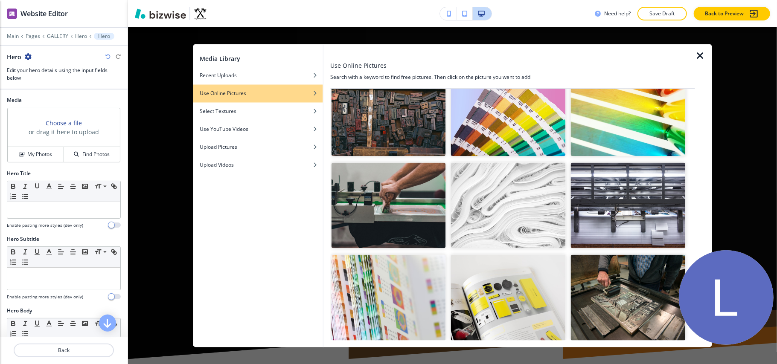
click at [431, 205] on img "button" at bounding box center [388, 206] width 115 height 86
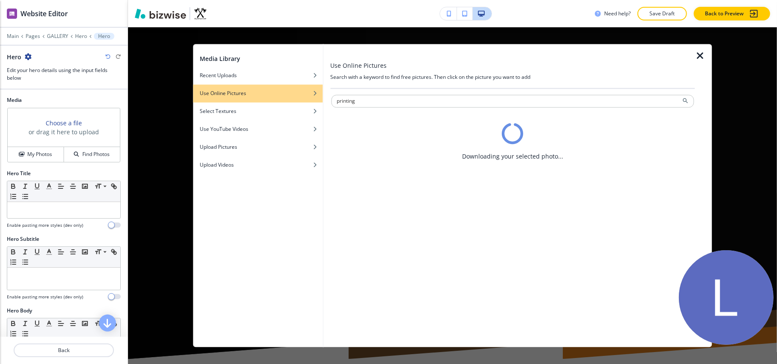
scroll to position [0, 0]
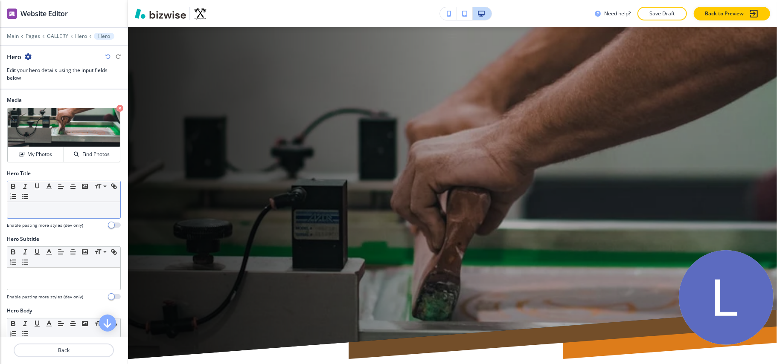
click at [50, 217] on div at bounding box center [63, 210] width 113 height 16
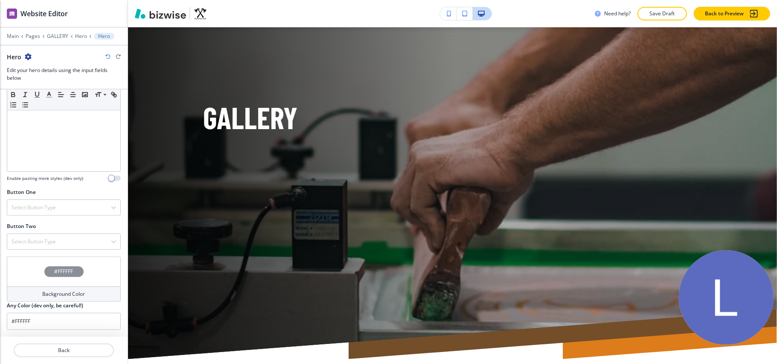
scroll to position [282, 0]
click at [69, 207] on div "Select Button Type" at bounding box center [63, 207] width 113 height 15
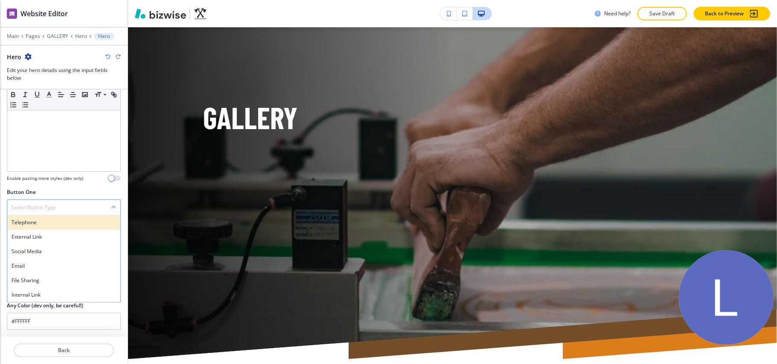
click at [65, 224] on h4 "Telephone" at bounding box center [64, 223] width 105 height 8
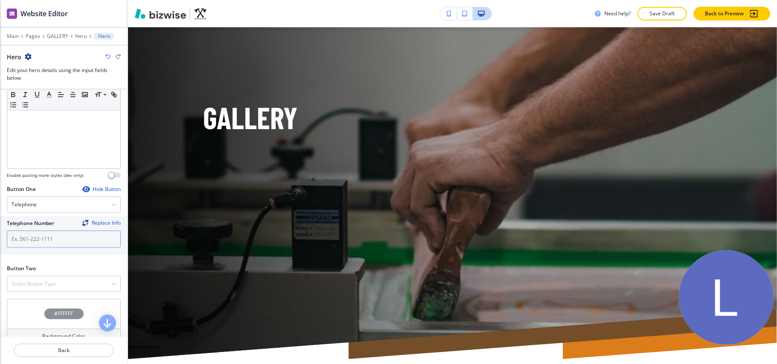
click at [29, 243] on input "text" at bounding box center [64, 239] width 114 height 17
paste input "[PHONE_NUMBER]"
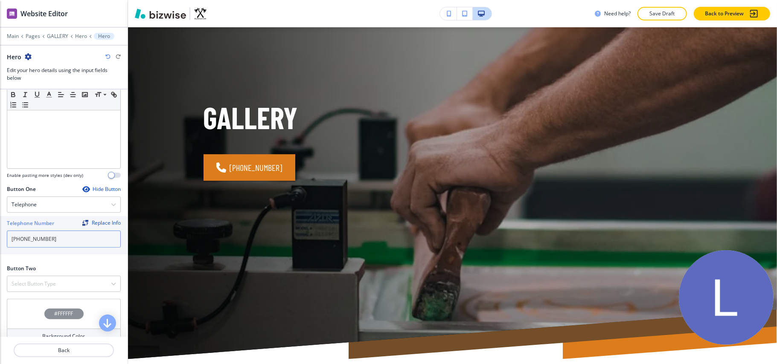
scroll to position [328, 0]
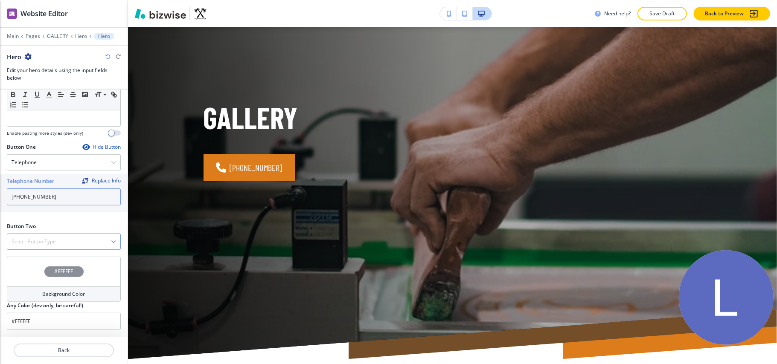
type input "[PHONE_NUMBER]"
click at [55, 238] on h4 "Select Button Type" at bounding box center [34, 242] width 44 height 8
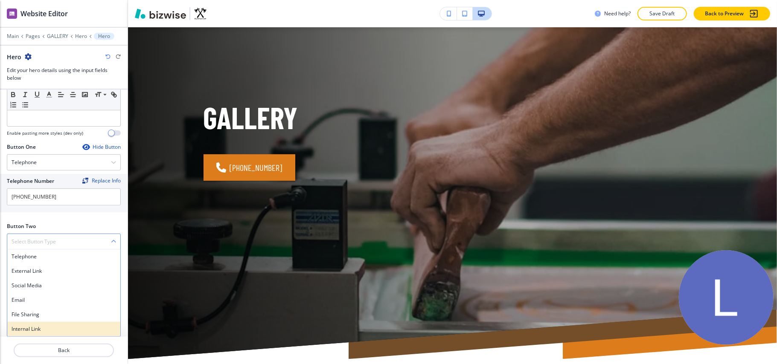
click at [56, 326] on h4 "Internal Link" at bounding box center [64, 330] width 105 height 8
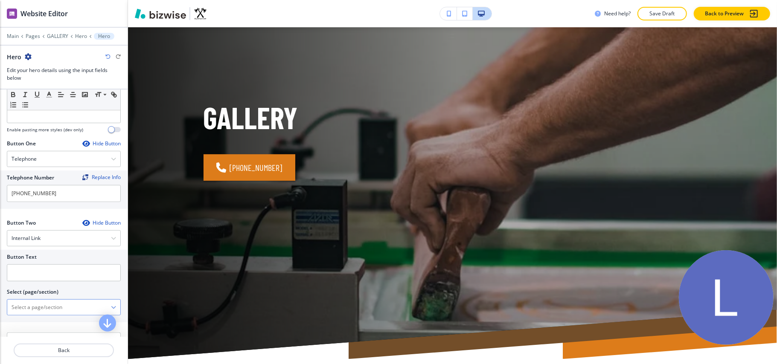
click at [52, 309] on \(page\/section\) "Manual Input" at bounding box center [59, 307] width 104 height 15
type \(page\/section\) "CONTACT US"
click at [45, 323] on h4 "CONTACT US" at bounding box center [64, 323] width 105 height 8
click at [55, 281] on input "text" at bounding box center [64, 273] width 114 height 17
paste input "CONTACT US"
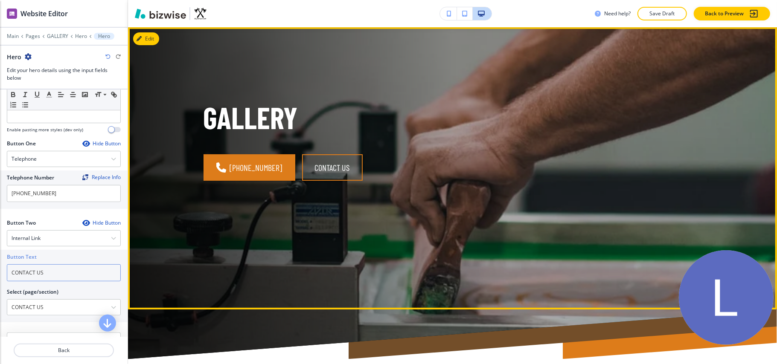
scroll to position [0, 0]
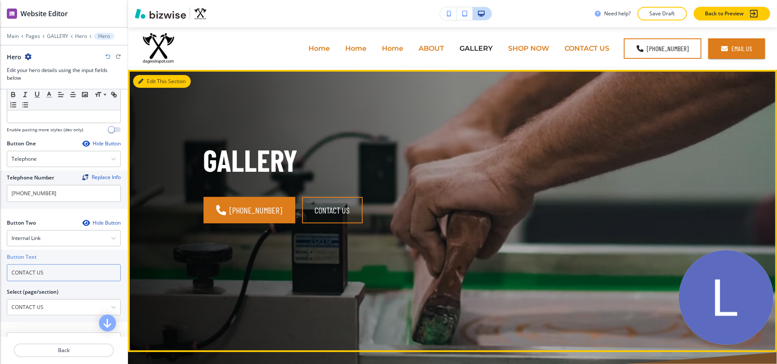
type input "CONTACT US"
click at [158, 79] on button "Edit This Section" at bounding box center [162, 81] width 58 height 13
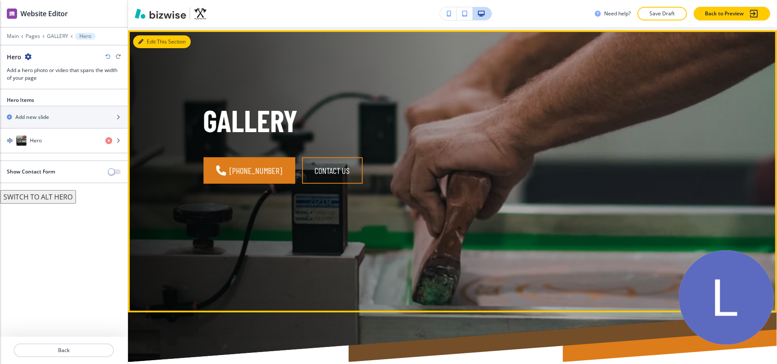
scroll to position [43, 0]
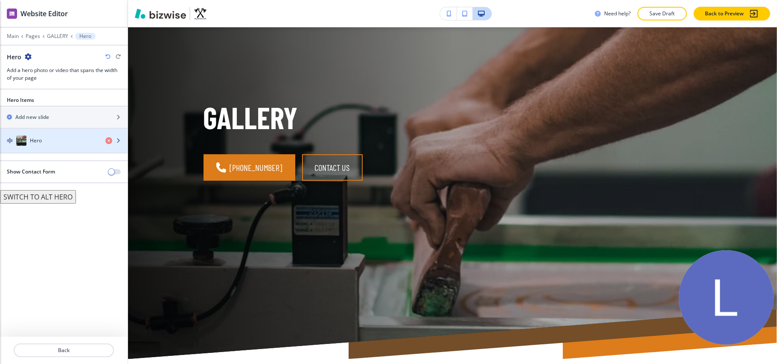
click at [53, 149] on div "button" at bounding box center [64, 149] width 128 height 7
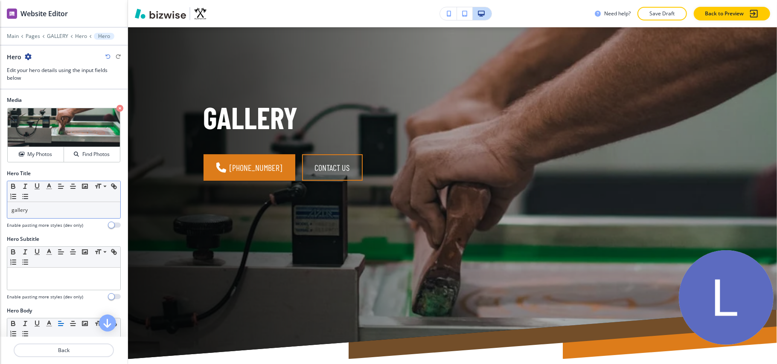
click at [12, 209] on p "gallery" at bounding box center [64, 211] width 105 height 8
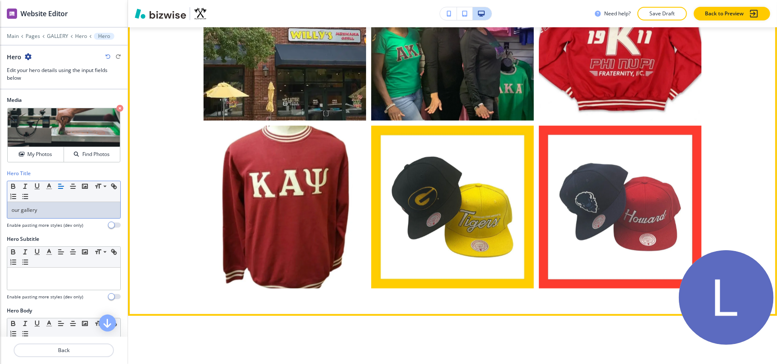
scroll to position [718, 0]
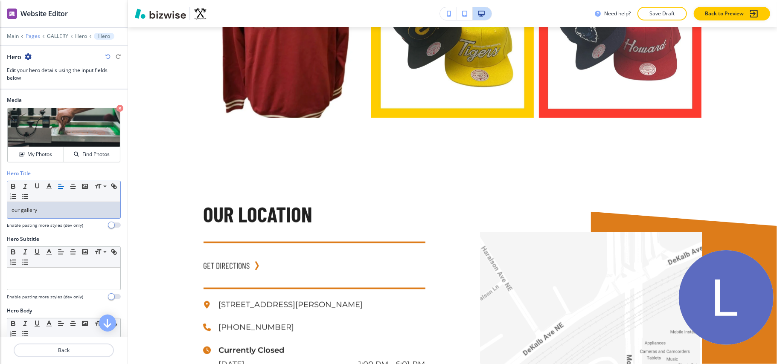
click at [31, 36] on p "Pages" at bounding box center [33, 36] width 15 height 6
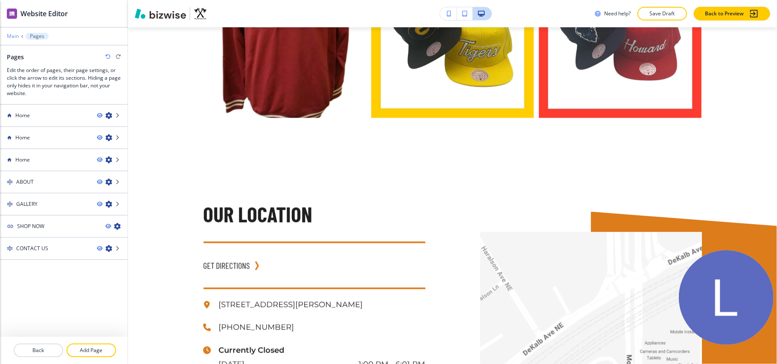
click at [12, 38] on p "Main" at bounding box center [13, 36] width 12 height 6
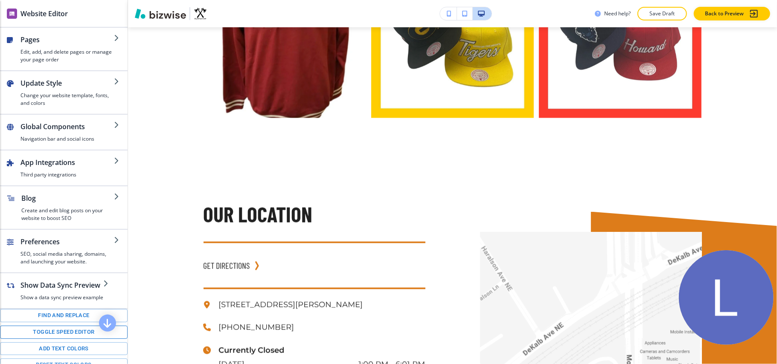
click at [65, 338] on button "Toggle speed editor" at bounding box center [64, 332] width 128 height 13
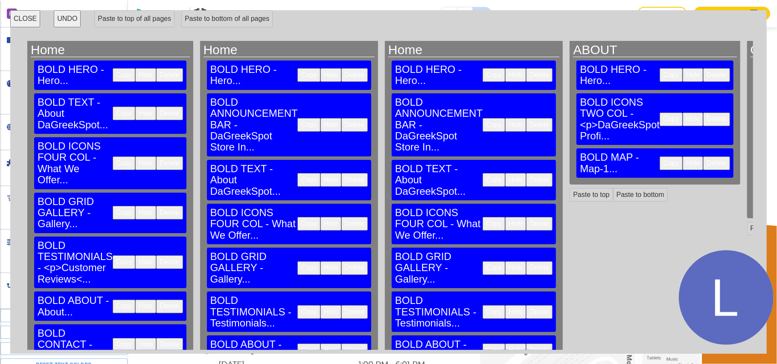
scroll to position [2, 0]
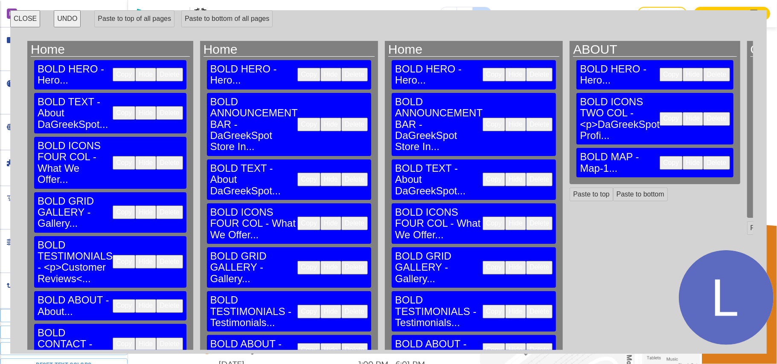
click at [113, 338] on button "Copy" at bounding box center [124, 345] width 23 height 14
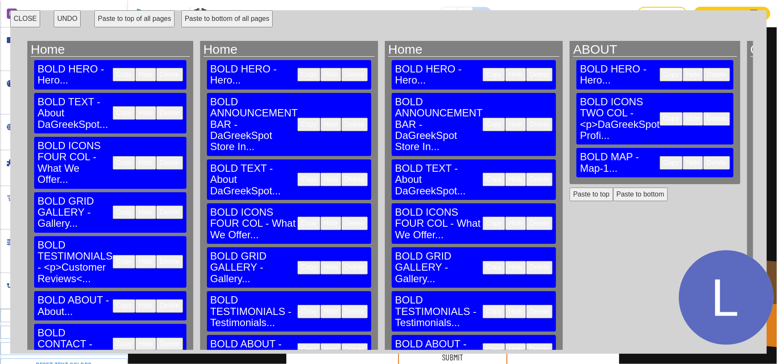
scroll to position [912, 0]
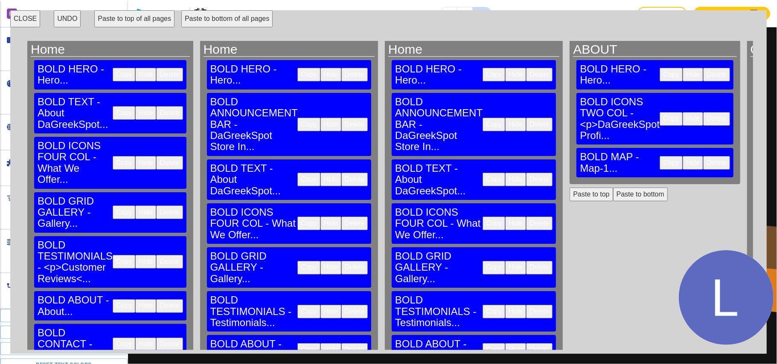
click at [16, 13] on button "CLOSE" at bounding box center [25, 18] width 30 height 17
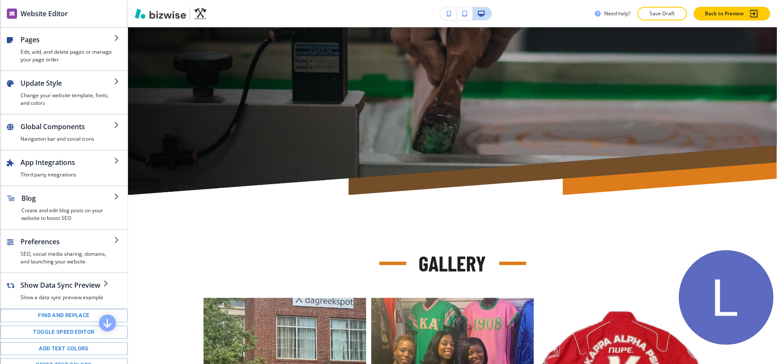
scroll to position [0, 0]
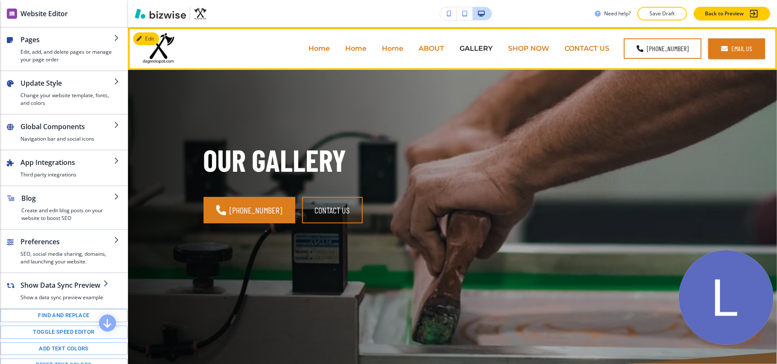
click at [522, 44] on p "SHOP NOW" at bounding box center [528, 49] width 41 height 10
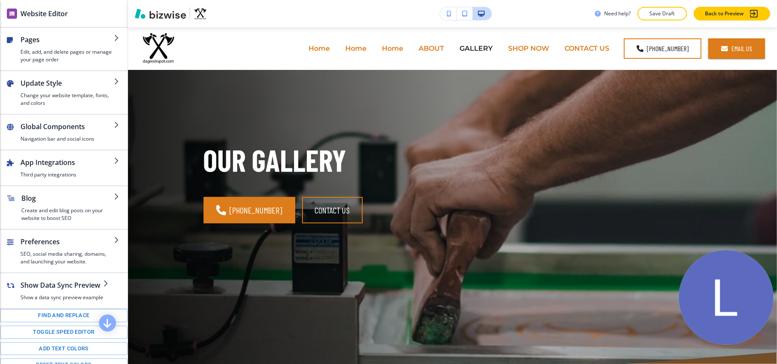
click at [594, 48] on p "CONTACT US" at bounding box center [587, 49] width 45 height 10
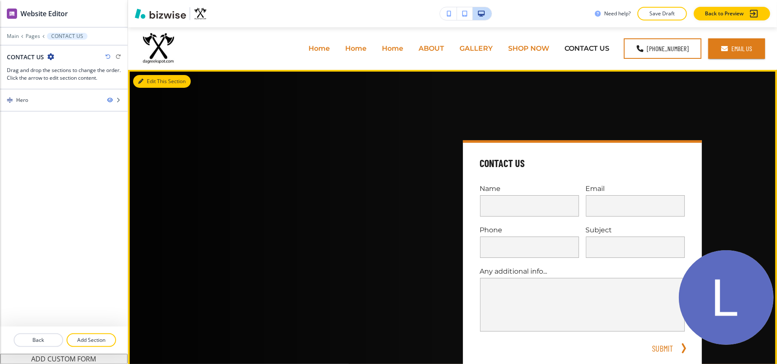
click at [169, 81] on button "Edit This Section" at bounding box center [162, 81] width 58 height 13
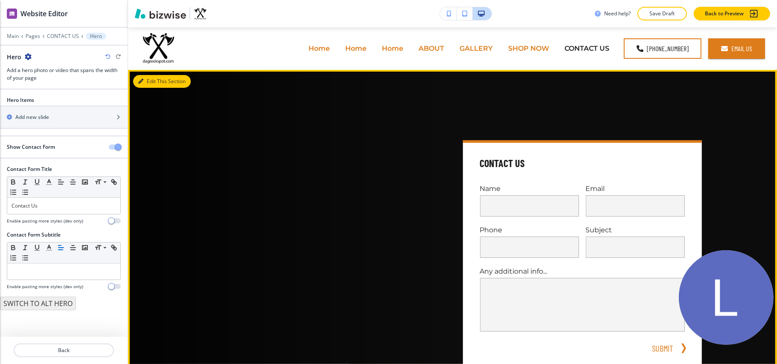
scroll to position [43, 0]
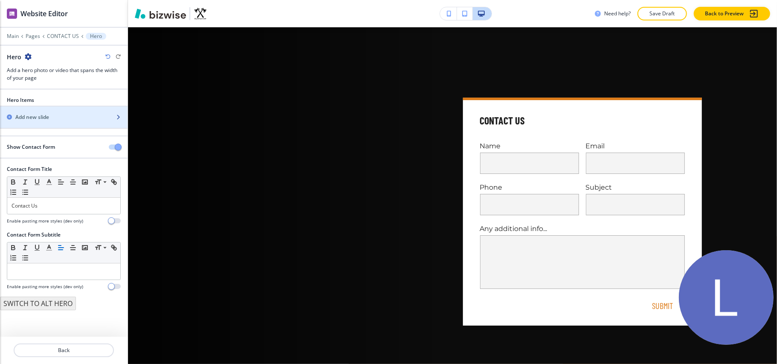
click at [41, 118] on h2 "Add new slide" at bounding box center [32, 118] width 34 height 8
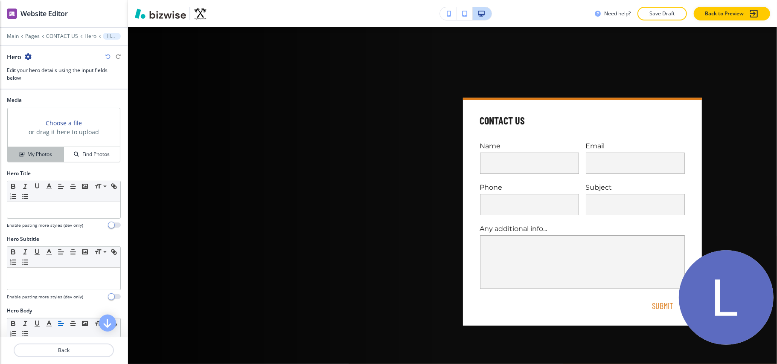
click at [43, 154] on h4 "My Photos" at bounding box center [39, 155] width 25 height 8
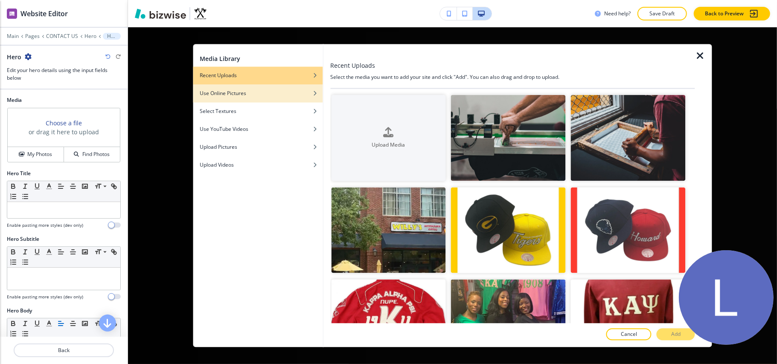
click at [212, 96] on h4 "Use Online Pictures" at bounding box center [223, 94] width 47 height 8
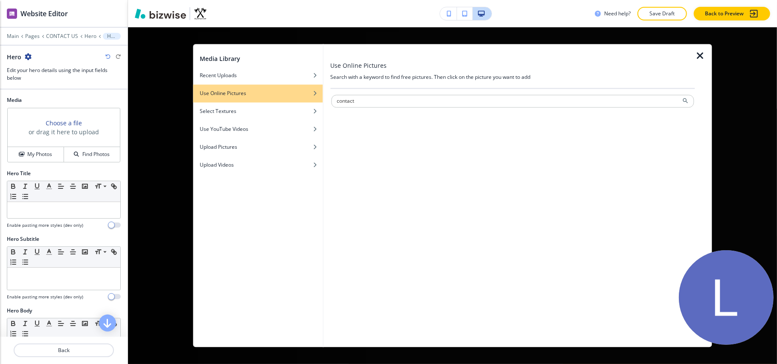
type input "contact"
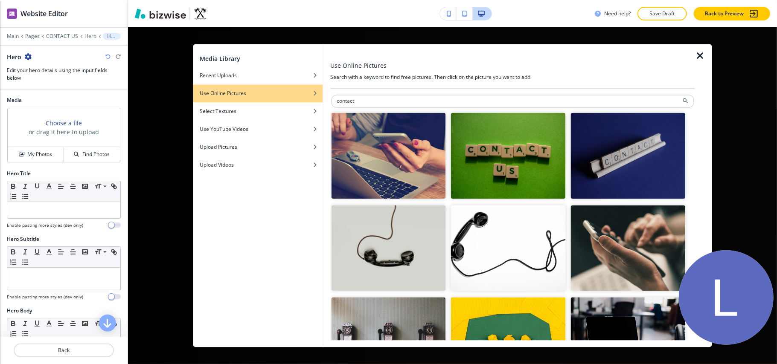
click at [504, 146] on img "button" at bounding box center [508, 156] width 115 height 86
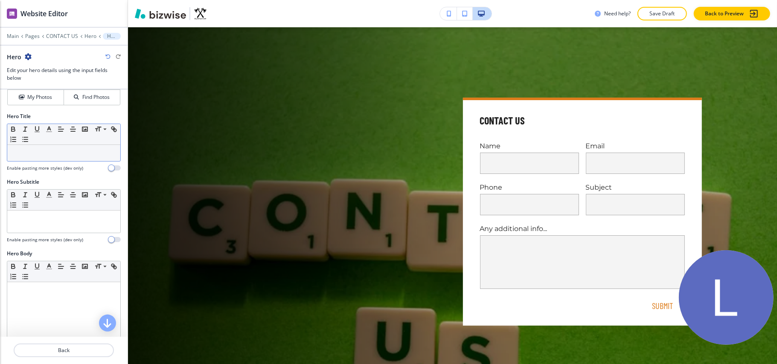
scroll to position [0, 0]
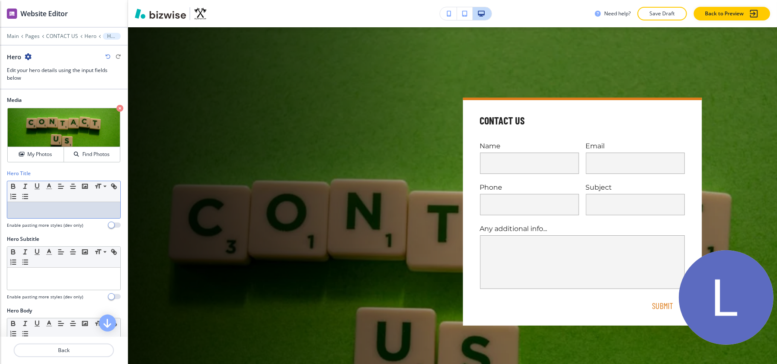
click at [54, 214] on p at bounding box center [64, 211] width 105 height 8
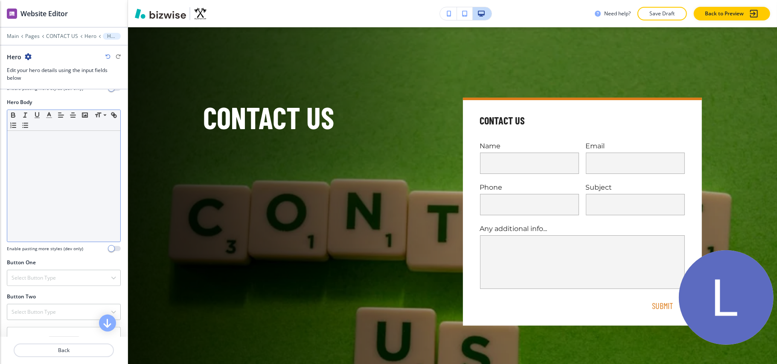
scroll to position [282, 0]
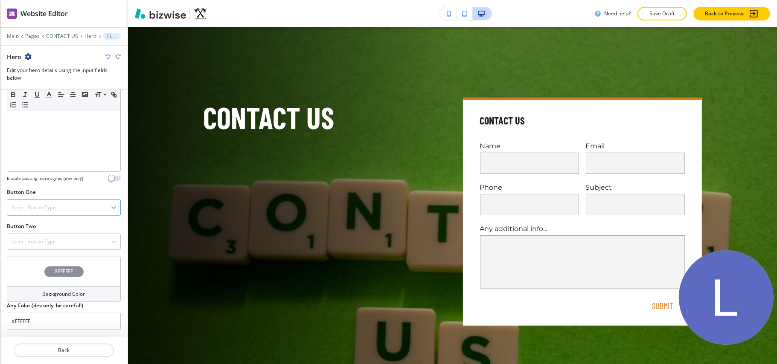
click at [68, 207] on div "Select Button Type" at bounding box center [63, 207] width 113 height 15
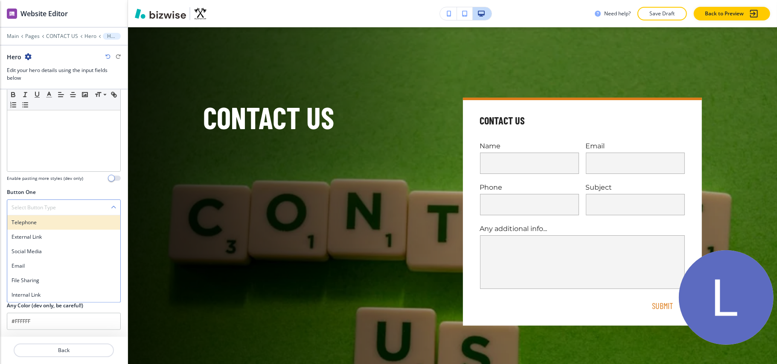
click at [65, 219] on h4 "Telephone" at bounding box center [64, 223] width 105 height 8
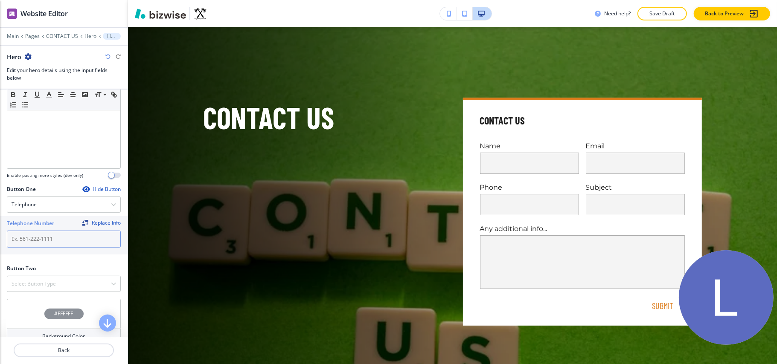
click at [45, 245] on input "text" at bounding box center [64, 239] width 114 height 17
paste input "[PHONE_NUMBER]"
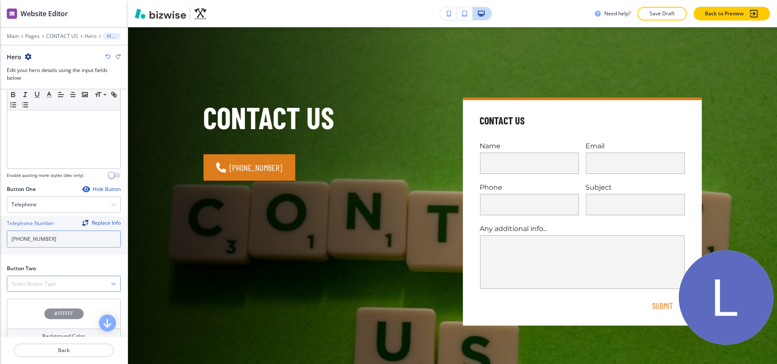
type input "[PHONE_NUMBER]"
click at [67, 285] on div "Select Button Type" at bounding box center [63, 284] width 113 height 15
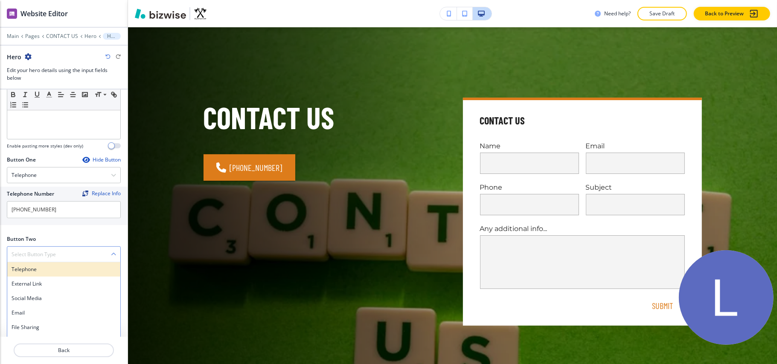
scroll to position [328, 0]
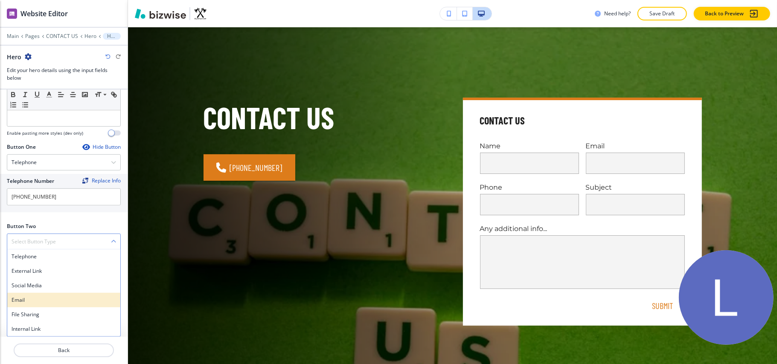
click at [33, 300] on h4 "Email" at bounding box center [64, 301] width 105 height 8
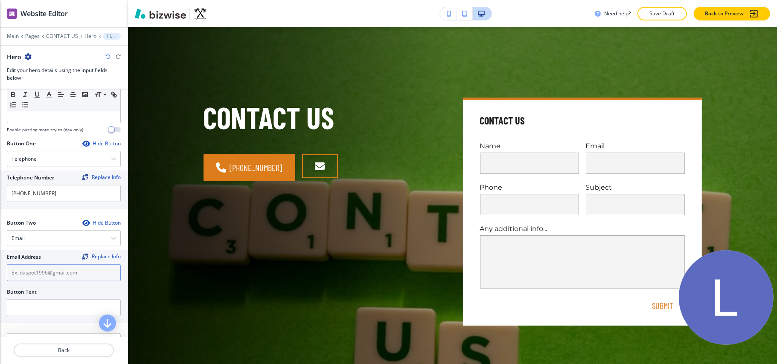
click at [38, 275] on input "text" at bounding box center [64, 273] width 114 height 17
click at [32, 237] on div "Email" at bounding box center [63, 238] width 113 height 15
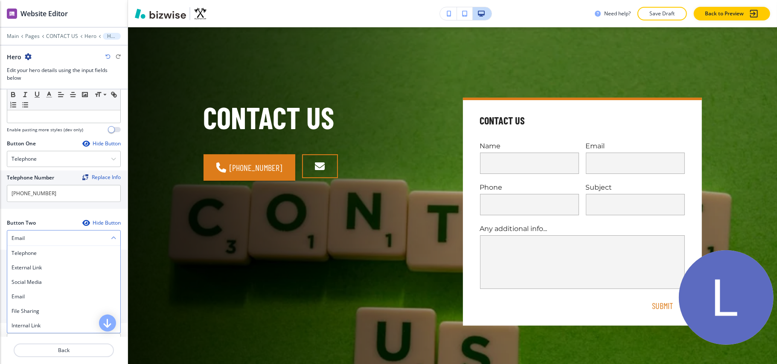
click at [32, 237] on div "Email" at bounding box center [63, 238] width 113 height 15
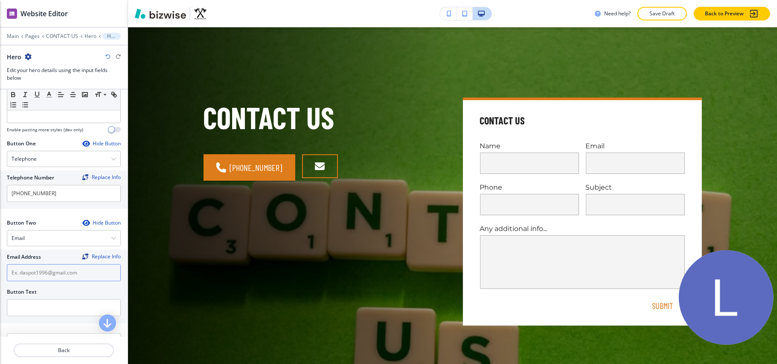
click at [33, 277] on input "text" at bounding box center [64, 273] width 114 height 17
paste input "[EMAIL_ADDRESS][DOMAIN_NAME]"
type input "[EMAIL_ADDRESS][DOMAIN_NAME]"
click at [38, 317] on input "text" at bounding box center [64, 308] width 114 height 17
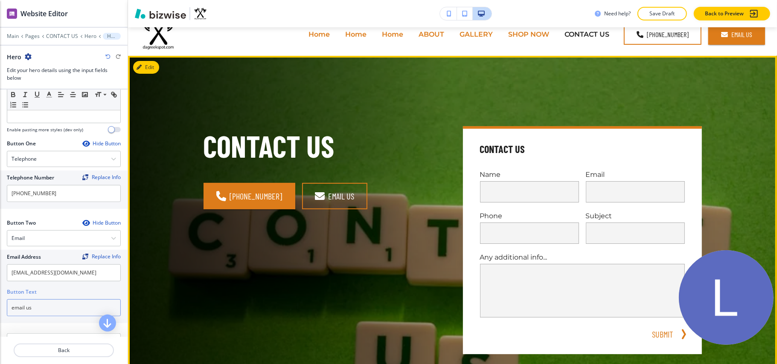
scroll to position [0, 0]
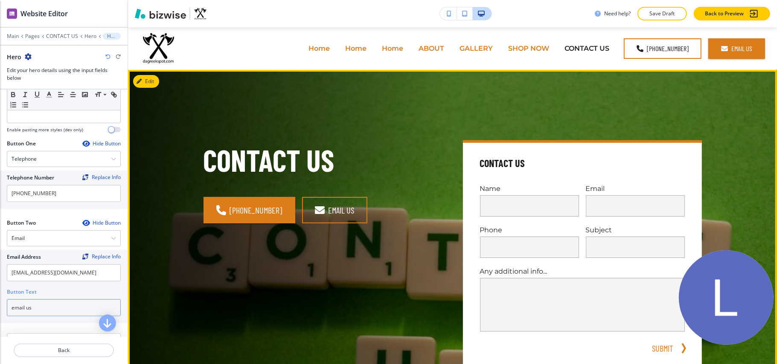
type input "email us"
click at [145, 87] on button "Edit" at bounding box center [146, 81] width 26 height 13
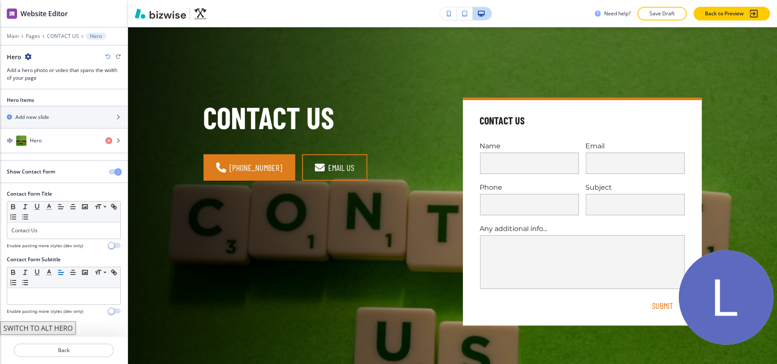
scroll to position [1, 0]
click at [109, 172] on button "button" at bounding box center [115, 171] width 12 height 5
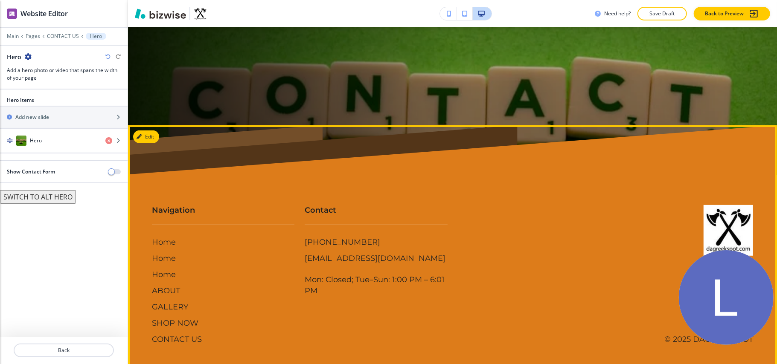
scroll to position [239, 0]
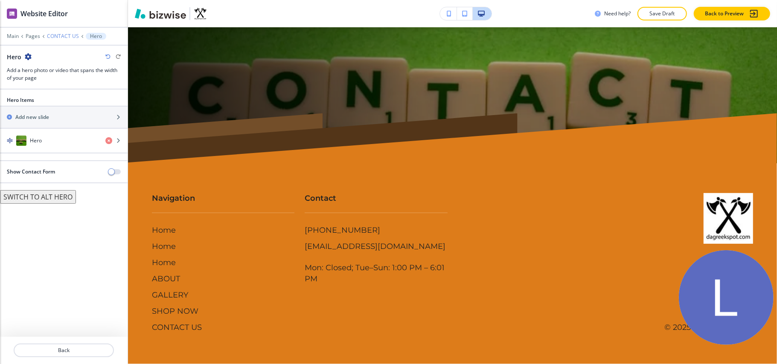
click at [60, 33] on p "CONTACT US" at bounding box center [63, 36] width 32 height 6
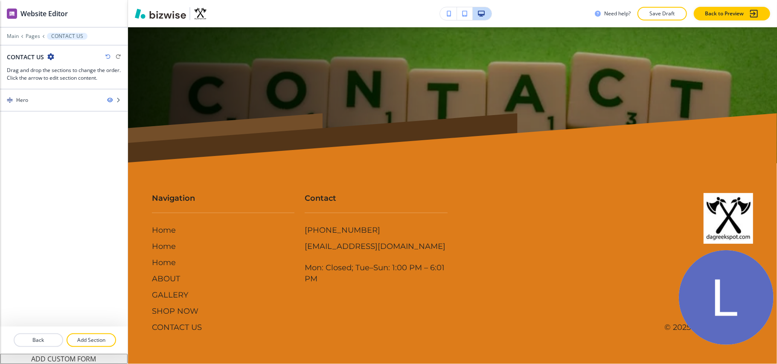
click at [52, 362] on button "ADD CUSTOM FORM" at bounding box center [64, 359] width 128 height 10
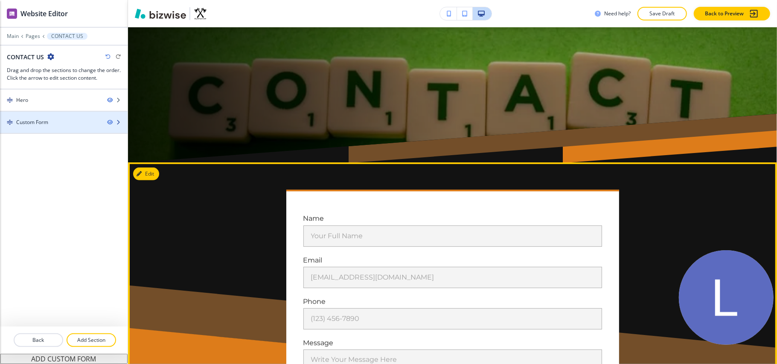
click at [68, 122] on div "Custom Form" at bounding box center [50, 123] width 100 height 8
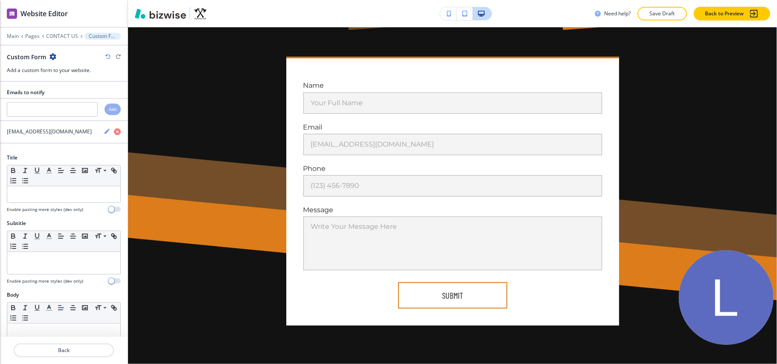
scroll to position [374, 0]
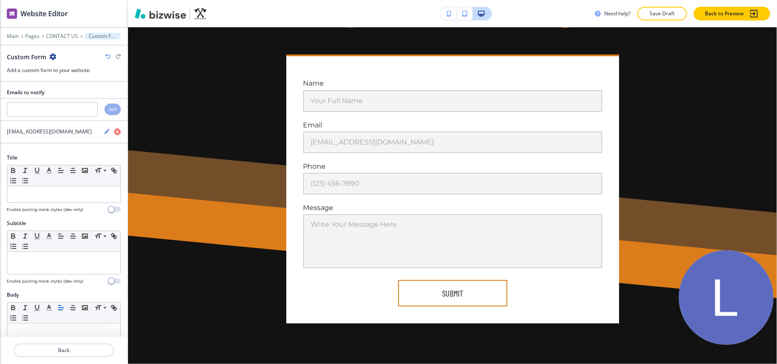
click at [53, 55] on icon "button" at bounding box center [53, 56] width 7 height 7
click at [61, 102] on p "Delete Section" at bounding box center [77, 102] width 44 height 8
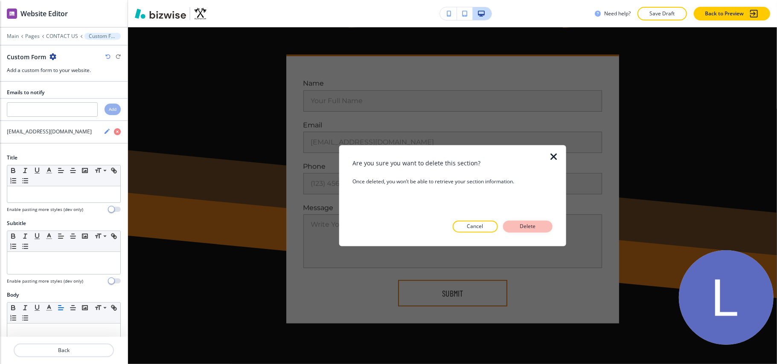
click at [537, 227] on p "Delete" at bounding box center [528, 227] width 20 height 8
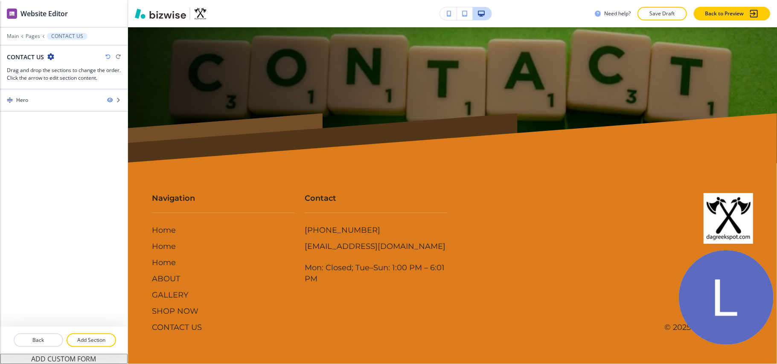
scroll to position [239, 0]
click at [17, 35] on p "Main" at bounding box center [13, 36] width 12 height 6
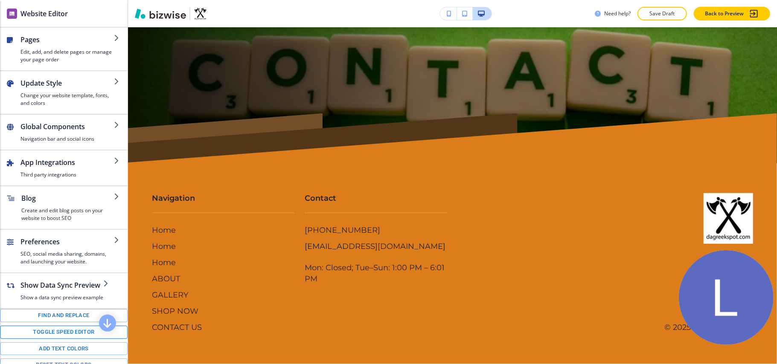
click at [55, 339] on button "Toggle speed editor" at bounding box center [64, 332] width 128 height 13
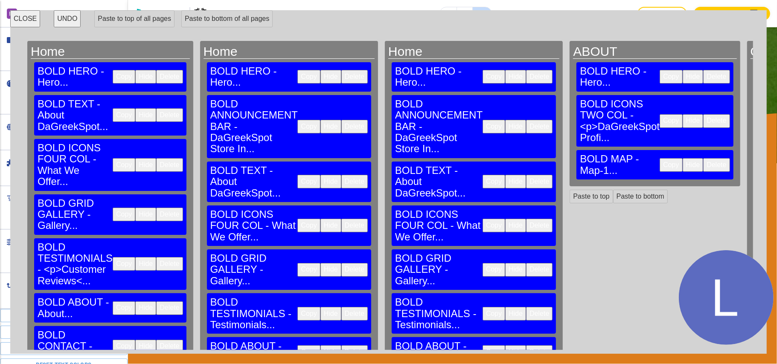
click at [113, 340] on button "Copy" at bounding box center [124, 347] width 23 height 14
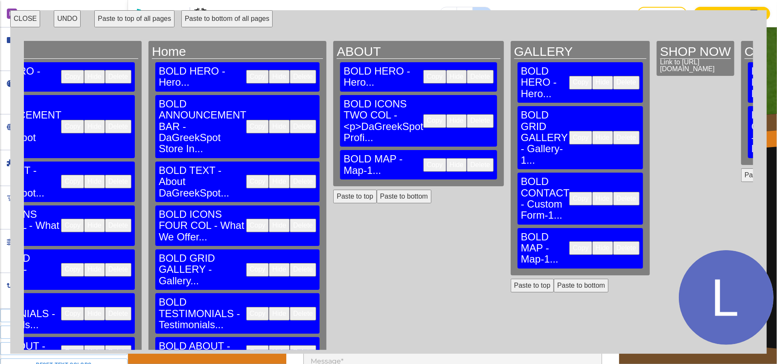
scroll to position [374, 0]
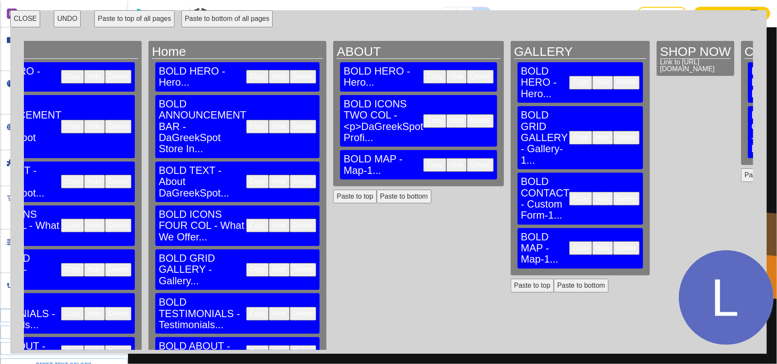
click at [569, 242] on button "Copy" at bounding box center [580, 249] width 23 height 14
click at [25, 17] on button "CLOSE" at bounding box center [25, 18] width 30 height 17
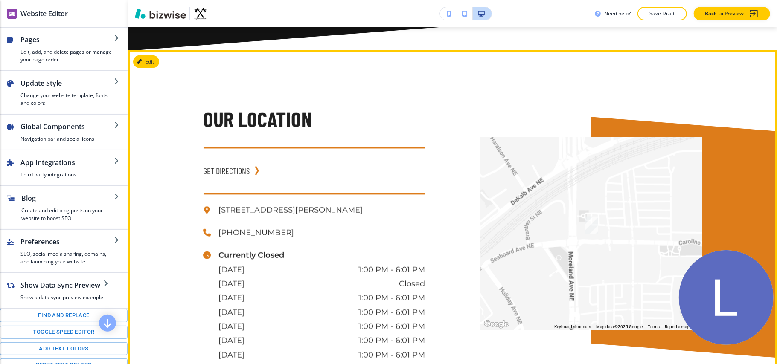
scroll to position [752, 0]
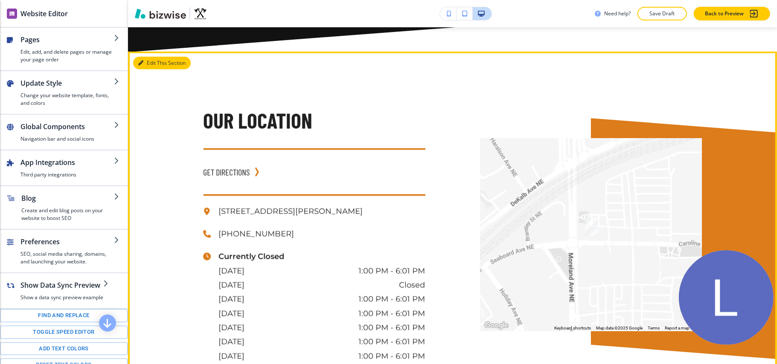
click at [153, 60] on button "Edit This Section" at bounding box center [162, 63] width 58 height 13
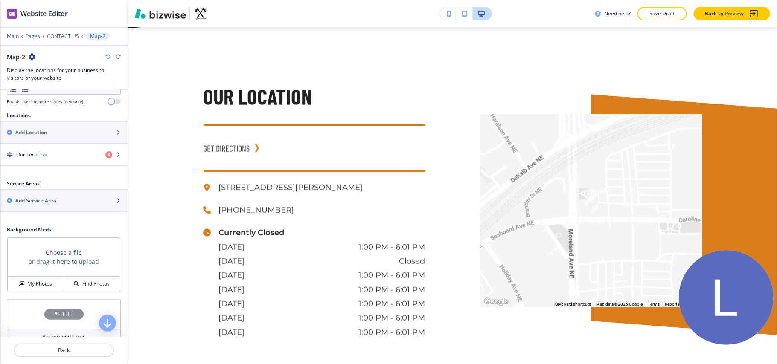
scroll to position [284, 0]
click at [43, 156] on h4 "Our Location" at bounding box center [31, 153] width 30 height 8
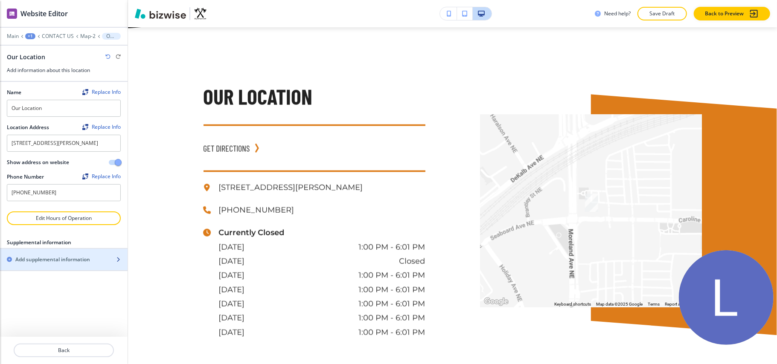
click at [53, 264] on h2 "Add supplemental information" at bounding box center [52, 260] width 75 height 8
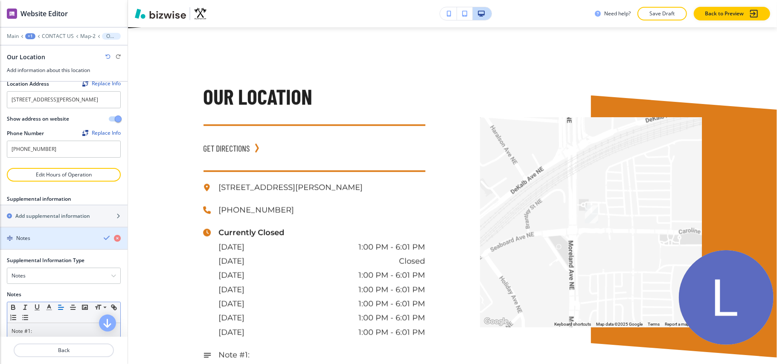
scroll to position [87, 0]
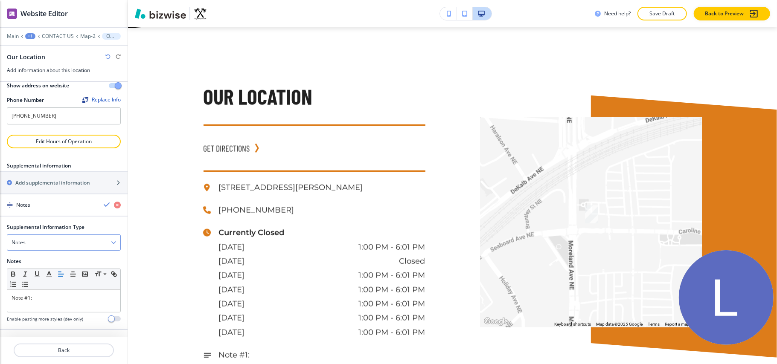
click at [38, 243] on div "Notes" at bounding box center [63, 242] width 113 height 15
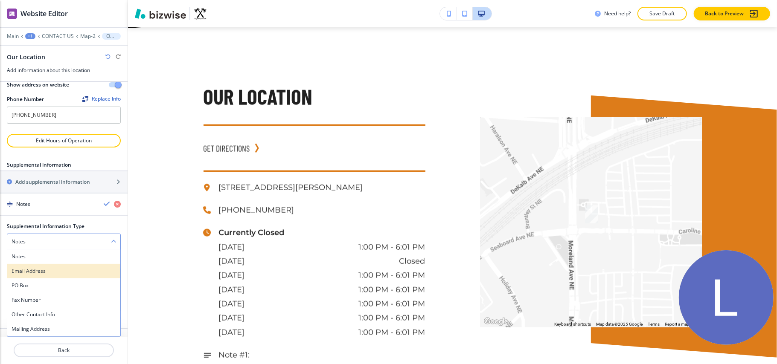
click at [35, 273] on h4 "Email Address" at bounding box center [64, 272] width 105 height 8
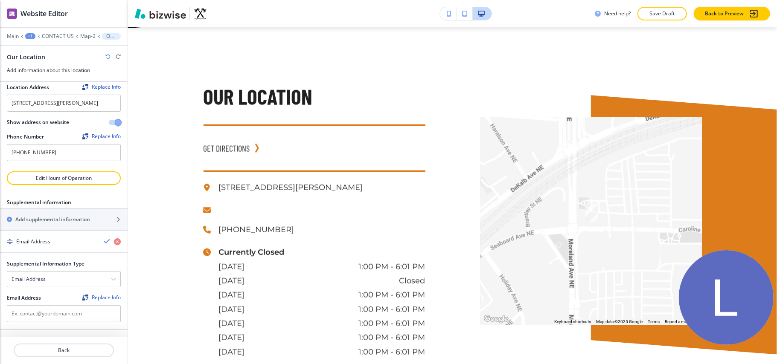
scroll to position [50, 0]
click at [45, 311] on input "text" at bounding box center [64, 314] width 114 height 17
paste input "[EMAIL_ADDRESS][DOMAIN_NAME]"
type input "[EMAIL_ADDRESS][DOMAIN_NAME]"
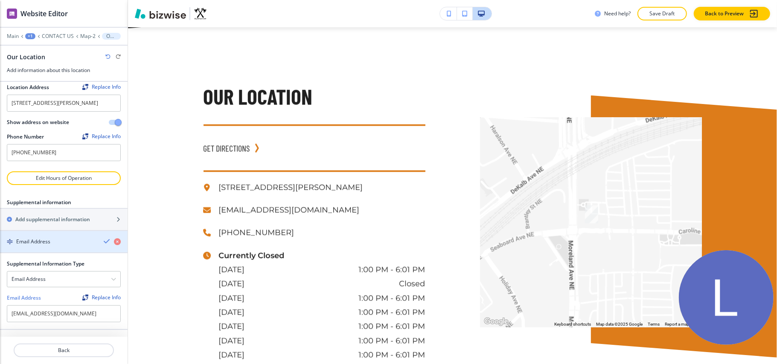
click at [48, 242] on h4 "Email Address" at bounding box center [33, 242] width 34 height 8
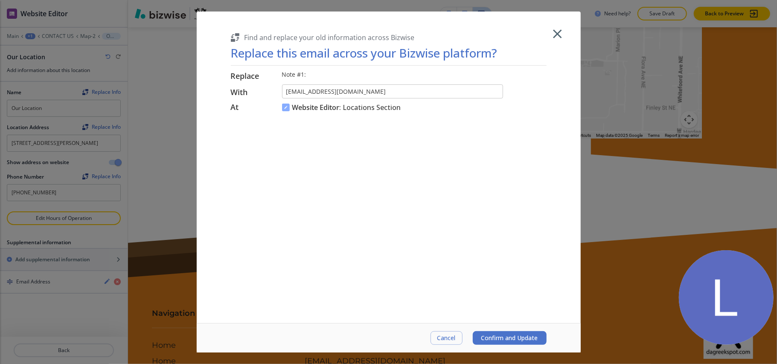
scroll to position [908, 0]
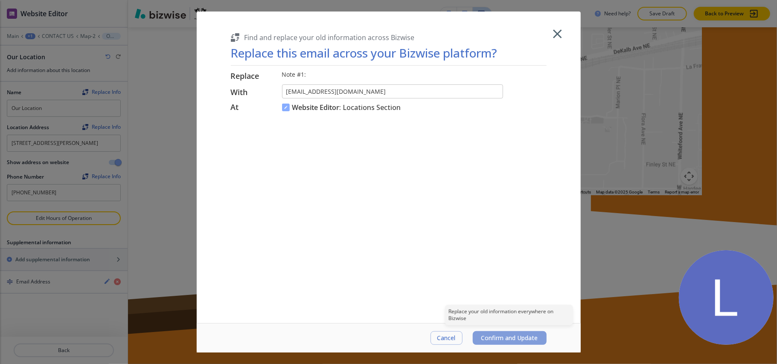
click at [514, 335] on span "Confirm and Update" at bounding box center [509, 338] width 57 height 7
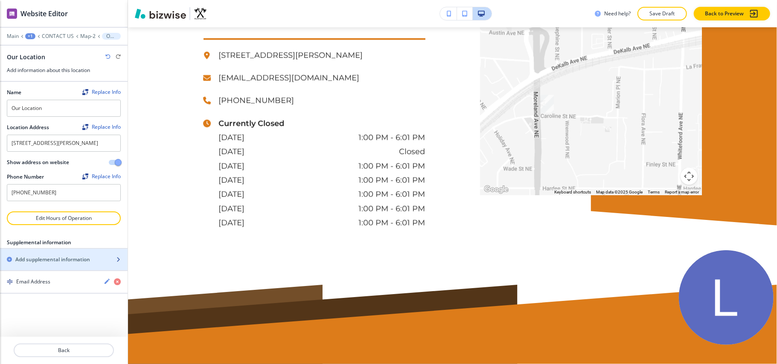
click at [47, 264] on h2 "Add supplemental information" at bounding box center [52, 260] width 75 height 8
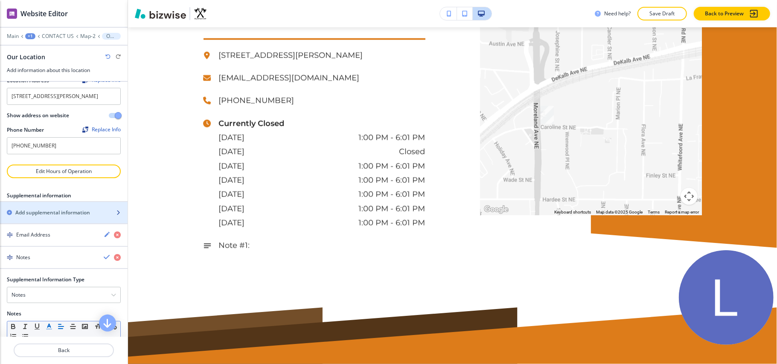
scroll to position [110, 0]
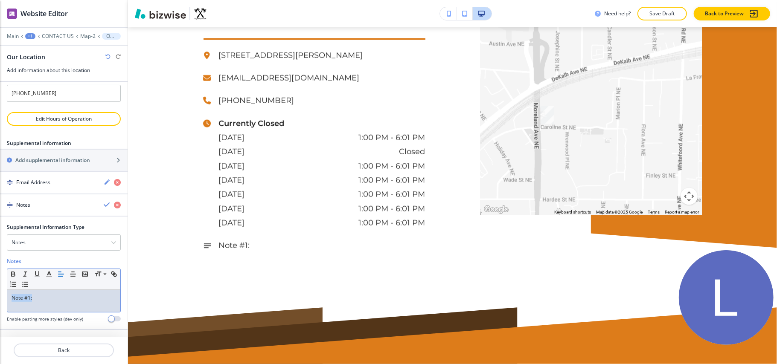
drag, startPoint x: 36, startPoint y: 297, endPoint x: 0, endPoint y: 297, distance: 35.9
click at [0, 297] on div "Supplemental Information Type Notes Notes Email Address PO Box Fax Number Other…" at bounding box center [64, 277] width 128 height 106
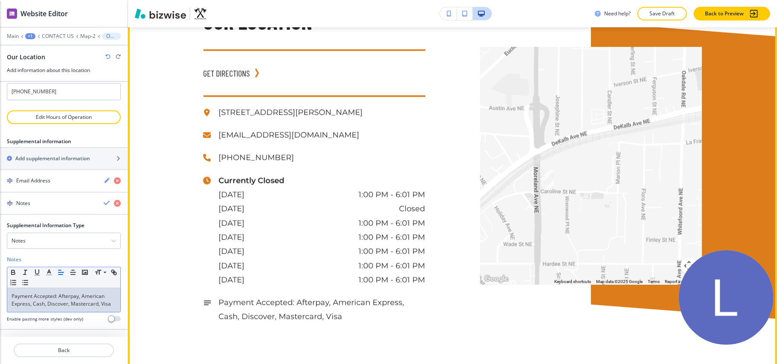
scroll to position [1116, 0]
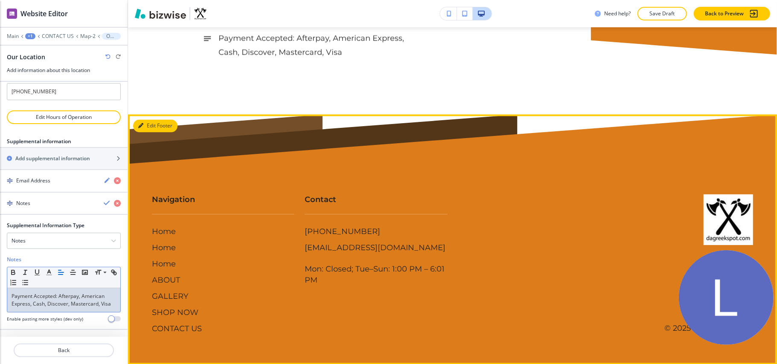
click at [147, 124] on button "Edit Footer" at bounding box center [155, 126] width 44 height 13
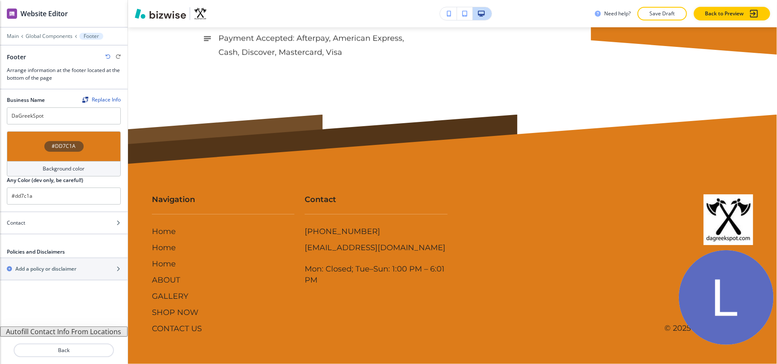
click at [57, 331] on button "Autofill Contact Info From Locations" at bounding box center [64, 332] width 128 height 10
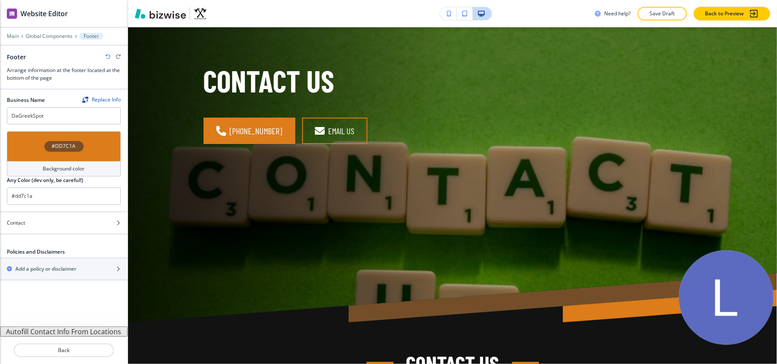
scroll to position [0, 0]
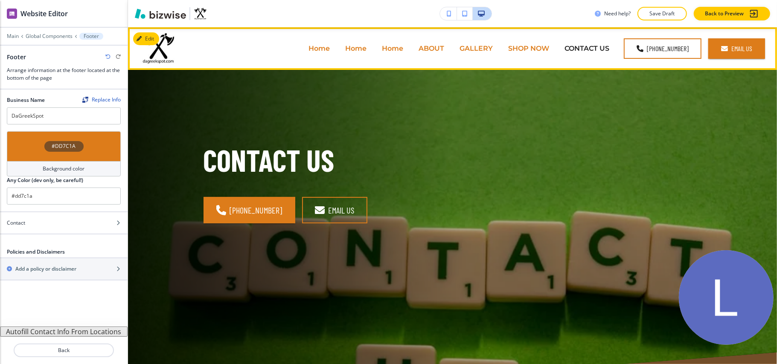
click at [320, 48] on p "Home" at bounding box center [319, 49] width 21 height 10
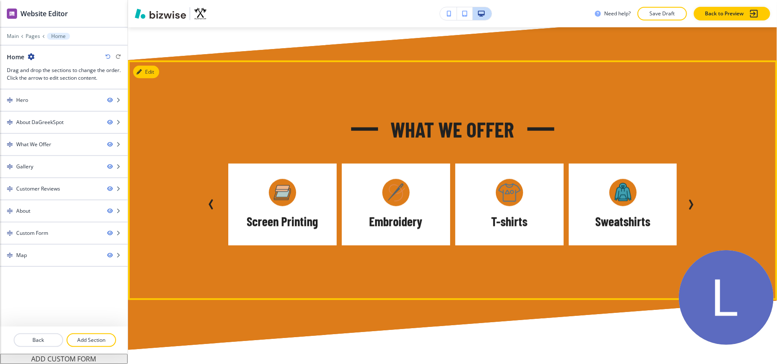
scroll to position [626, 0]
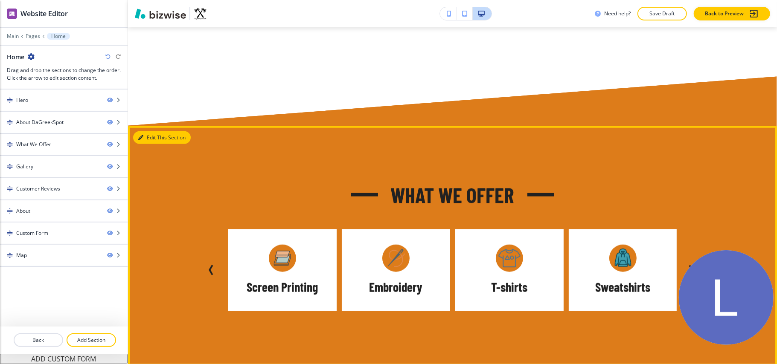
click at [159, 131] on button "Edit This Section" at bounding box center [162, 137] width 58 height 13
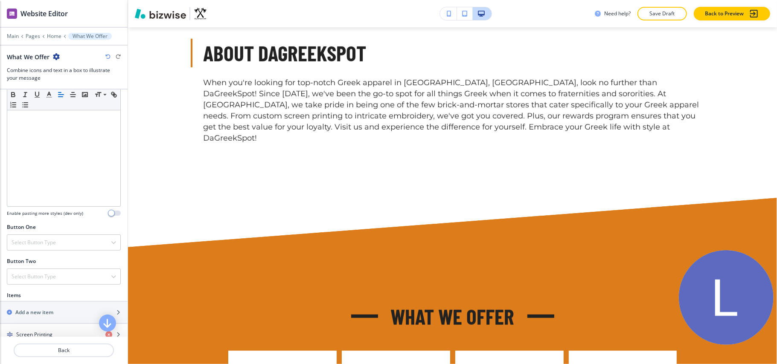
scroll to position [0, 0]
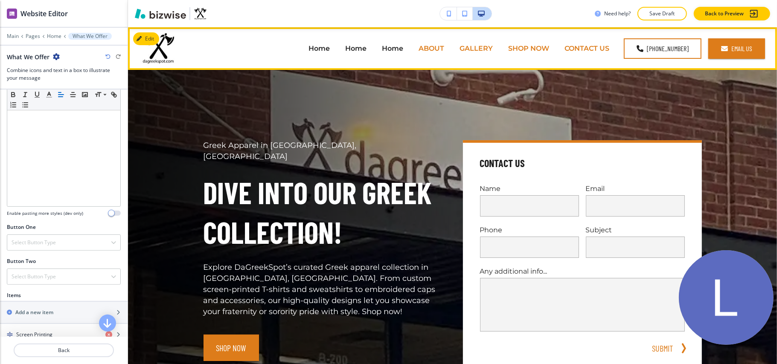
click at [422, 47] on p "ABOUT" at bounding box center [432, 49] width 26 height 10
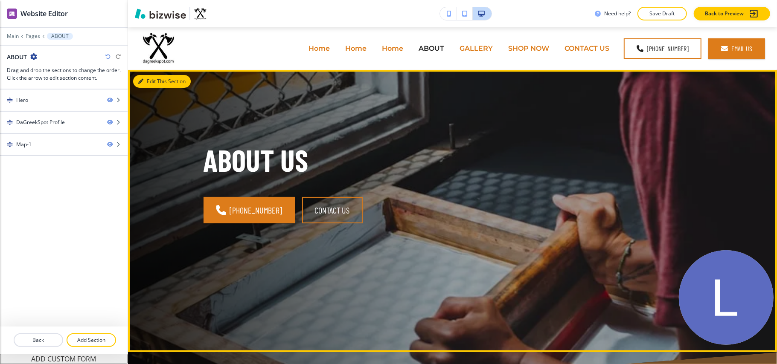
click at [144, 83] on button "Edit This Section" at bounding box center [162, 81] width 58 height 13
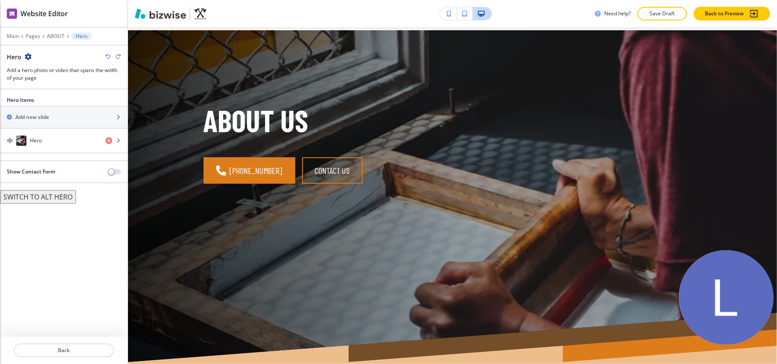
scroll to position [43, 0]
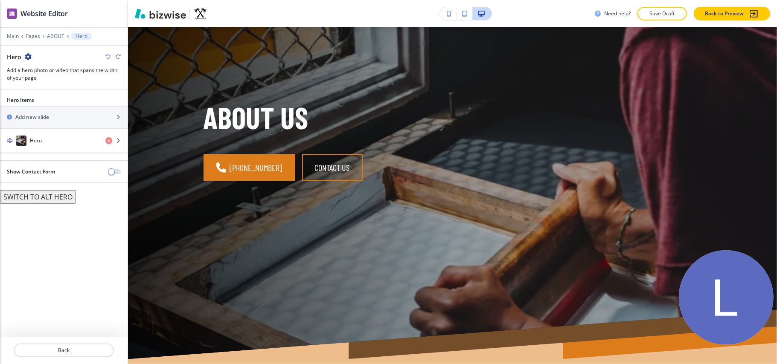
click at [43, 145] on div "Hero" at bounding box center [49, 141] width 99 height 10
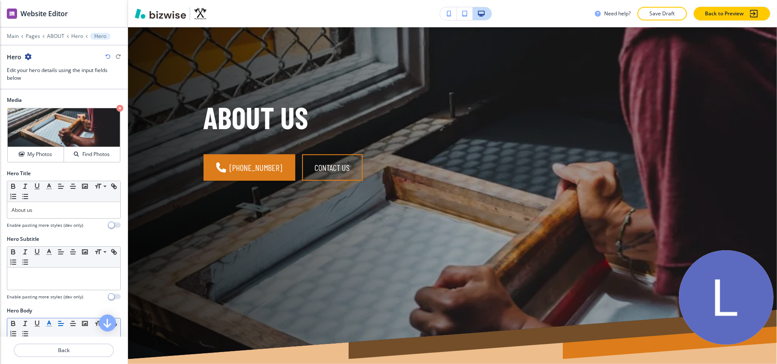
scroll to position [171, 0]
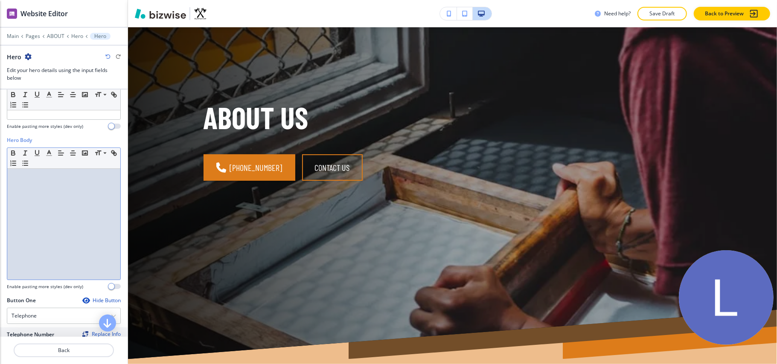
drag, startPoint x: 54, startPoint y: 287, endPoint x: 9, endPoint y: 215, distance: 84.5
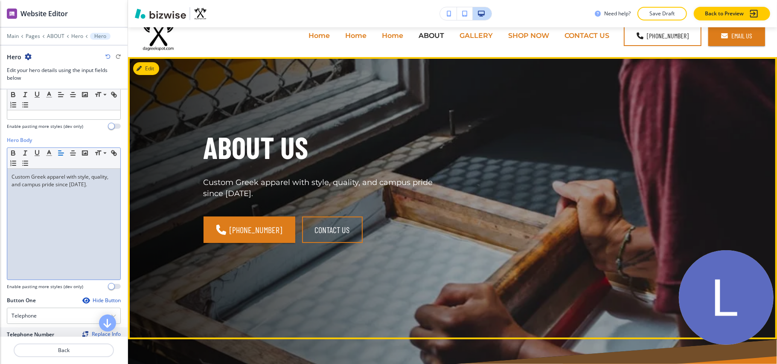
scroll to position [0, 0]
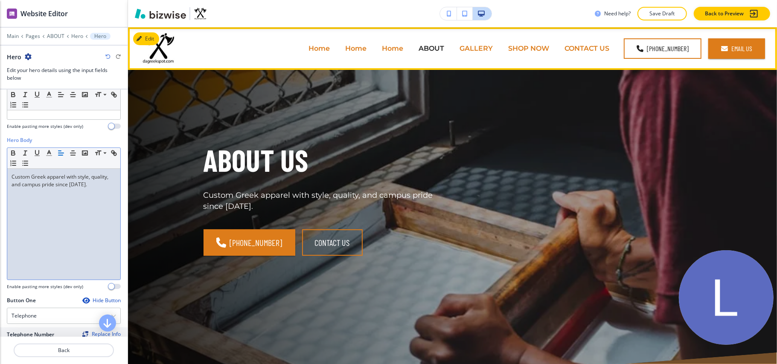
click at [477, 47] on p "GALLERY" at bounding box center [476, 49] width 33 height 10
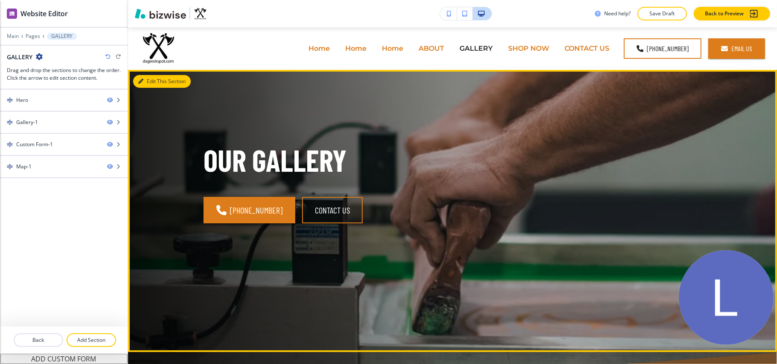
click at [150, 82] on button "Edit This Section" at bounding box center [162, 81] width 58 height 13
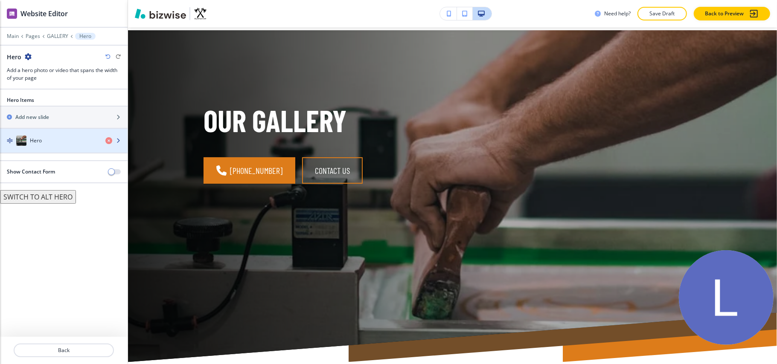
scroll to position [43, 0]
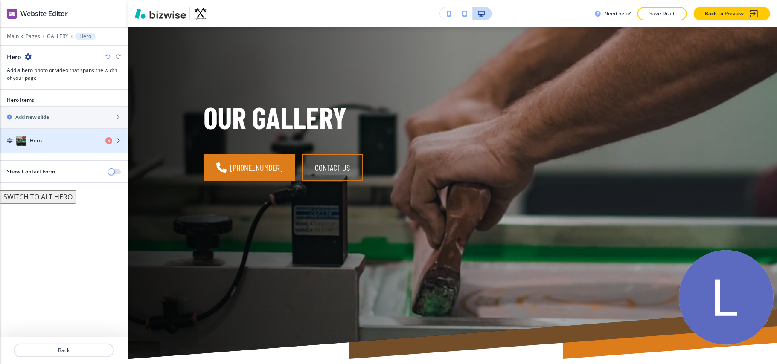
click at [73, 138] on div "Hero" at bounding box center [49, 141] width 99 height 10
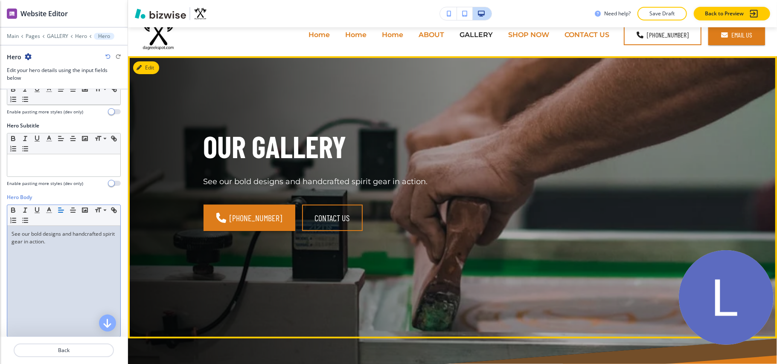
scroll to position [0, 0]
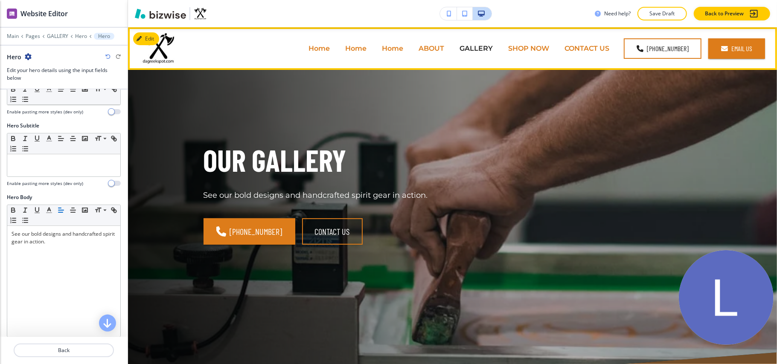
click at [524, 50] on p "SHOP NOW" at bounding box center [528, 49] width 41 height 10
click at [585, 48] on p "CONTACT US" at bounding box center [587, 49] width 45 height 10
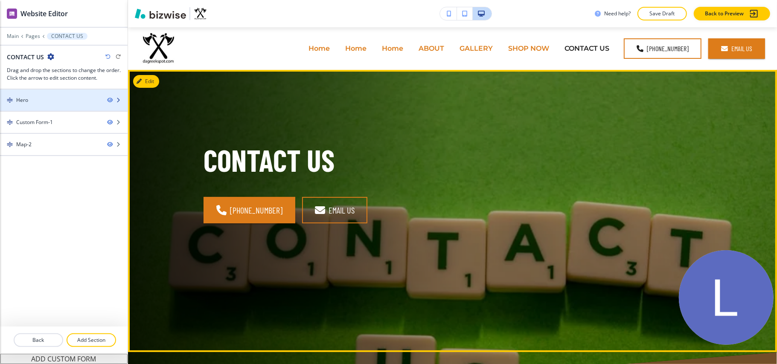
click at [69, 98] on div "Hero" at bounding box center [50, 100] width 100 height 8
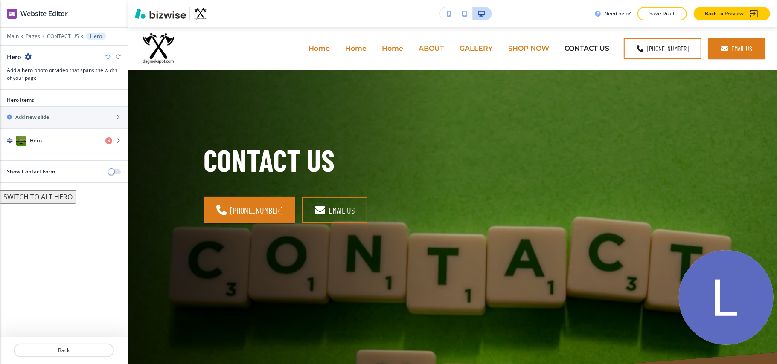
scroll to position [43, 0]
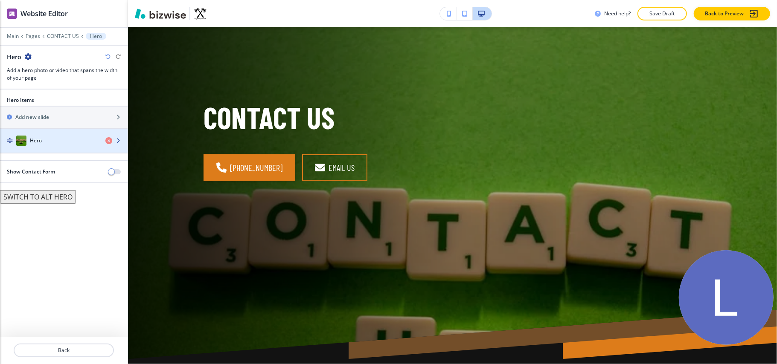
click at [52, 144] on div "Hero" at bounding box center [49, 141] width 99 height 10
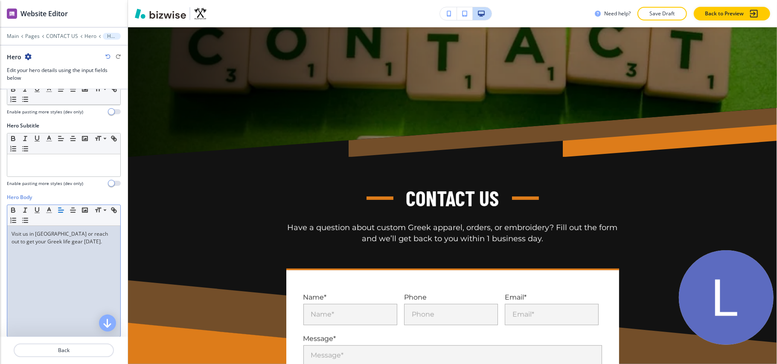
scroll to position [0, 0]
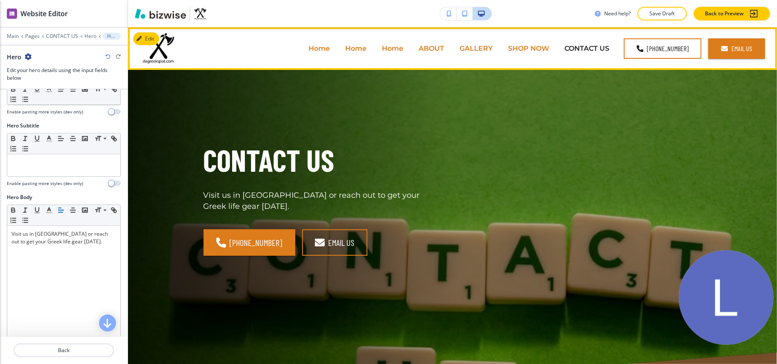
click at [433, 48] on p "ABOUT" at bounding box center [432, 49] width 26 height 10
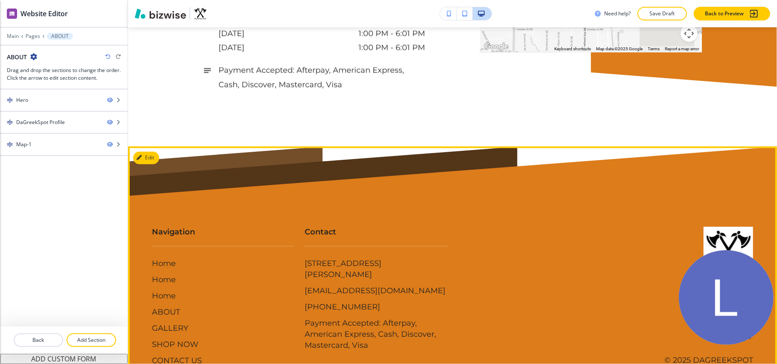
scroll to position [1236, 0]
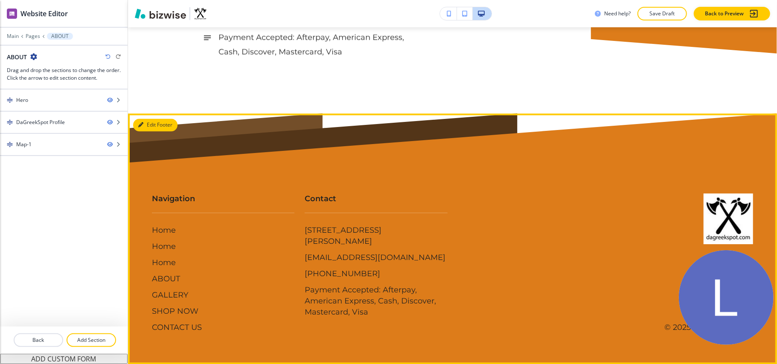
click at [140, 121] on button "Edit Footer" at bounding box center [155, 125] width 44 height 13
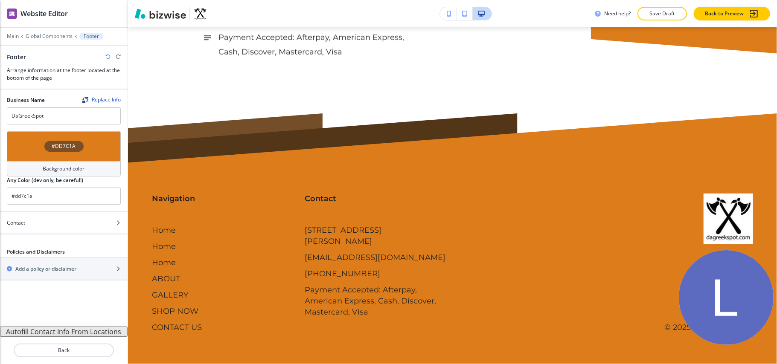
click at [18, 146] on div "#DD7C1A" at bounding box center [64, 146] width 114 height 30
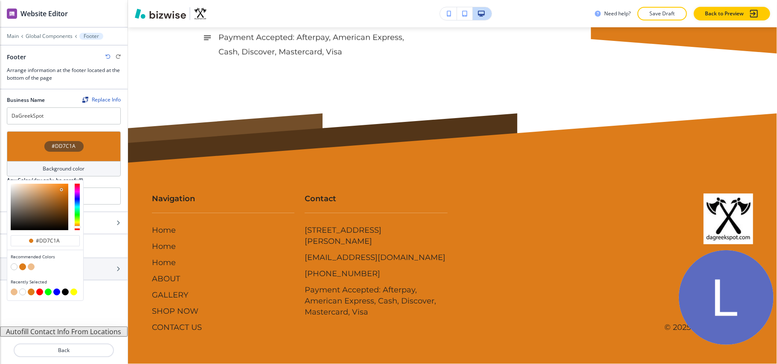
click at [62, 292] on div at bounding box center [45, 293] width 69 height 9
click at [65, 294] on button "button" at bounding box center [65, 292] width 7 height 7
type input "#000000"
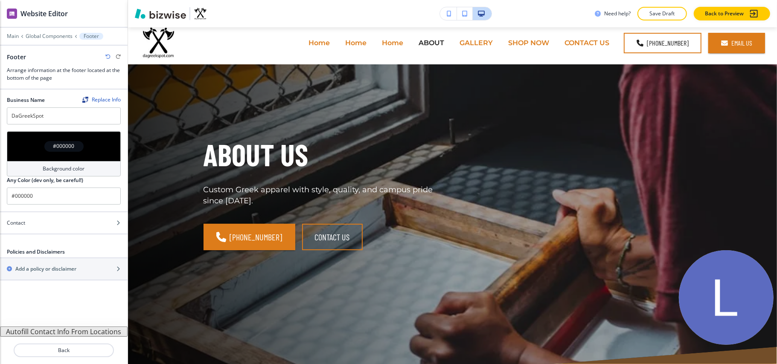
scroll to position [0, 0]
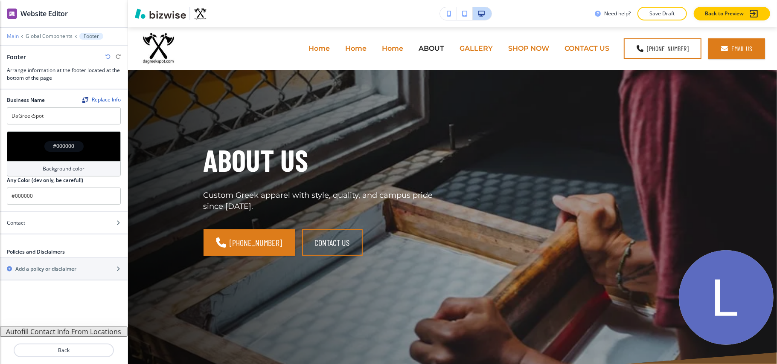
click at [9, 35] on p "Main" at bounding box center [13, 36] width 12 height 6
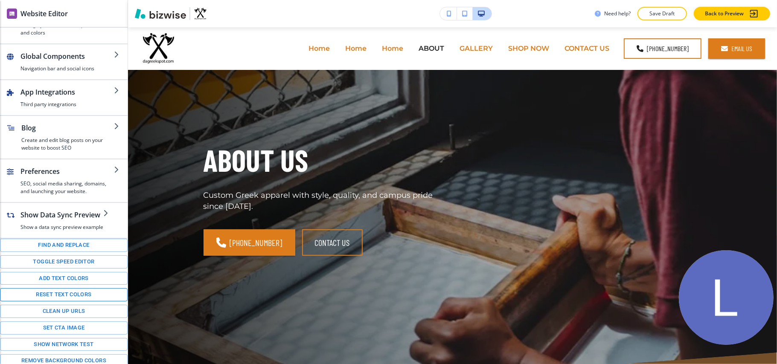
scroll to position [102, 0]
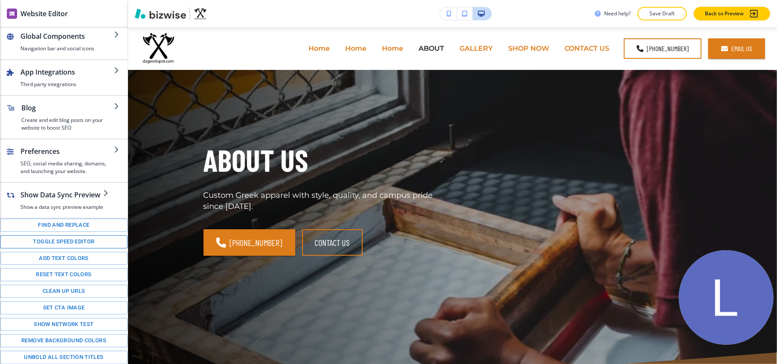
click at [59, 240] on button "Toggle speed editor" at bounding box center [64, 242] width 128 height 13
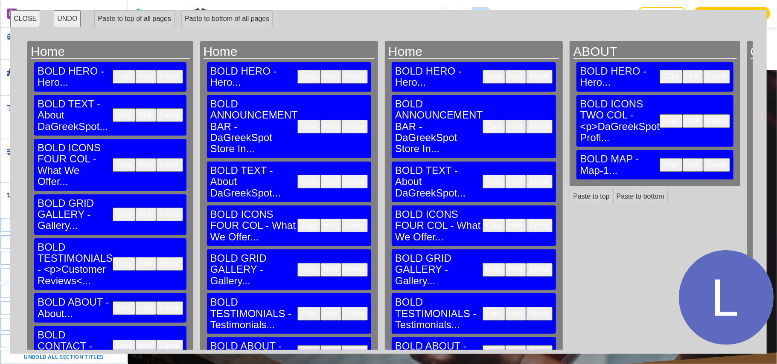
click at [113, 108] on button "Copy" at bounding box center [124, 115] width 23 height 14
click at [613, 190] on button "Paste to bottom" at bounding box center [640, 197] width 55 height 14
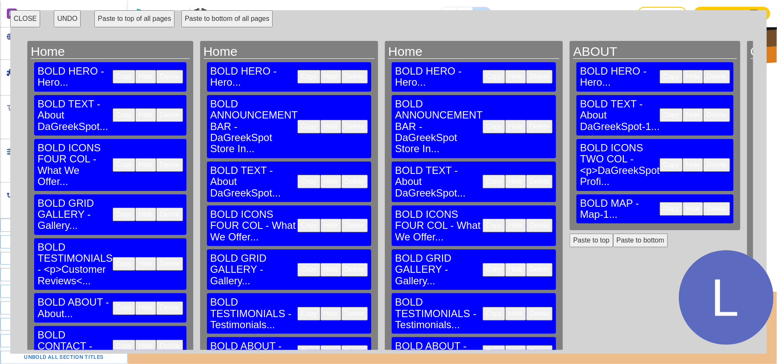
scroll to position [374, 0]
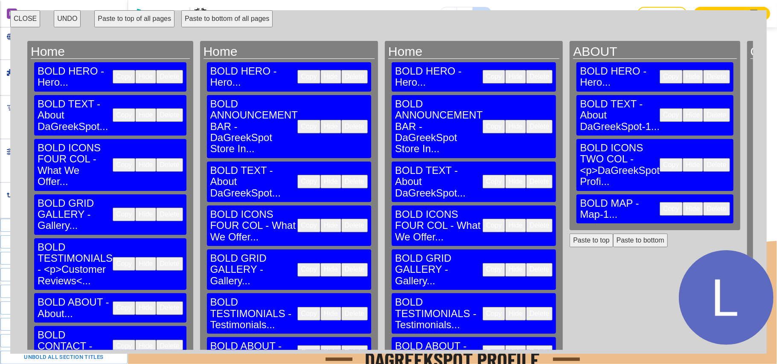
click at [21, 21] on button "CLOSE" at bounding box center [25, 18] width 30 height 17
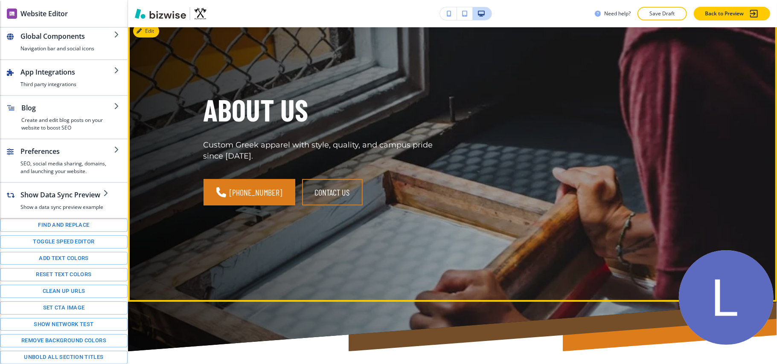
scroll to position [0, 0]
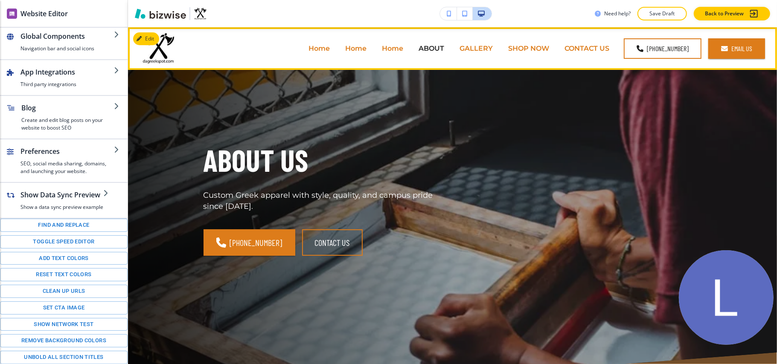
click at [318, 48] on p "Home" at bounding box center [319, 49] width 21 height 10
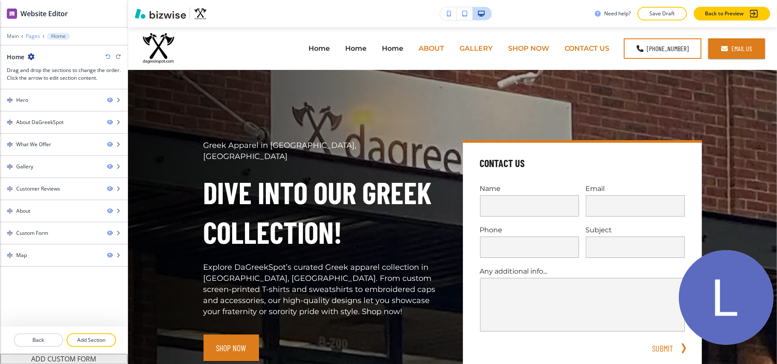
click at [27, 33] on p "Pages" at bounding box center [33, 36] width 15 height 6
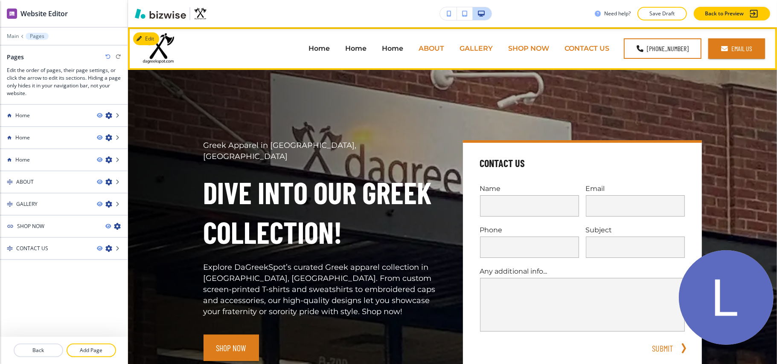
click at [571, 50] on p "CONTACT US" at bounding box center [587, 49] width 45 height 10
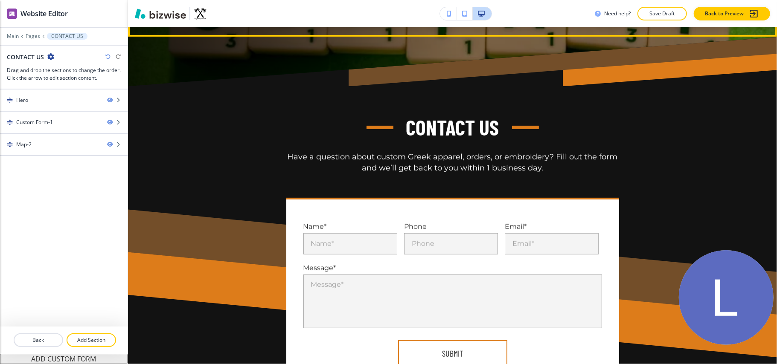
scroll to position [215, 0]
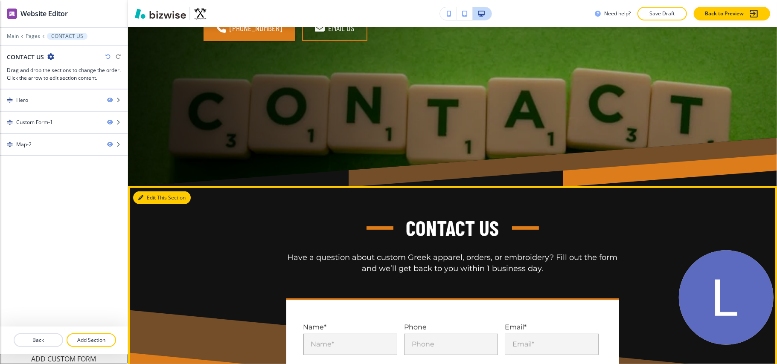
click at [146, 201] on button "Edit This Section" at bounding box center [162, 198] width 58 height 13
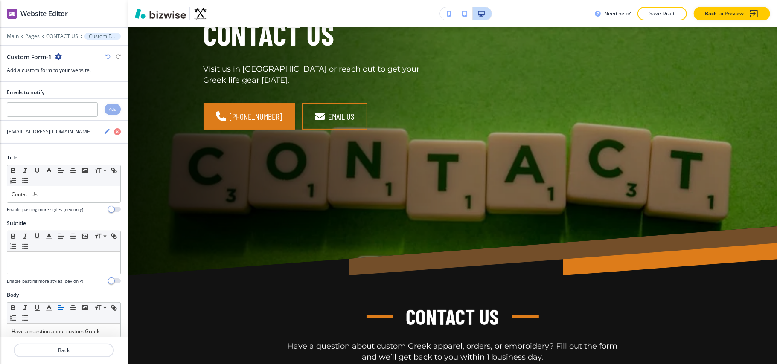
scroll to position [114, 0]
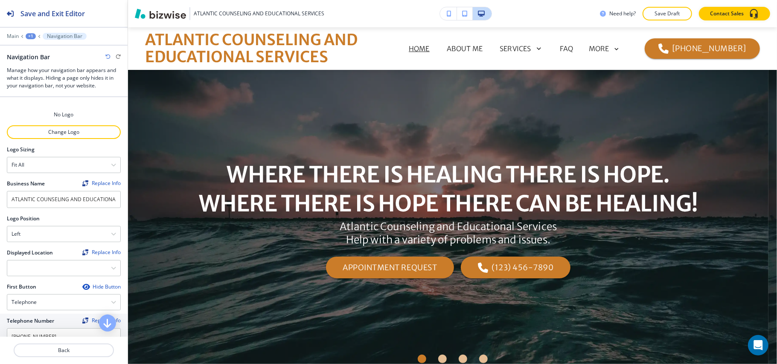
scroll to position [284, 0]
